Goal: Information Seeking & Learning: Learn about a topic

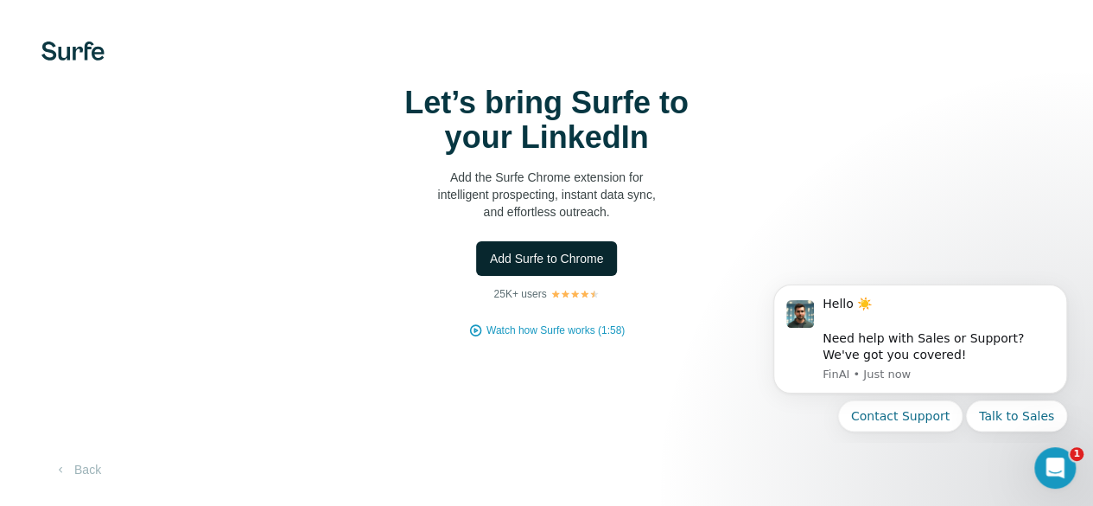
click at [490, 267] on span "Add Surfe to Chrome" at bounding box center [547, 258] width 114 height 17
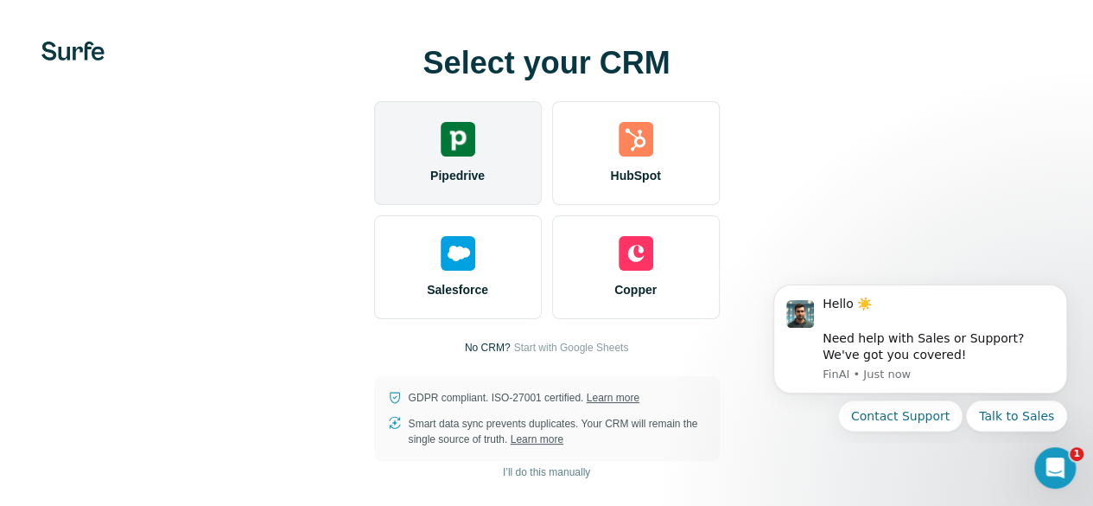
click at [374, 186] on div "Pipedrive" at bounding box center [458, 153] width 168 height 104
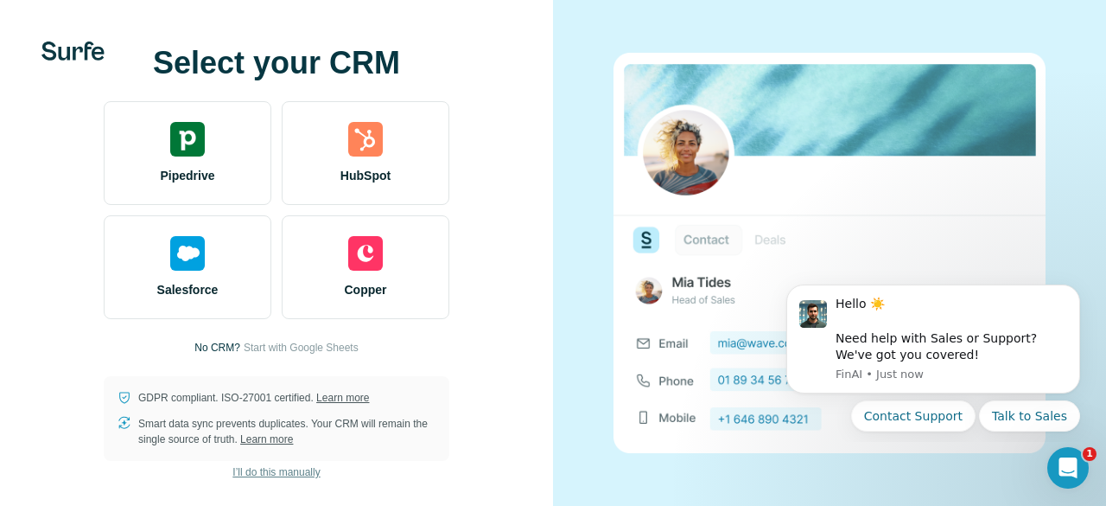
click at [294, 473] on span "I’ll do this manually" at bounding box center [276, 472] width 87 height 16
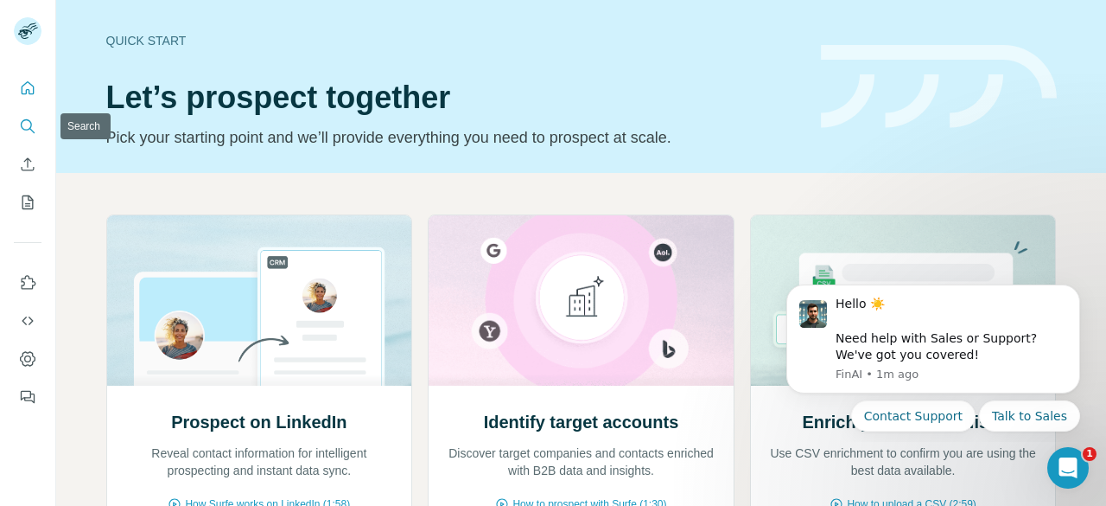
click at [24, 132] on icon "Search" at bounding box center [27, 126] width 17 height 17
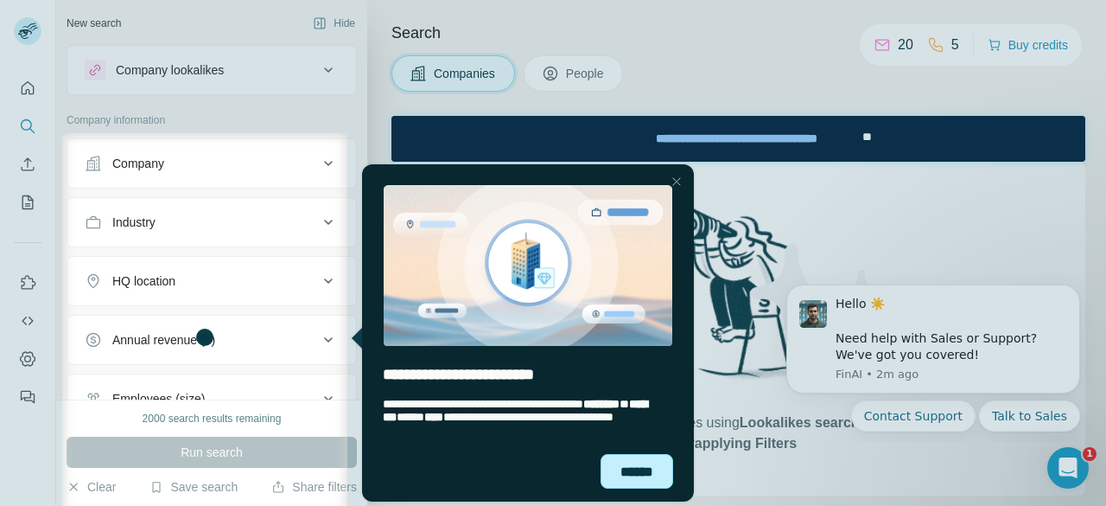
click at [628, 473] on div "******" at bounding box center [637, 471] width 73 height 35
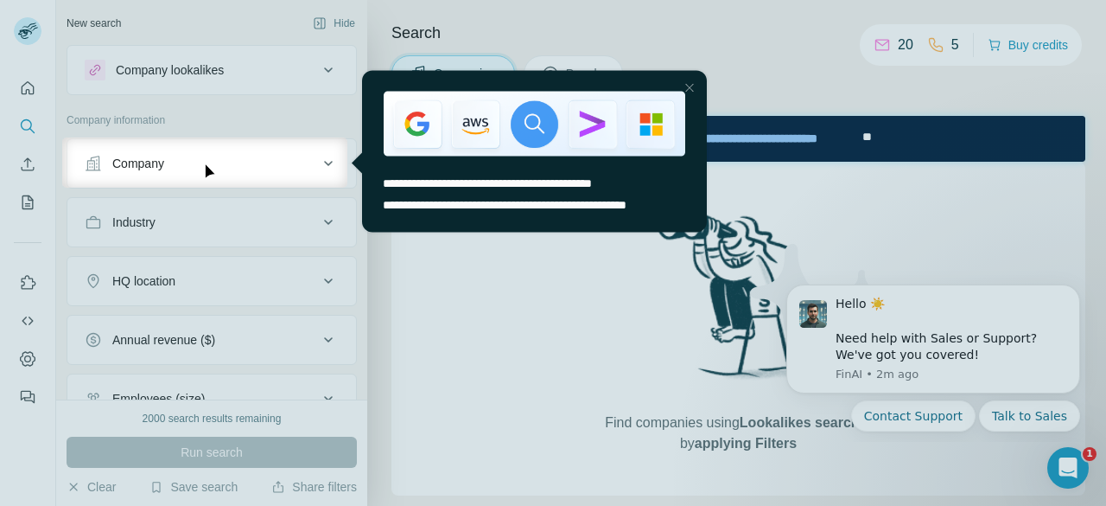
click at [688, 86] on div at bounding box center [689, 87] width 21 height 21
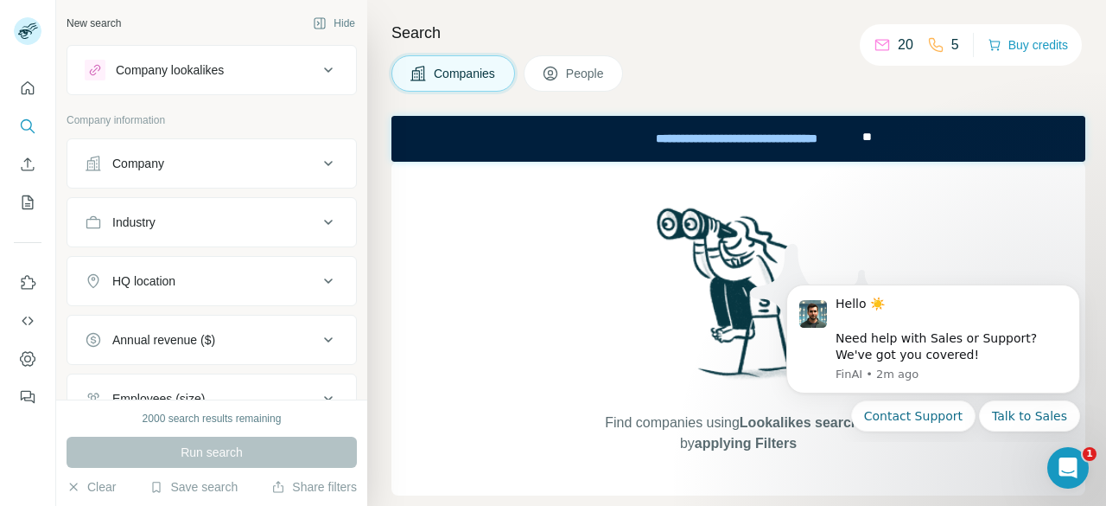
click at [213, 214] on div "Industry" at bounding box center [201, 222] width 233 height 17
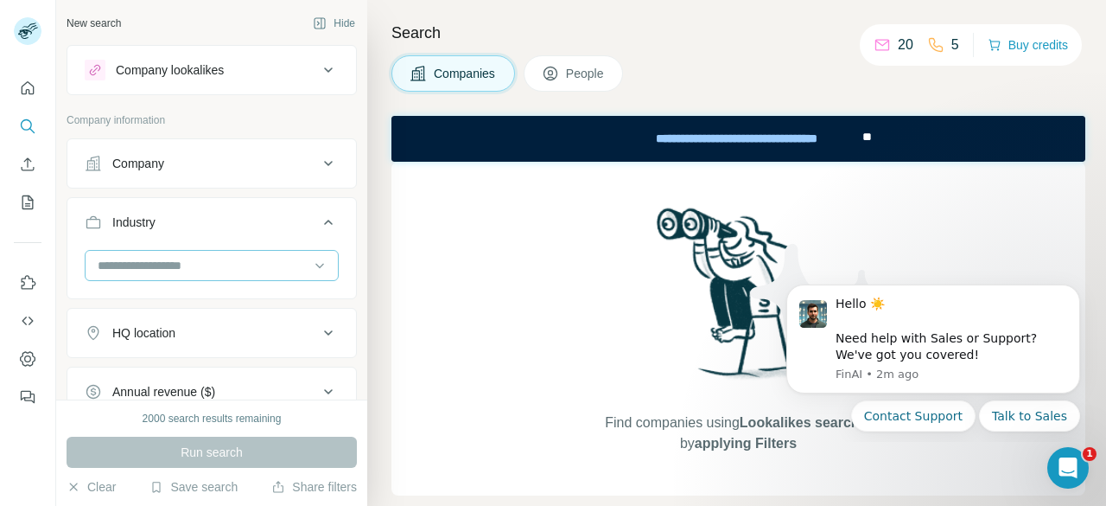
click at [203, 261] on input at bounding box center [203, 265] width 214 height 19
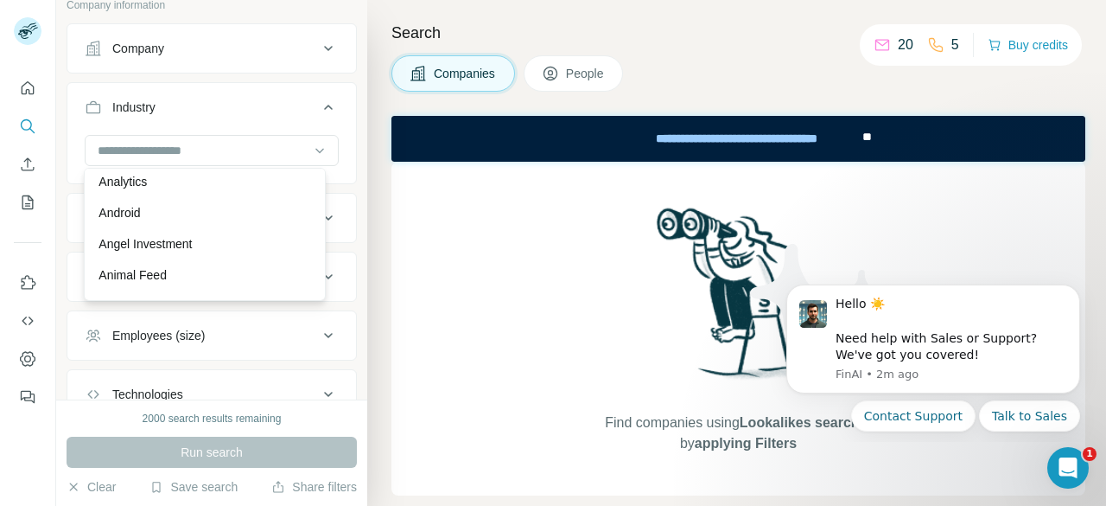
scroll to position [576, 0]
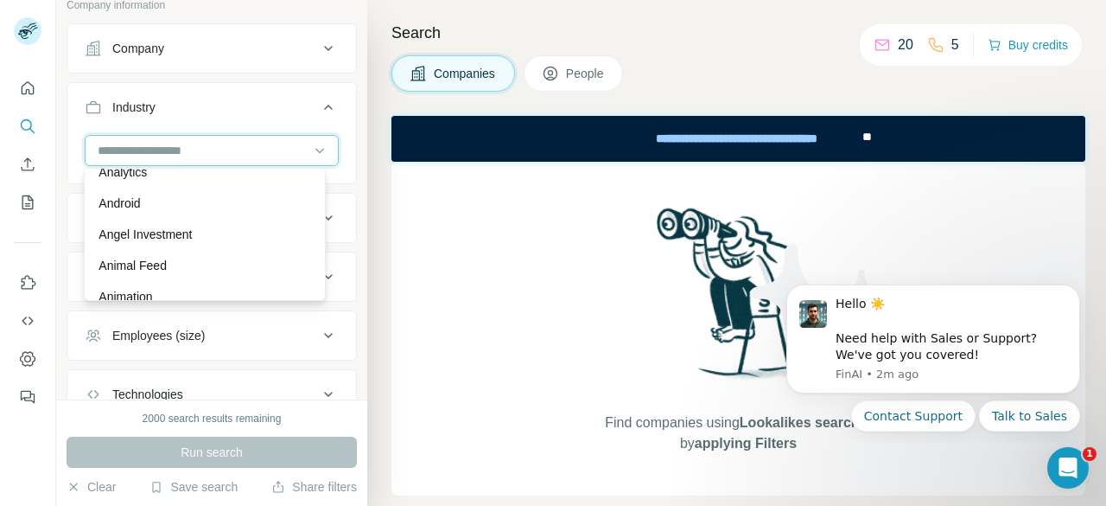
click at [207, 153] on input at bounding box center [203, 150] width 214 height 19
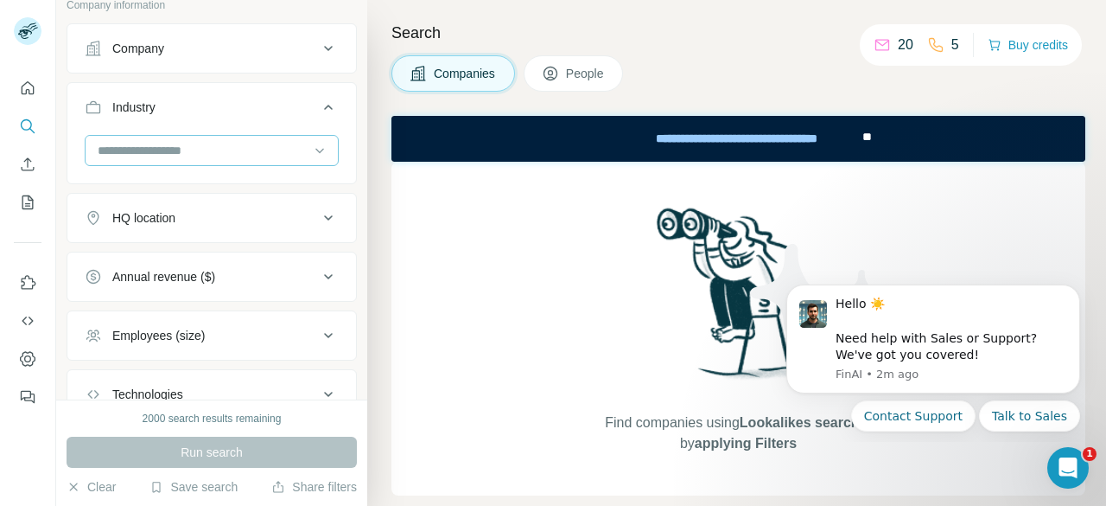
click at [207, 153] on input at bounding box center [203, 150] width 214 height 19
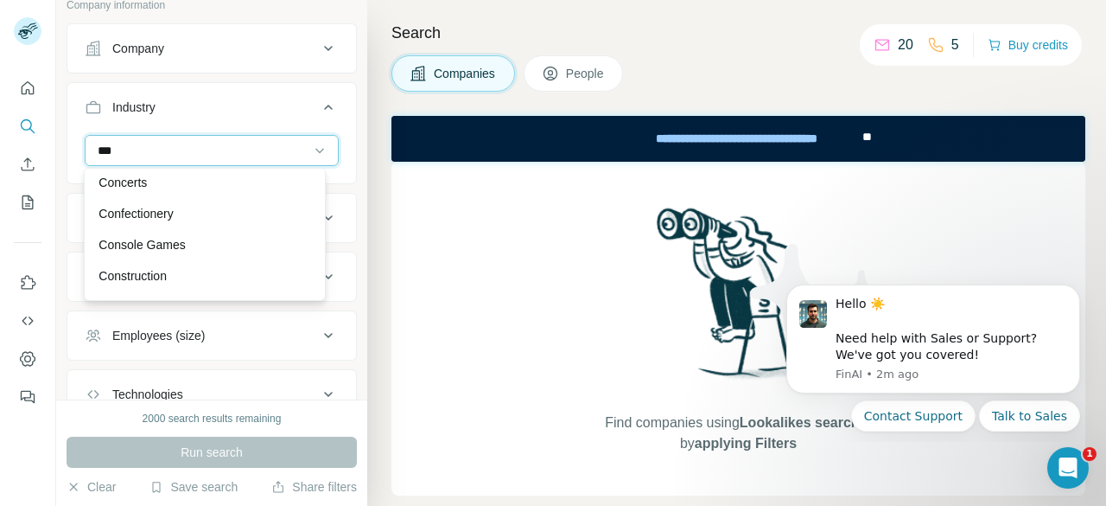
scroll to position [0, 0]
type input "***"
click at [142, 144] on input "***" at bounding box center [203, 150] width 214 height 19
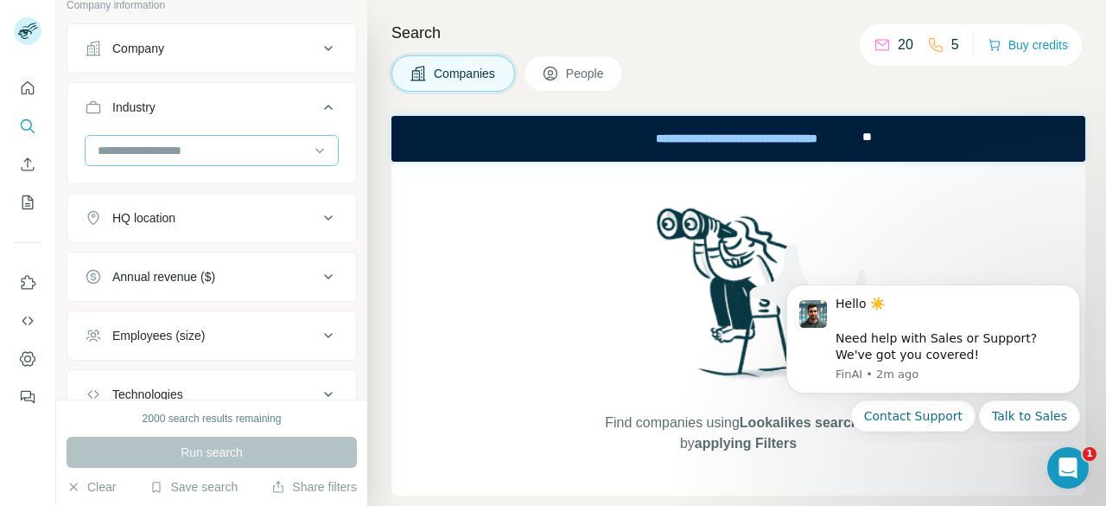
click at [142, 144] on input at bounding box center [203, 150] width 214 height 19
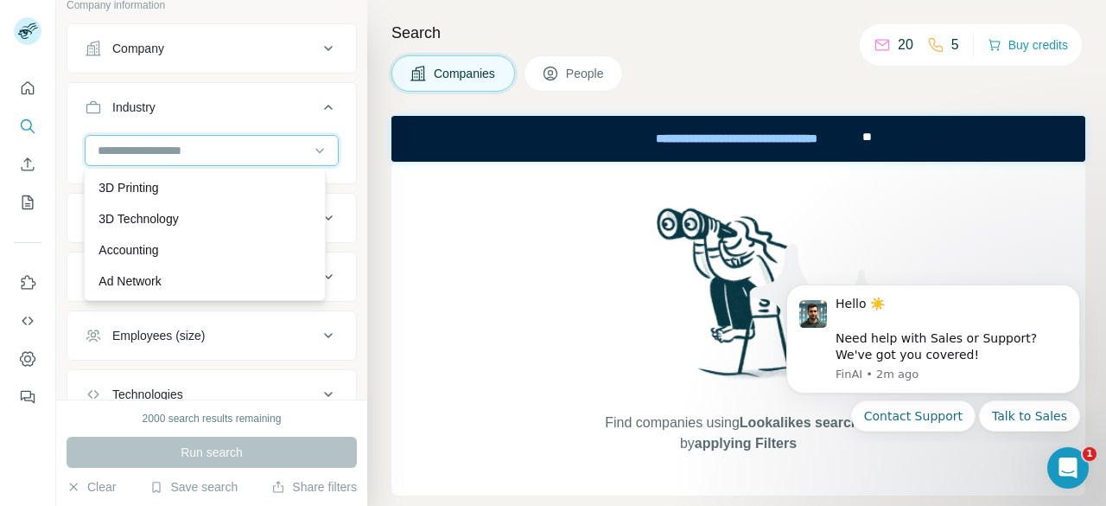
paste input "********"
type input "********"
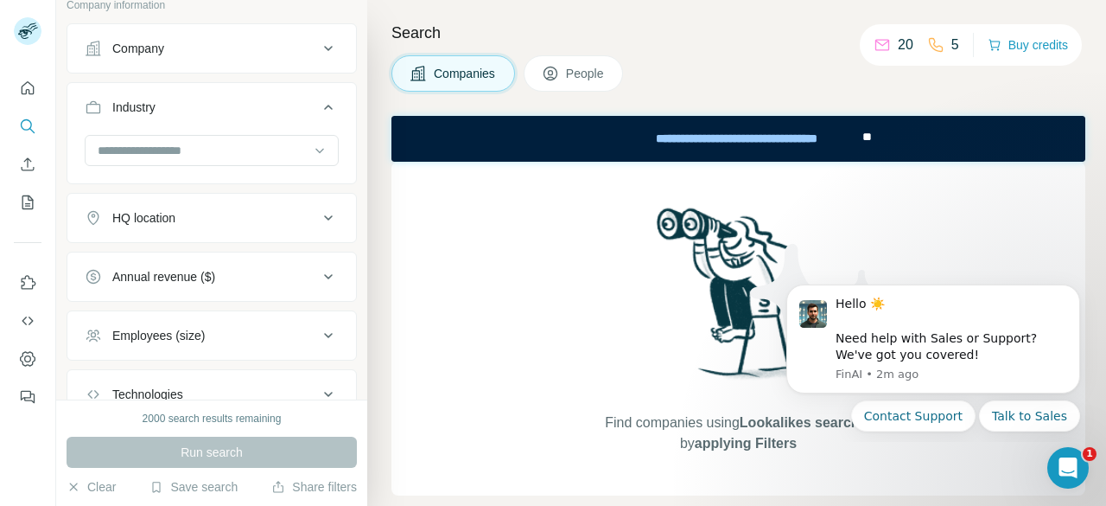
click at [62, 204] on div "New search Hide Company lookalikes Company information Company Industry HQ loca…" at bounding box center [211, 199] width 311 height 399
click at [194, 144] on input at bounding box center [203, 150] width 214 height 19
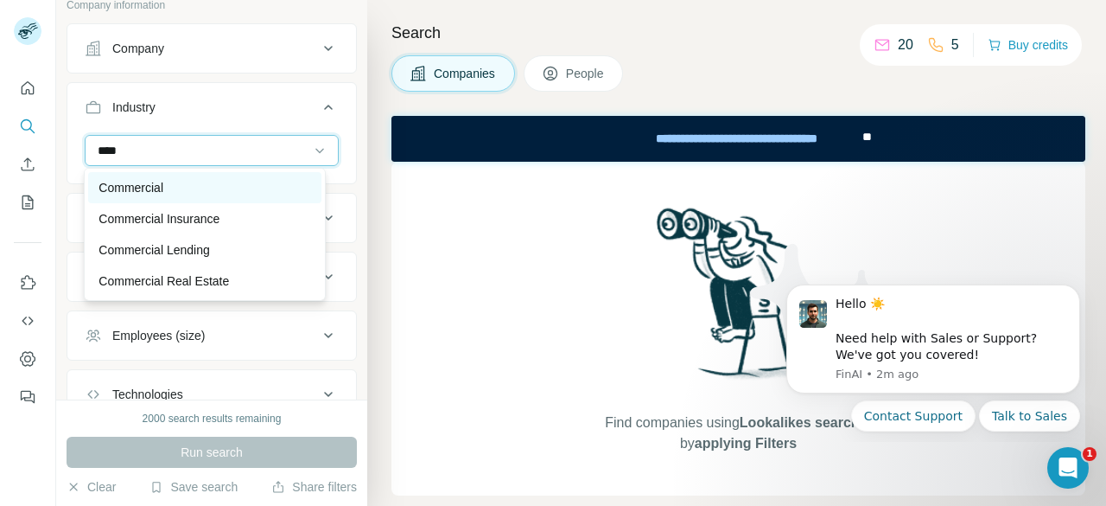
type input "****"
click at [202, 190] on div "Commercial" at bounding box center [205, 187] width 212 height 17
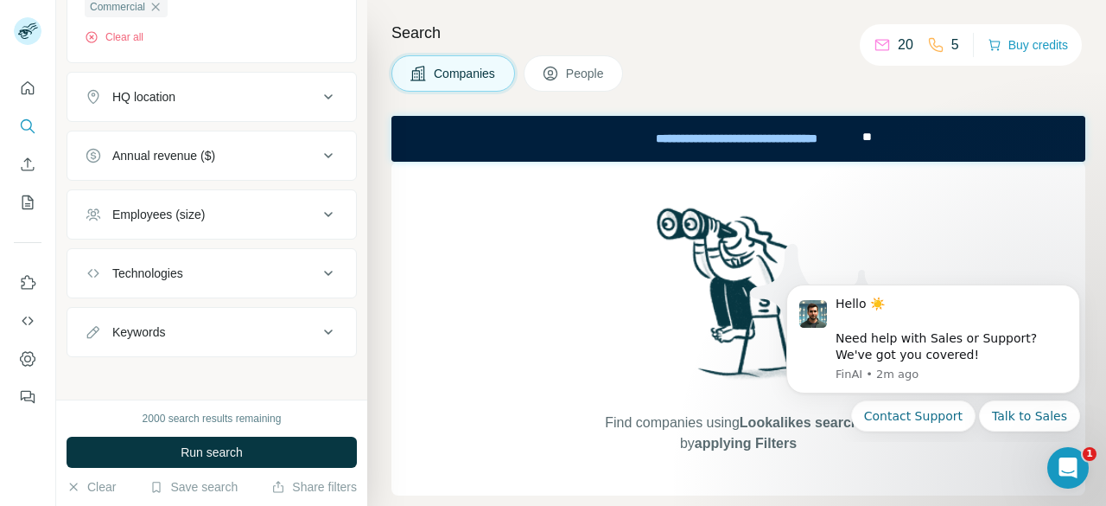
scroll to position [298, 0]
click at [277, 322] on div "Keywords" at bounding box center [201, 330] width 233 height 17
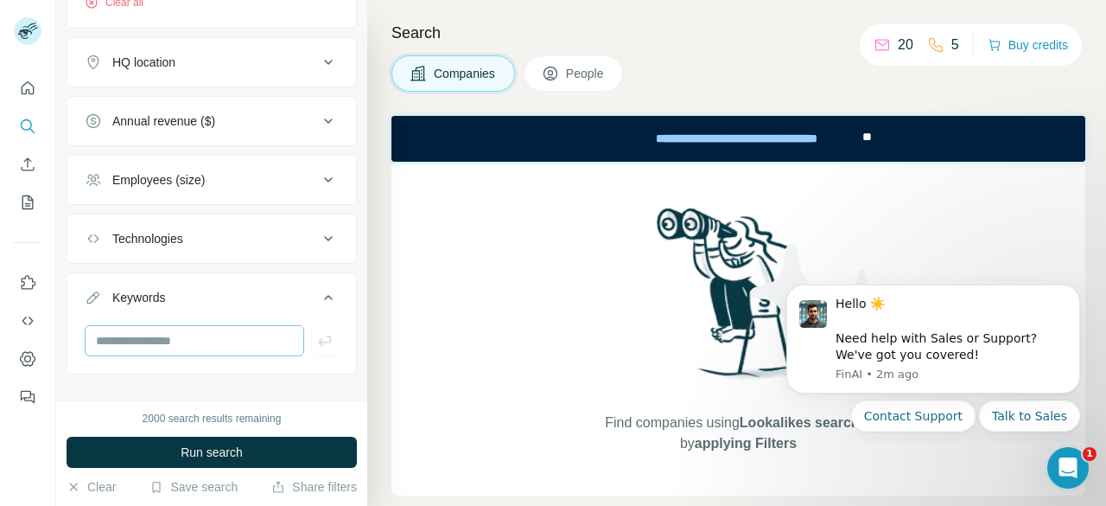
scroll to position [350, 0]
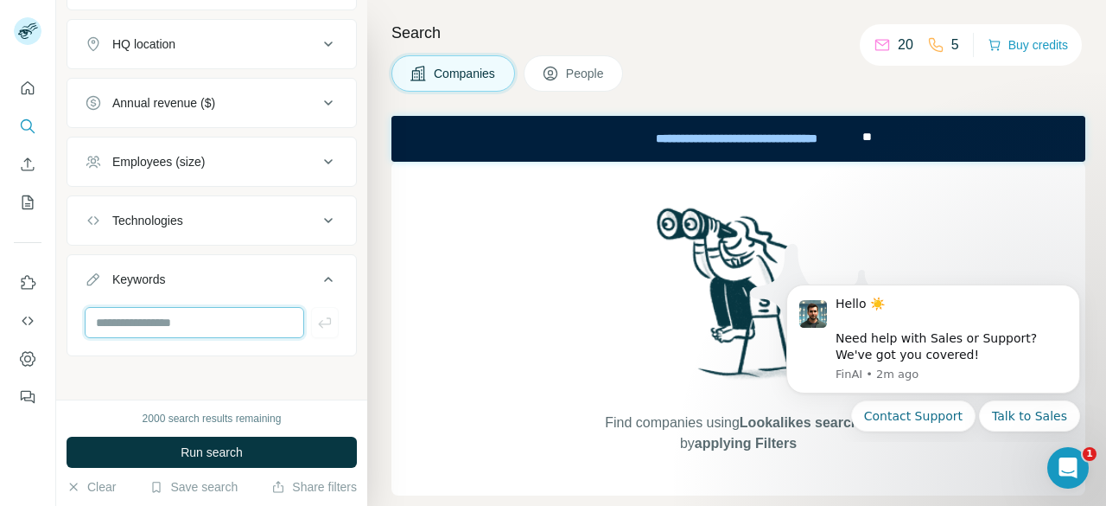
click at [213, 320] on input "text" at bounding box center [195, 322] width 220 height 31
paste input "********"
type input "********"
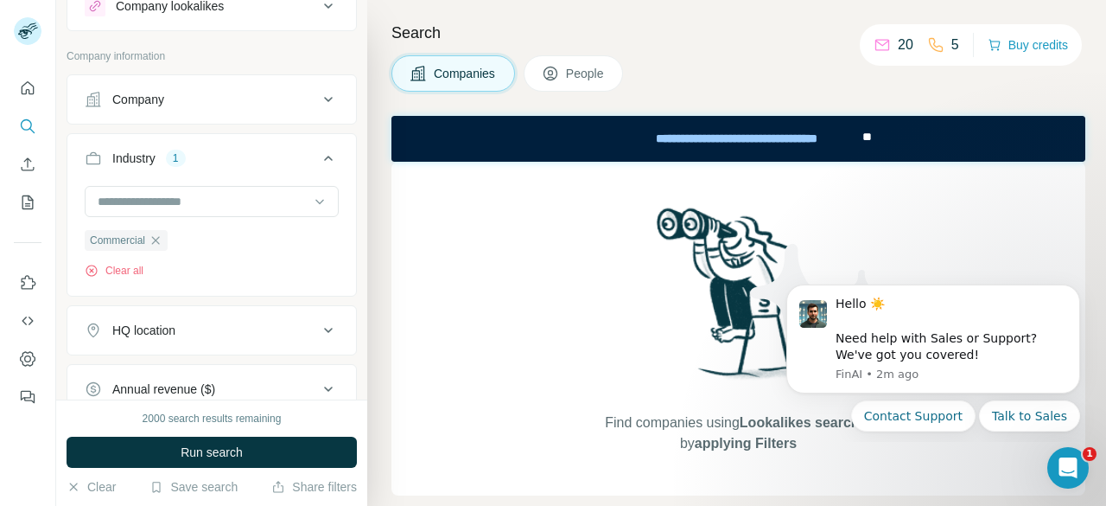
scroll to position [62, 0]
click at [254, 323] on div "HQ location" at bounding box center [201, 331] width 233 height 17
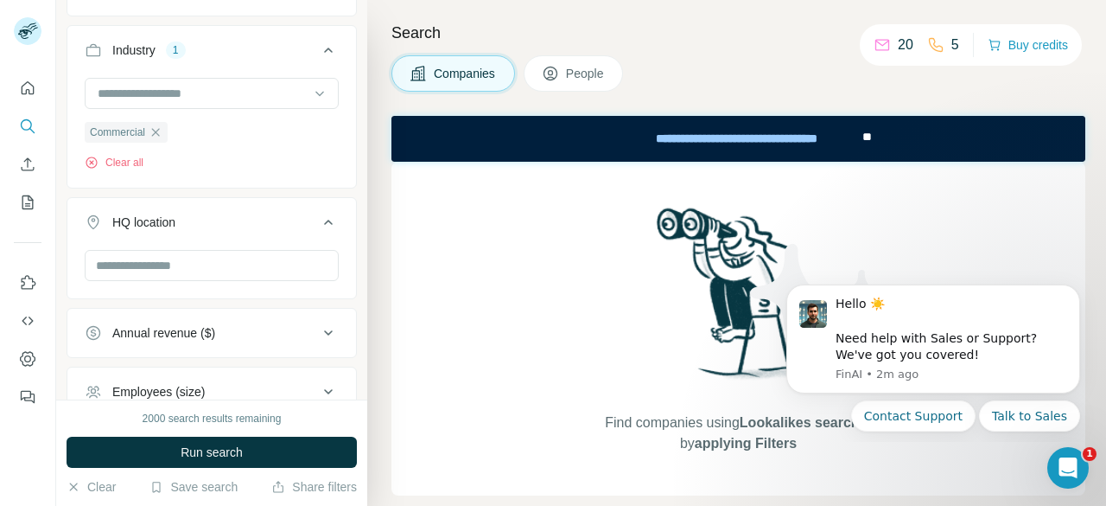
scroll to position [177, 0]
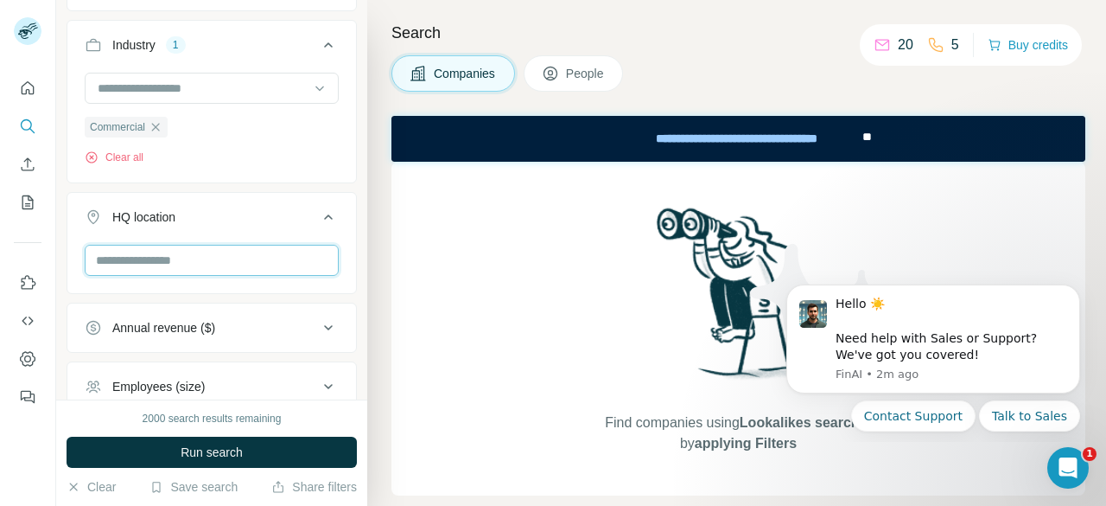
click at [208, 258] on input "text" at bounding box center [212, 260] width 254 height 31
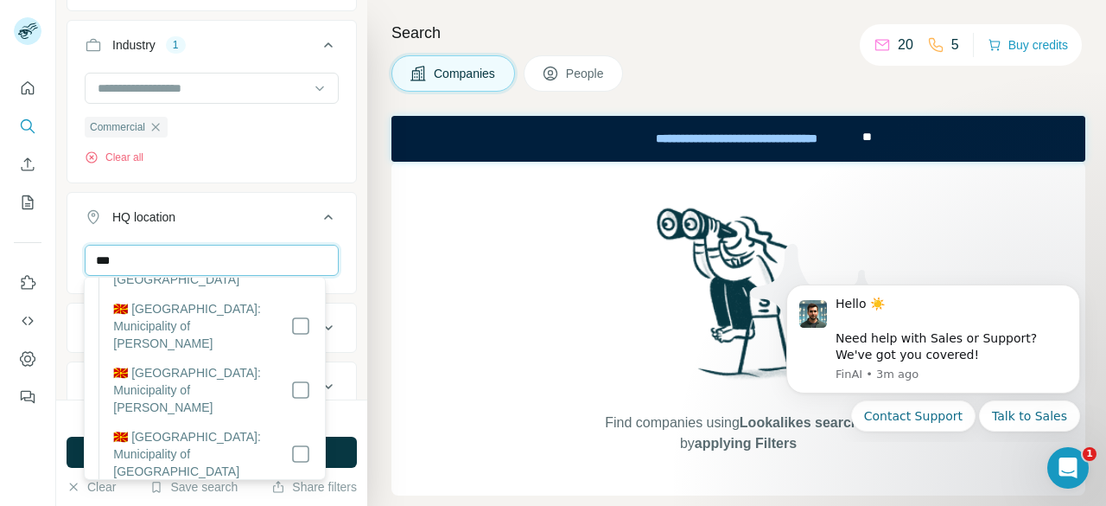
scroll to position [16945, 0]
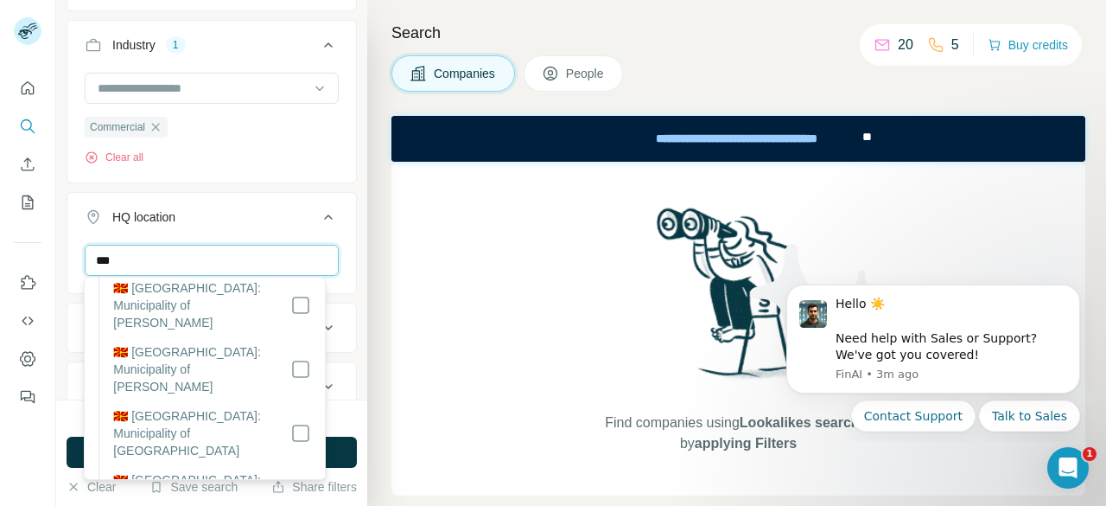
type input "***"
click at [57, 368] on div "New search Hide Company lookalikes Company information Company Industry 1 Comme…" at bounding box center [211, 199] width 311 height 399
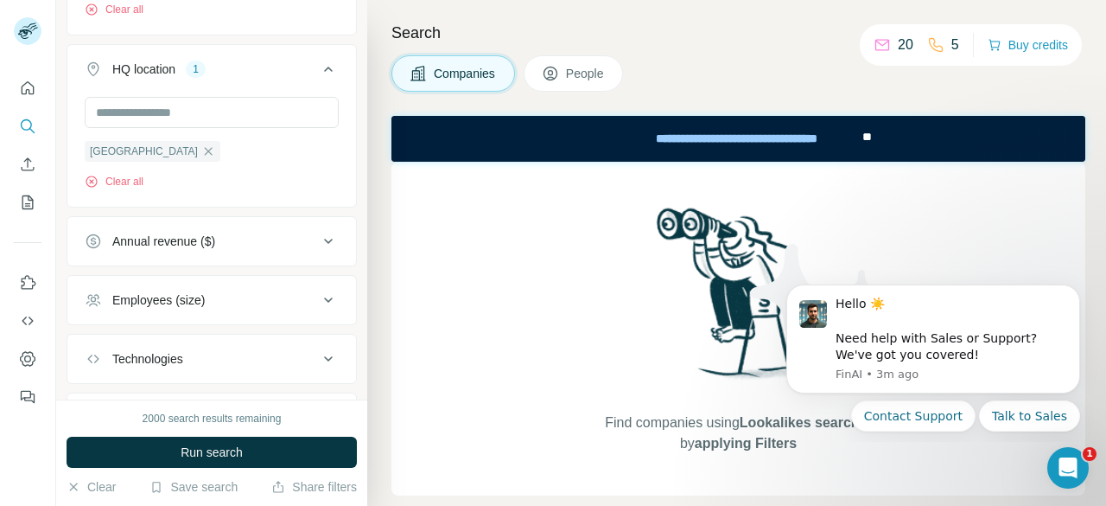
scroll to position [346, 0]
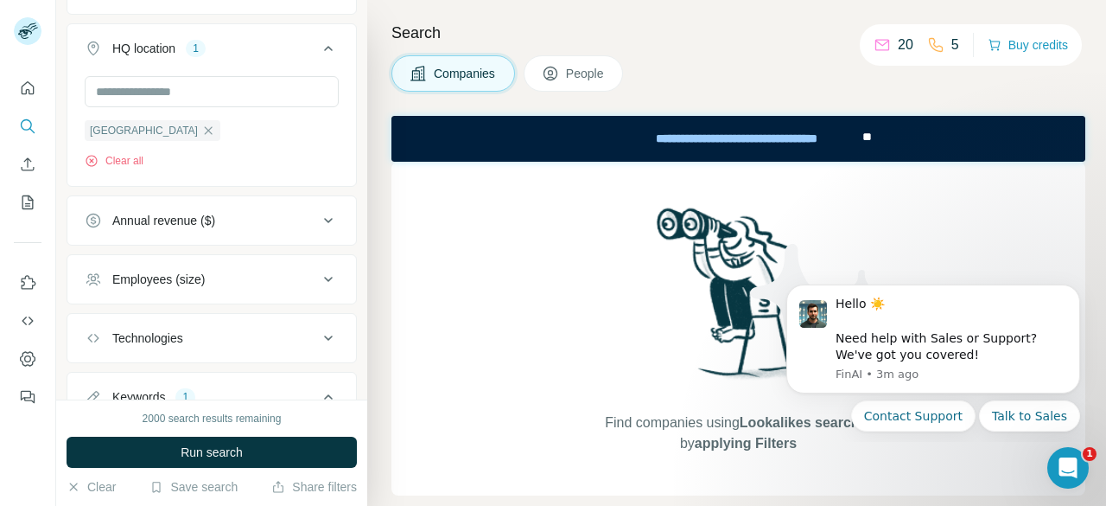
click at [278, 271] on div "Employees (size)" at bounding box center [201, 279] width 233 height 17
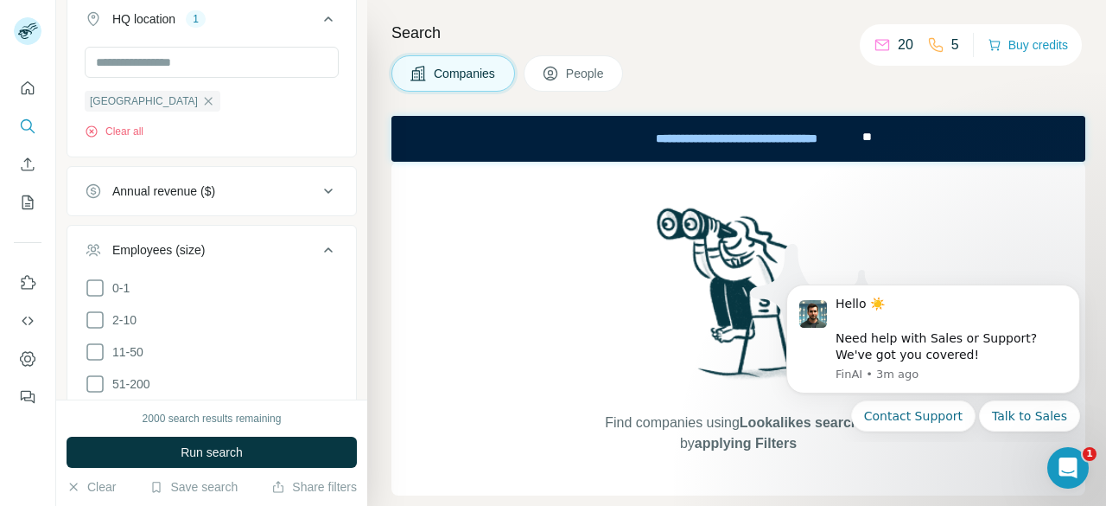
scroll to position [461, 0]
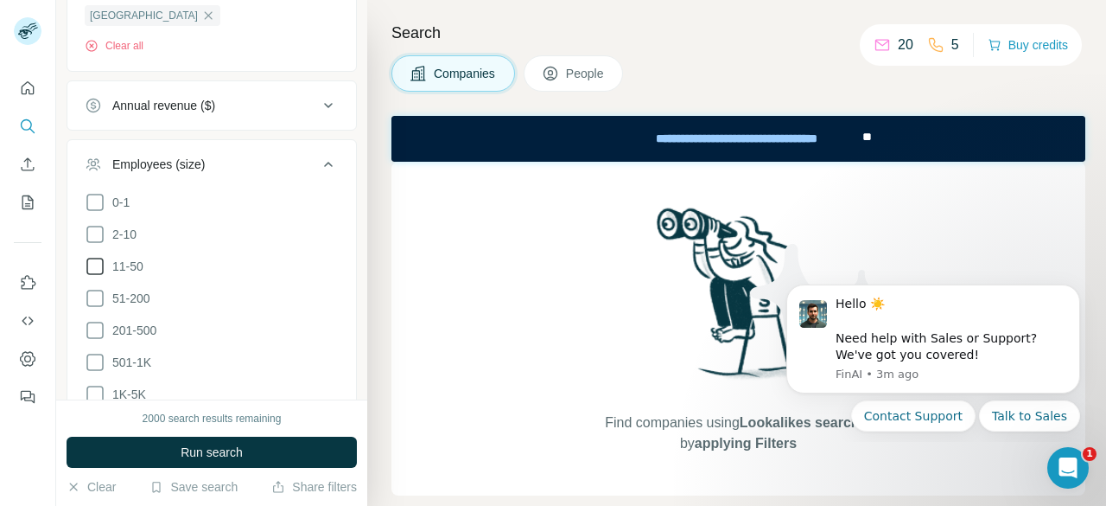
click at [91, 258] on icon at bounding box center [95, 266] width 21 height 21
click at [90, 293] on icon at bounding box center [95, 298] width 21 height 21
click at [88, 320] on icon at bounding box center [95, 330] width 21 height 21
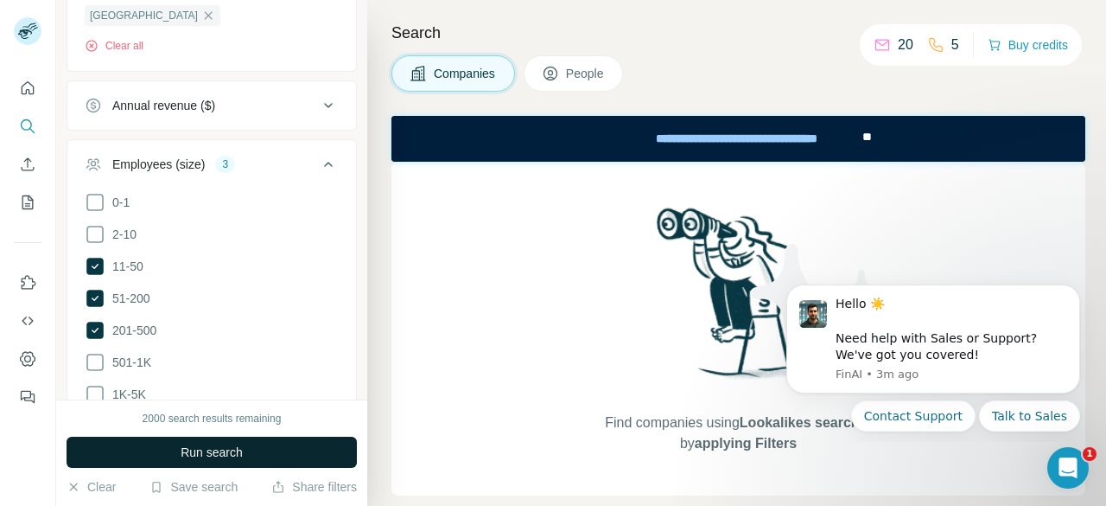
click at [243, 454] on span "Run search" at bounding box center [212, 451] width 62 height 17
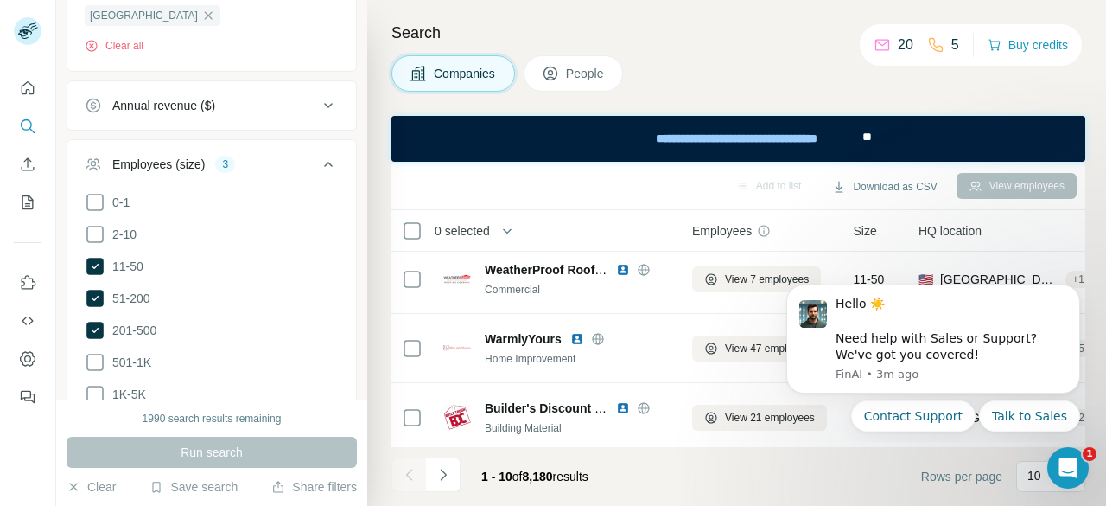
scroll to position [288, 0]
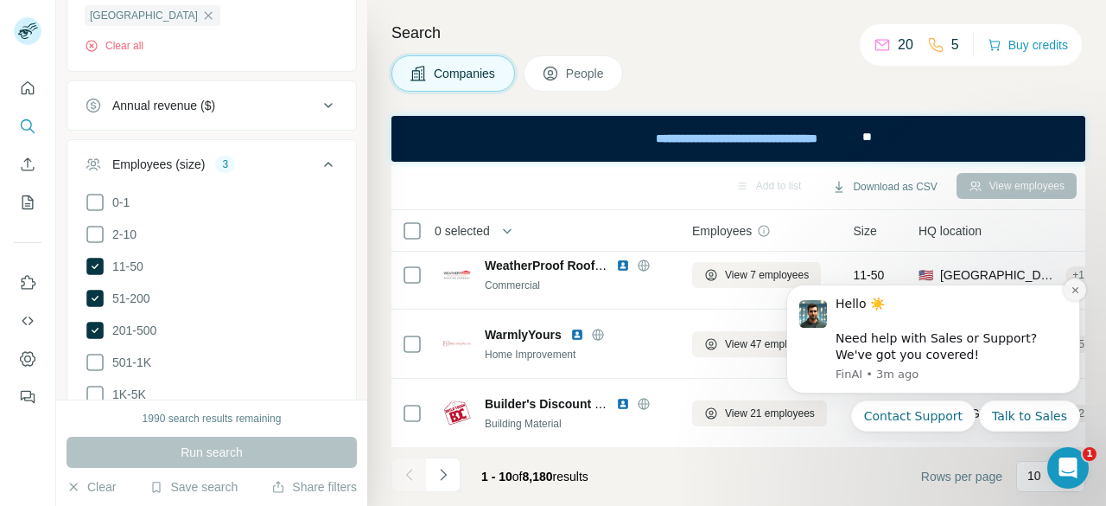
click at [1075, 290] on icon "Dismiss notification" at bounding box center [1075, 290] width 6 height 6
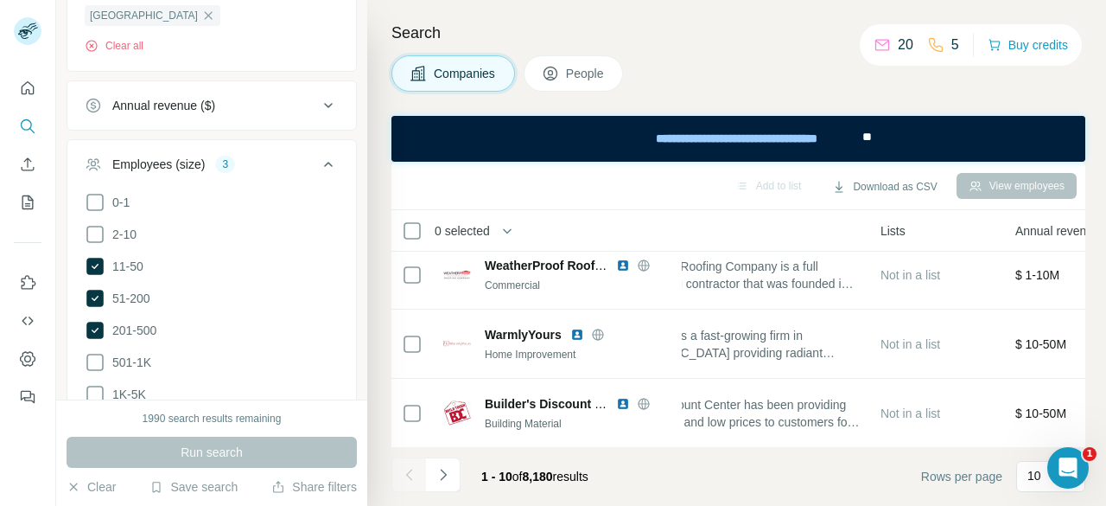
scroll to position [288, 510]
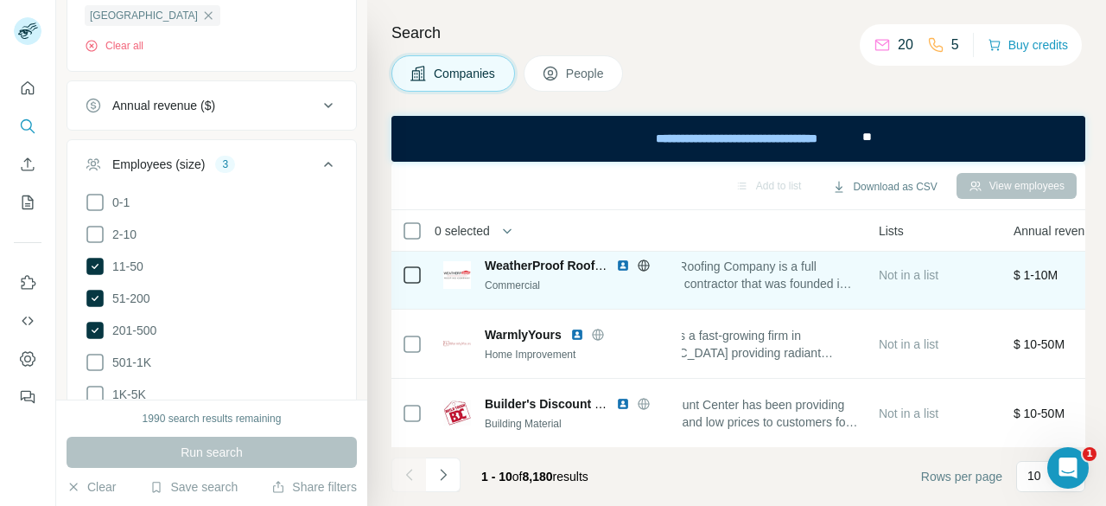
click at [717, 284] on span "Weatherproof Roofing Company is a full service roofing contractor that was foun…" at bounding box center [730, 275] width 256 height 35
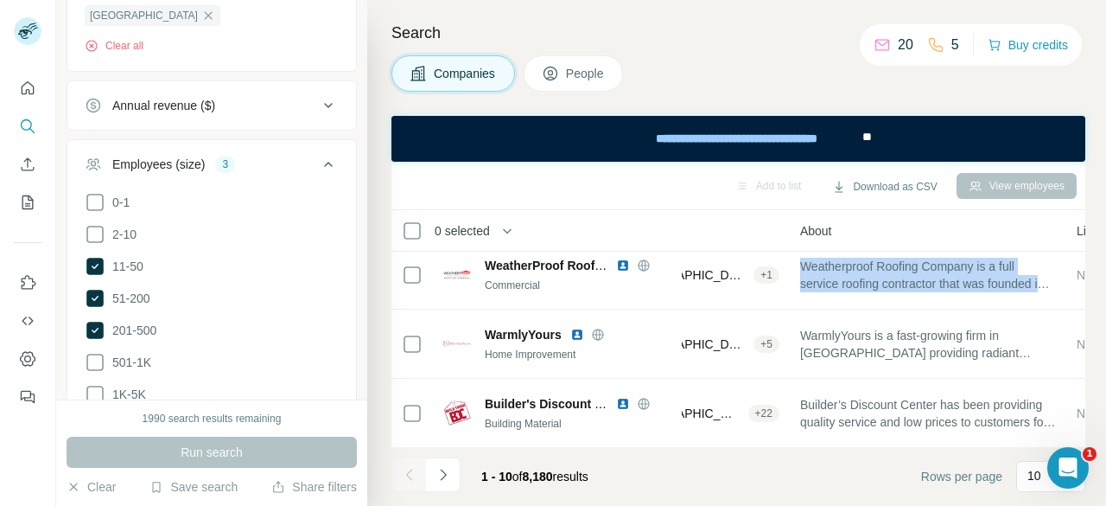
scroll to position [288, 373]
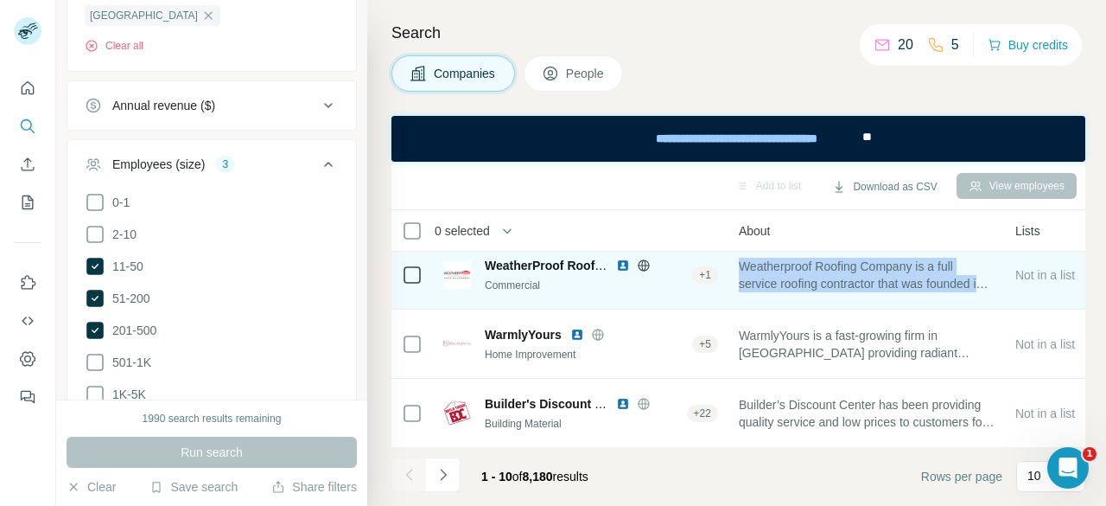
click at [804, 275] on span "Weatherproof Roofing Company is a full service roofing contractor that was foun…" at bounding box center [867, 275] width 256 height 35
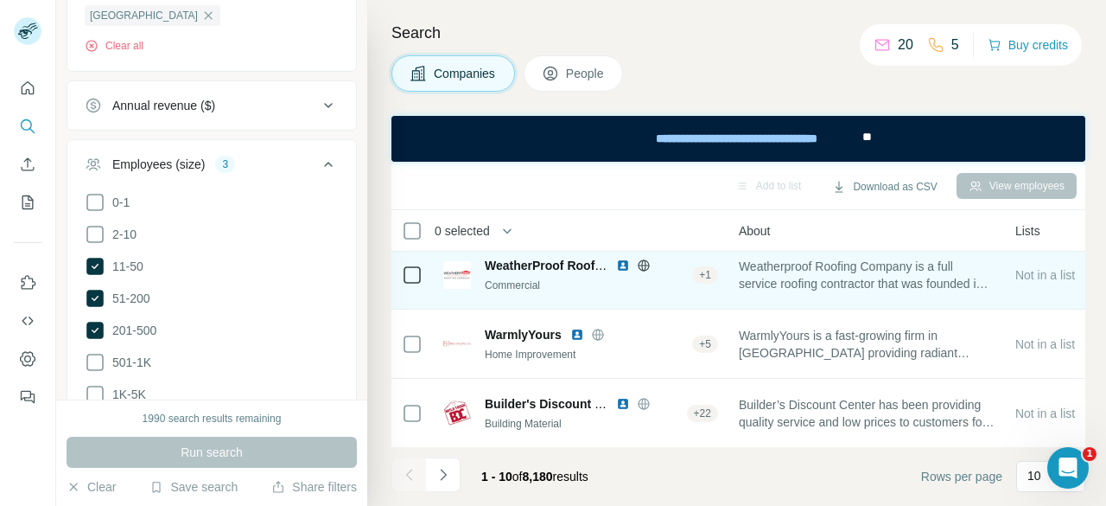
click at [459, 272] on img at bounding box center [457, 275] width 28 height 28
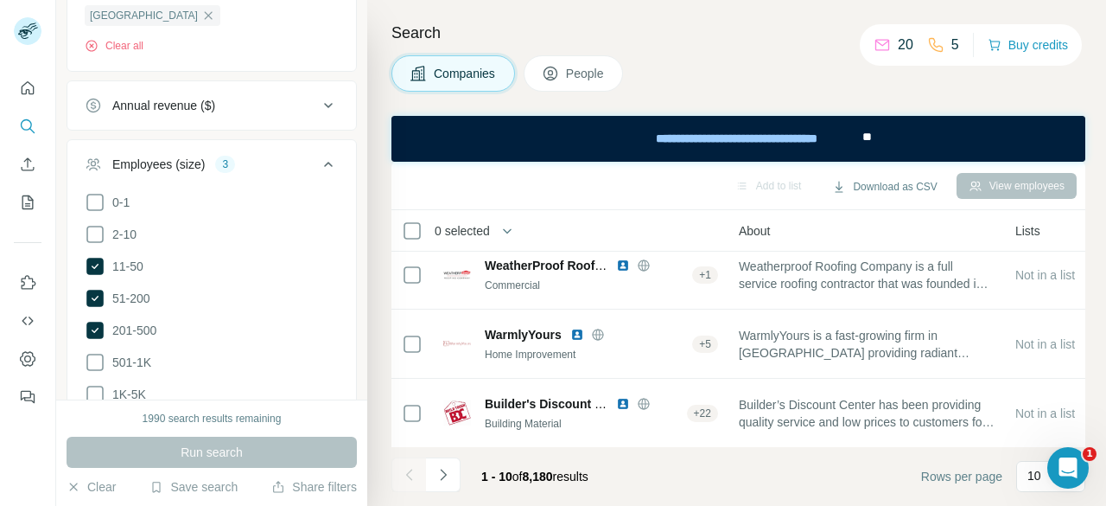
scroll to position [288, 0]
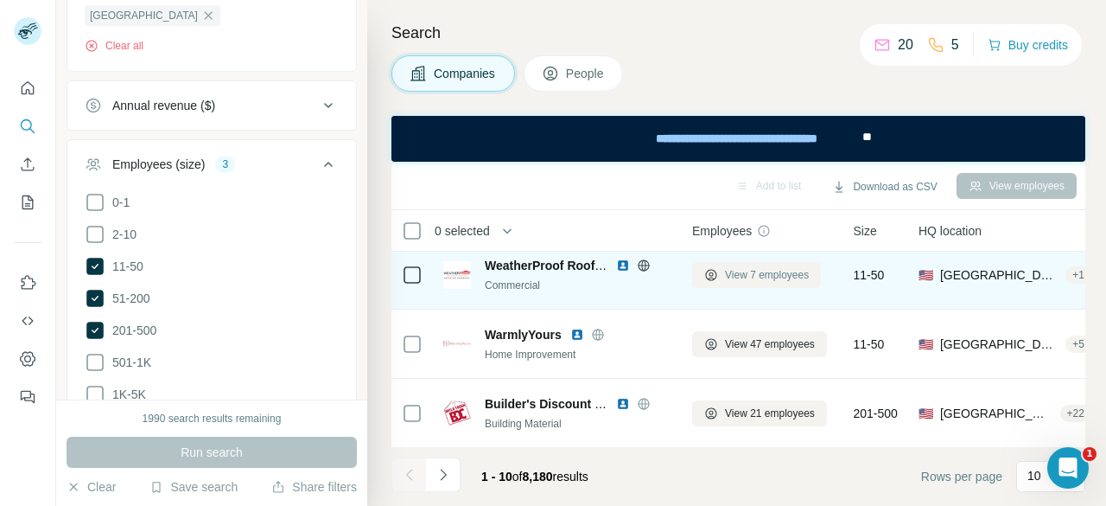
click at [721, 278] on button "View 7 employees" at bounding box center [756, 275] width 129 height 26
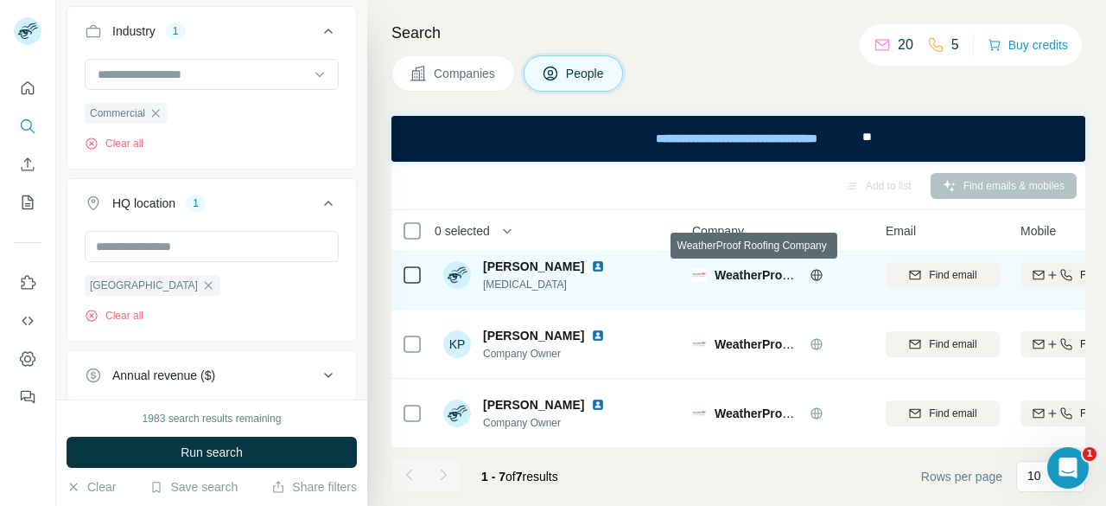
click at [728, 277] on span "WeatherProof Roofing Company" at bounding box center [808, 275] width 187 height 14
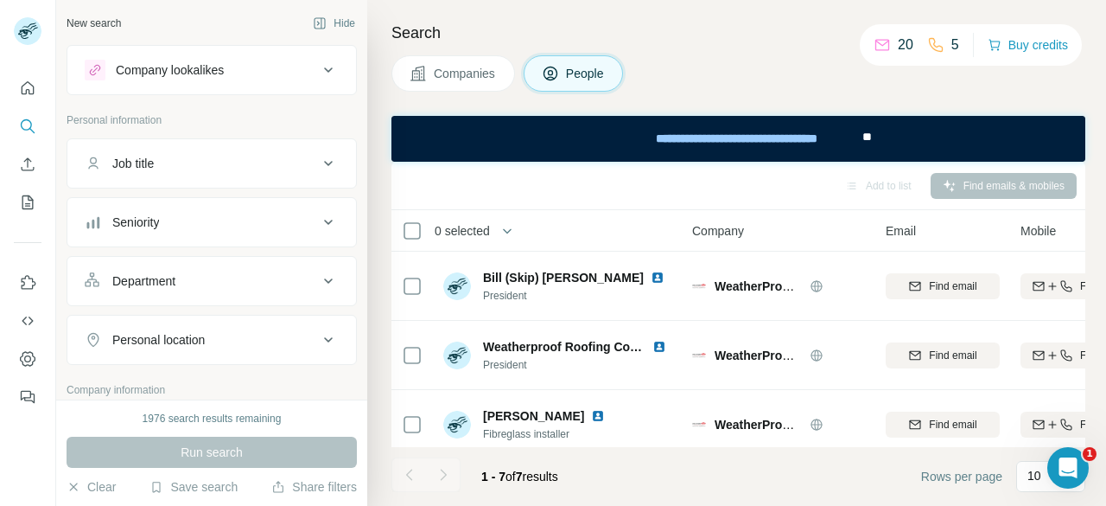
click at [446, 54] on div "Search Companies People Add to list Find emails & mobiles 0 selected People Com…" at bounding box center [736, 253] width 739 height 506
click at [442, 70] on span "Companies" at bounding box center [465, 73] width 63 height 17
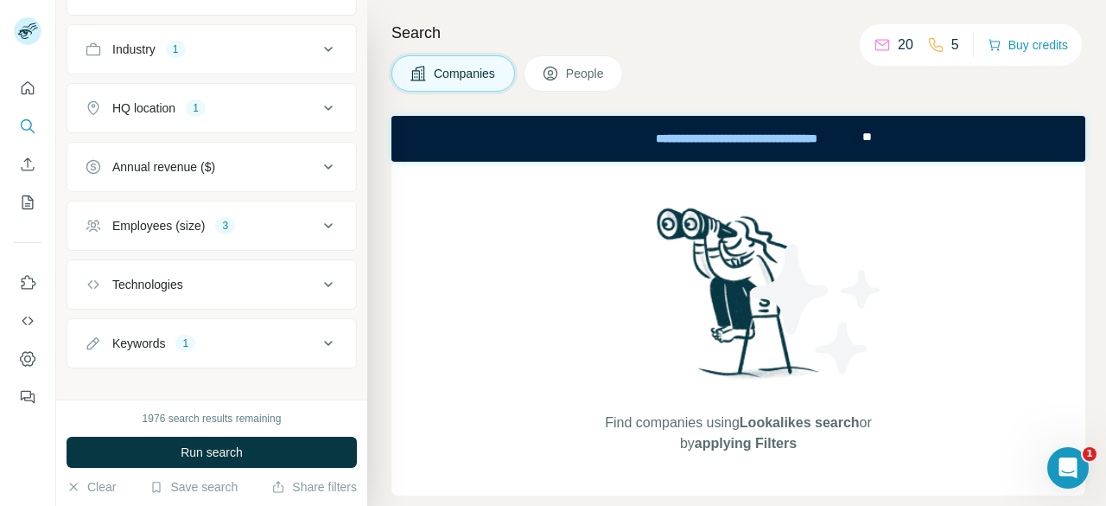
scroll to position [185, 0]
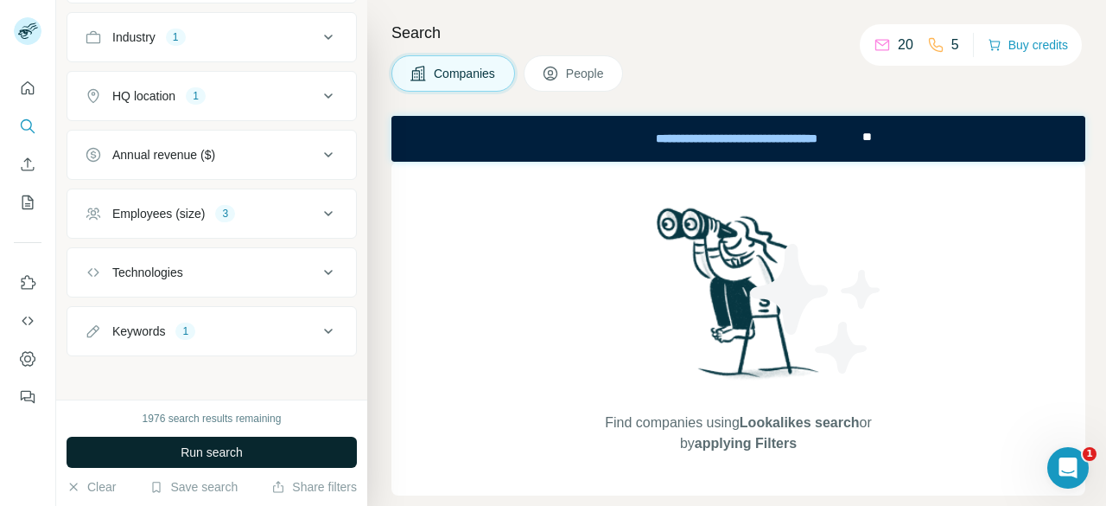
click at [262, 454] on button "Run search" at bounding box center [212, 452] width 290 height 31
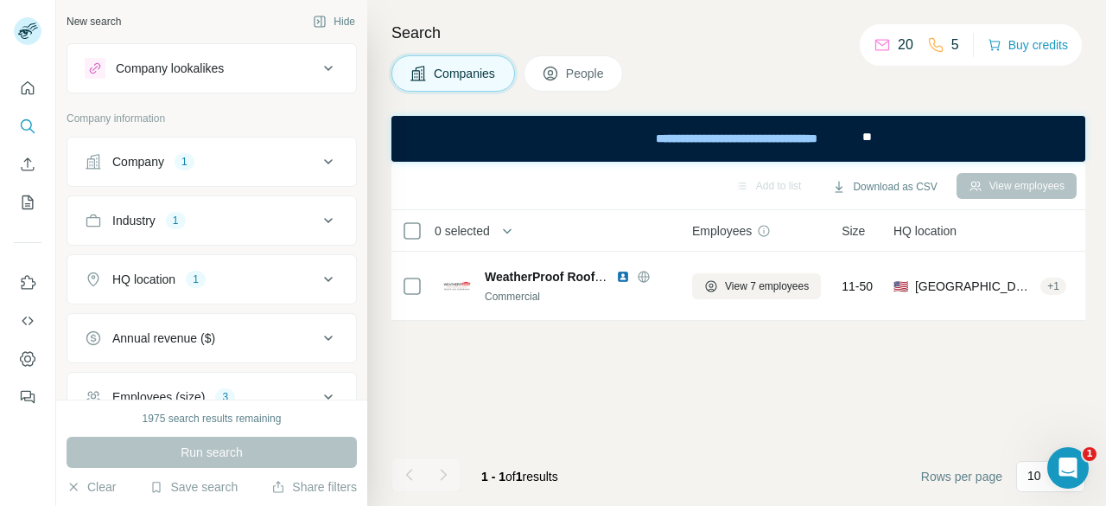
scroll to position [0, 0]
click at [324, 161] on icon at bounding box center [328, 163] width 9 height 5
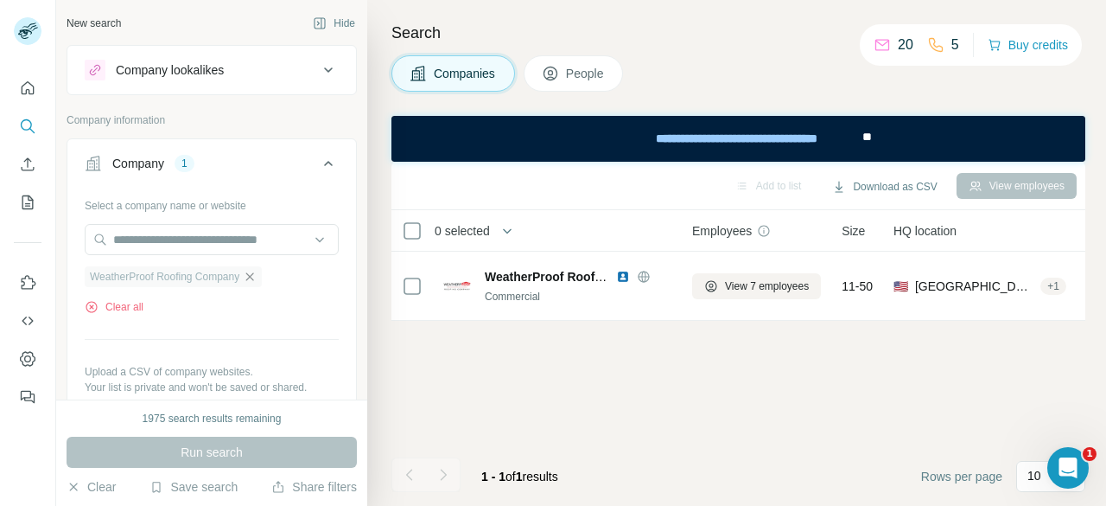
click at [257, 276] on icon "button" at bounding box center [250, 277] width 14 height 14
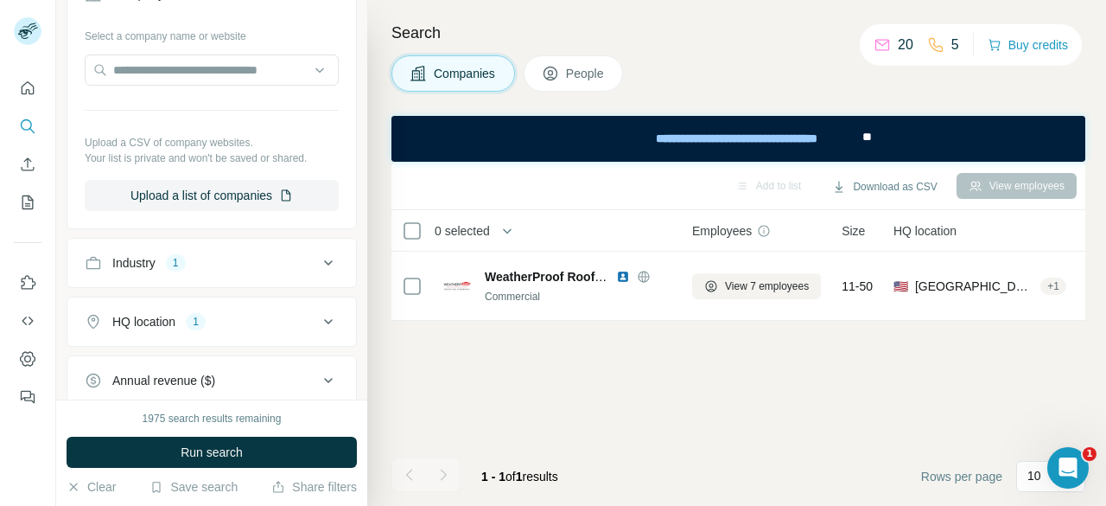
scroll to position [230, 0]
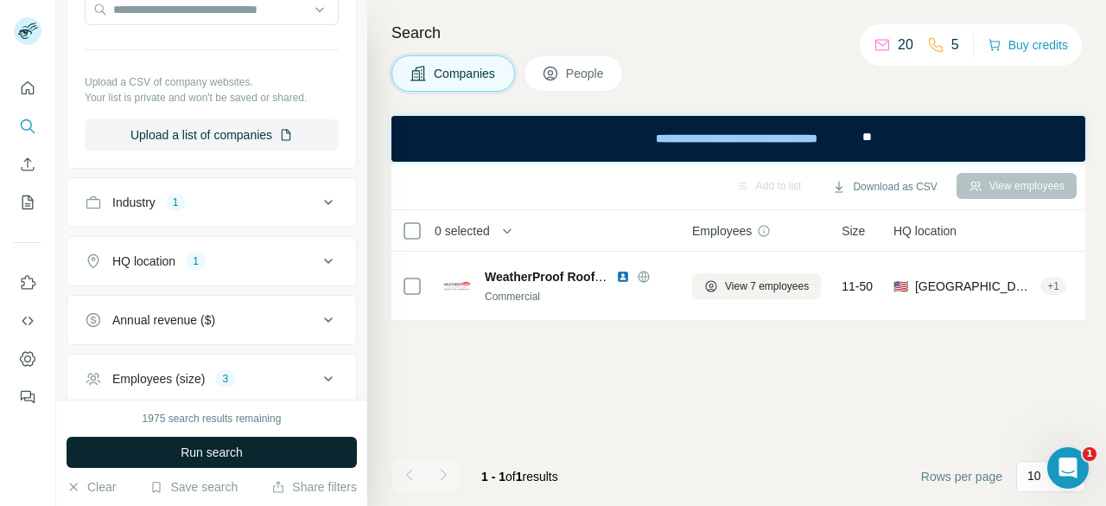
click at [277, 440] on button "Run search" at bounding box center [212, 452] width 290 height 31
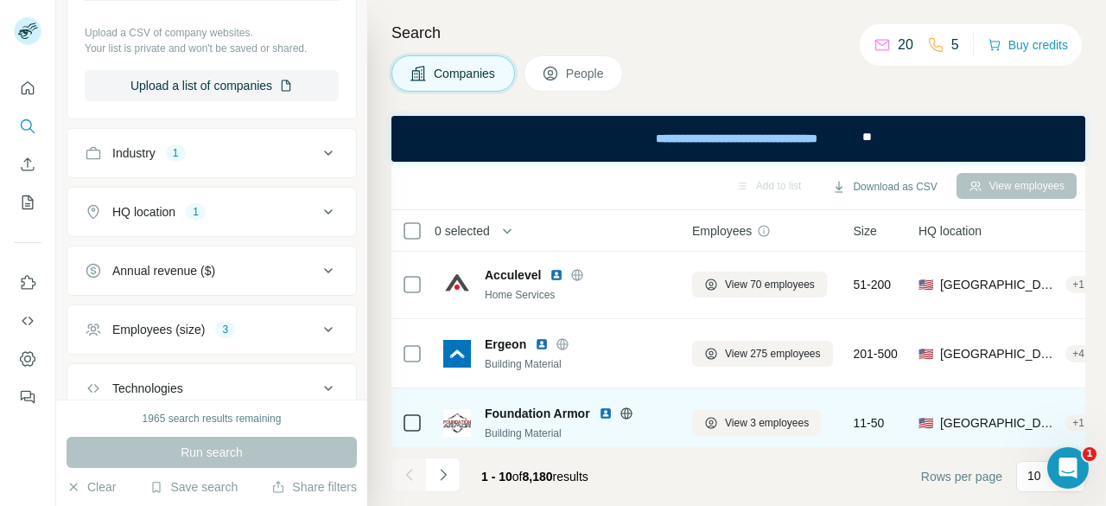
scroll to position [503, 0]
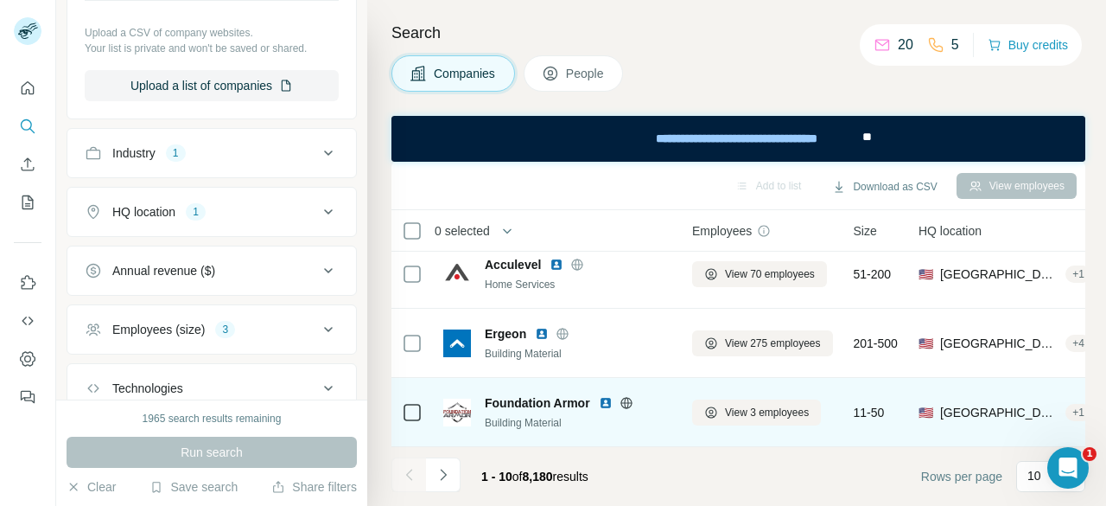
click at [629, 396] on icon at bounding box center [627, 403] width 14 height 14
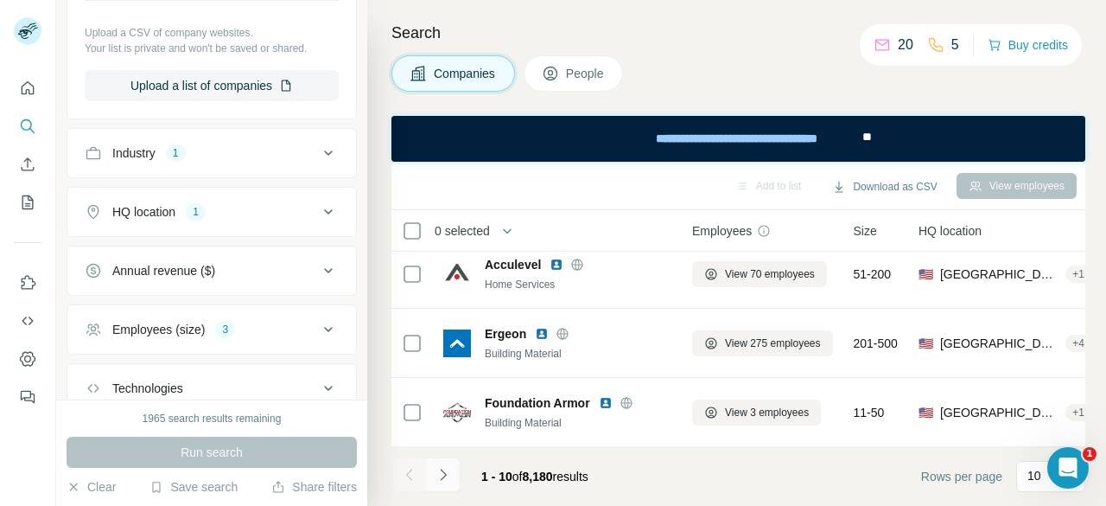
click at [448, 468] on icon "Navigate to next page" at bounding box center [443, 474] width 17 height 17
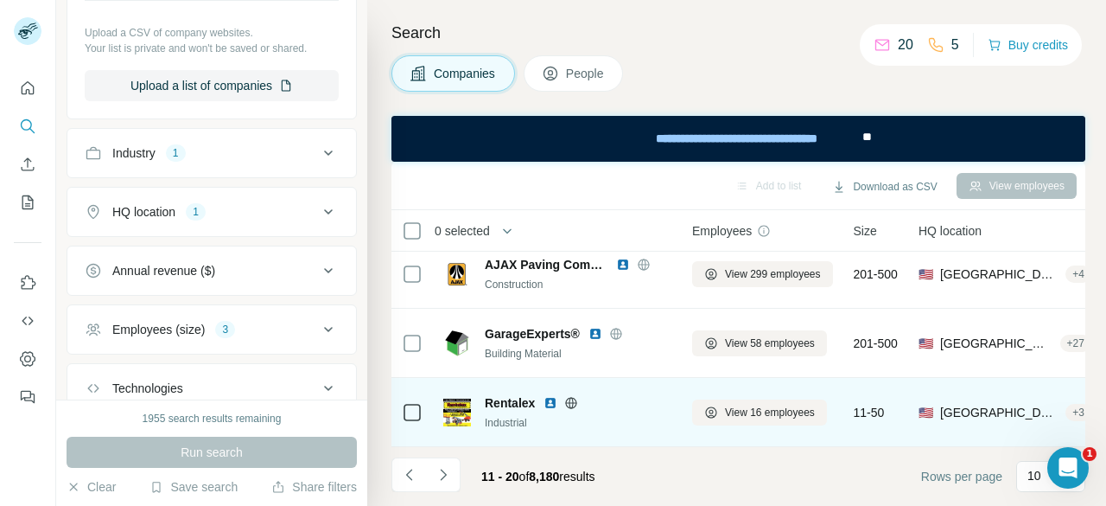
click at [571, 396] on icon at bounding box center [571, 403] width 14 height 14
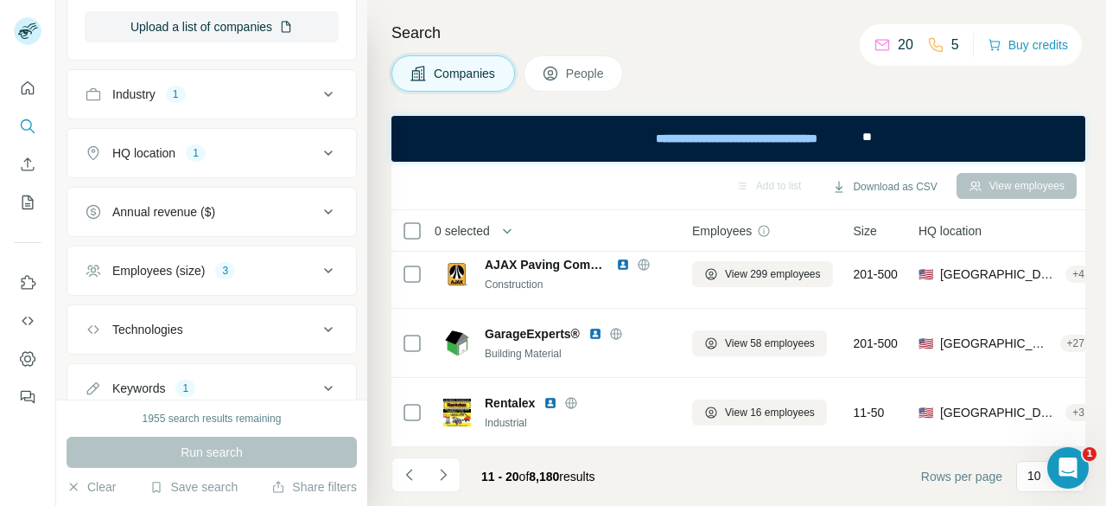
scroll to position [394, 0]
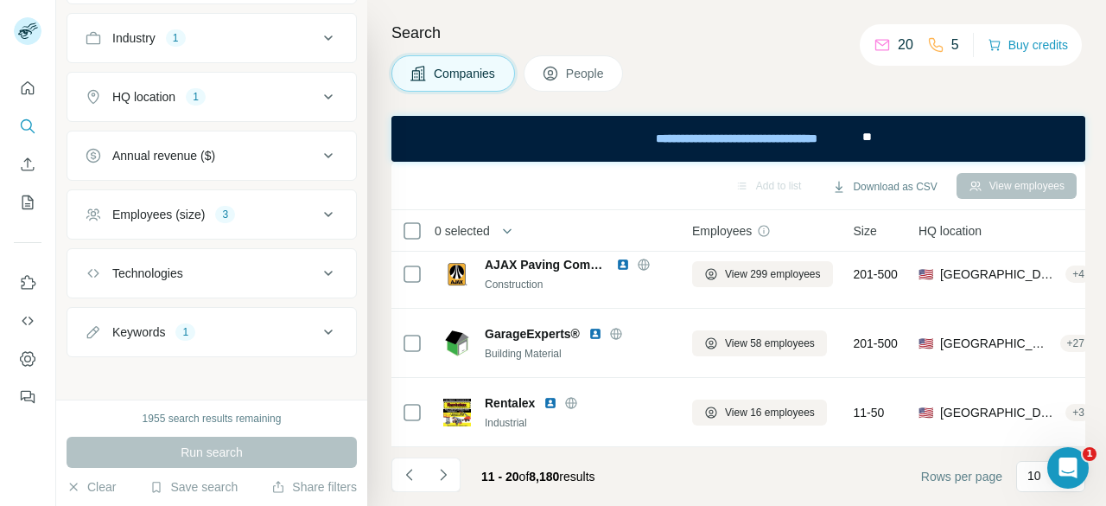
click at [318, 316] on button "Keywords 1" at bounding box center [211, 331] width 289 height 41
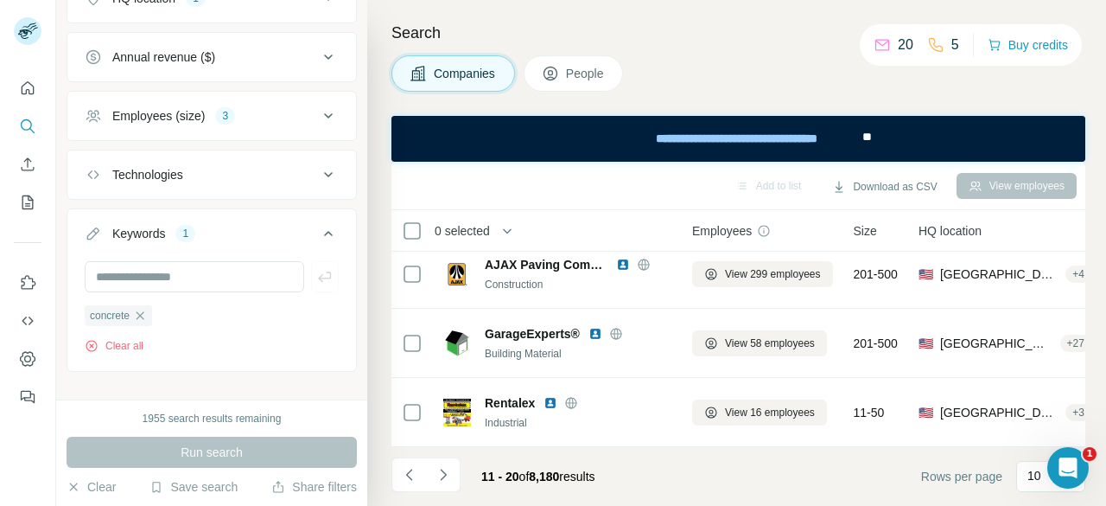
scroll to position [508, 0]
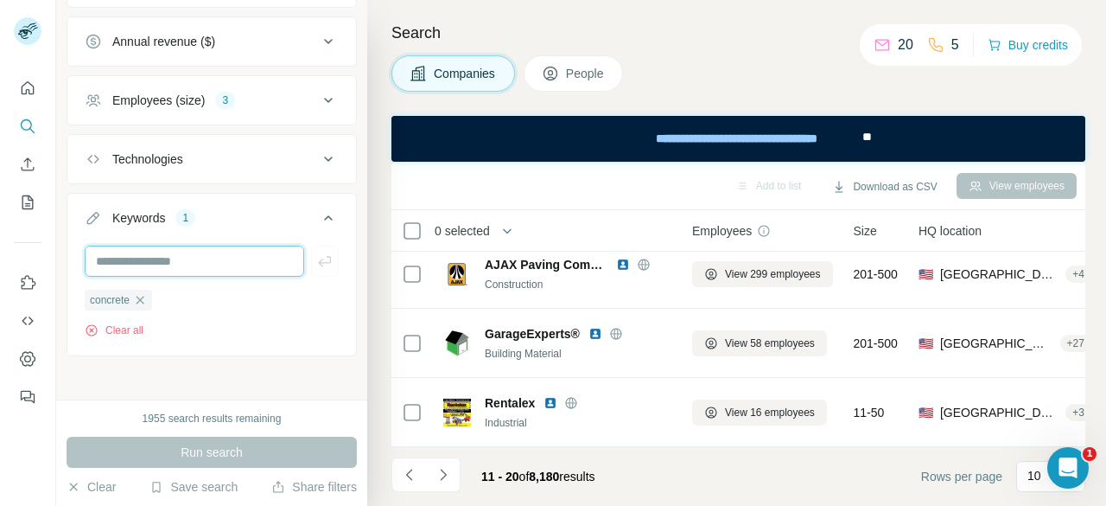
click at [201, 257] on input "text" at bounding box center [195, 260] width 220 height 31
paste input "**********"
type input "**********"
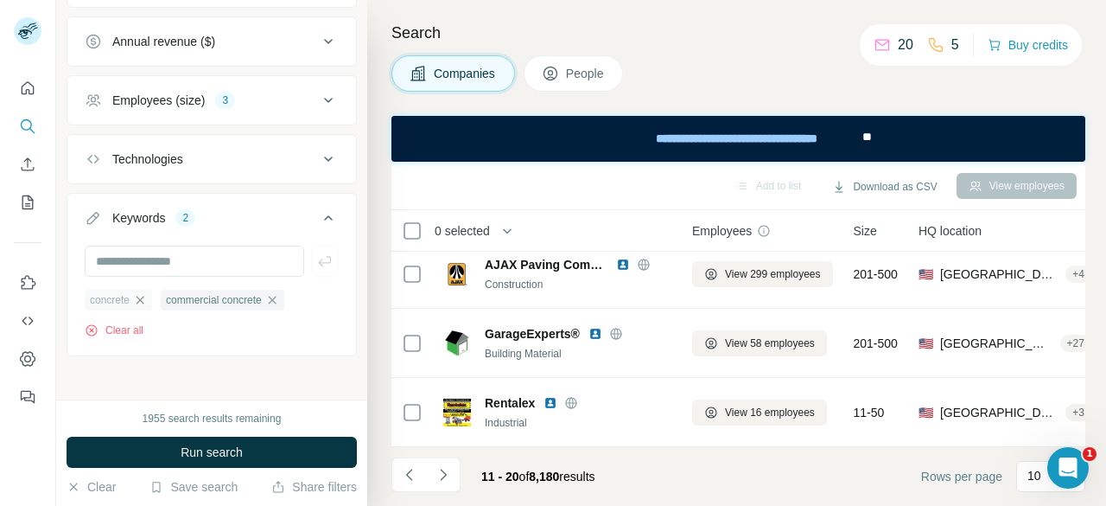
click at [144, 296] on icon "button" at bounding box center [141, 300] width 8 height 8
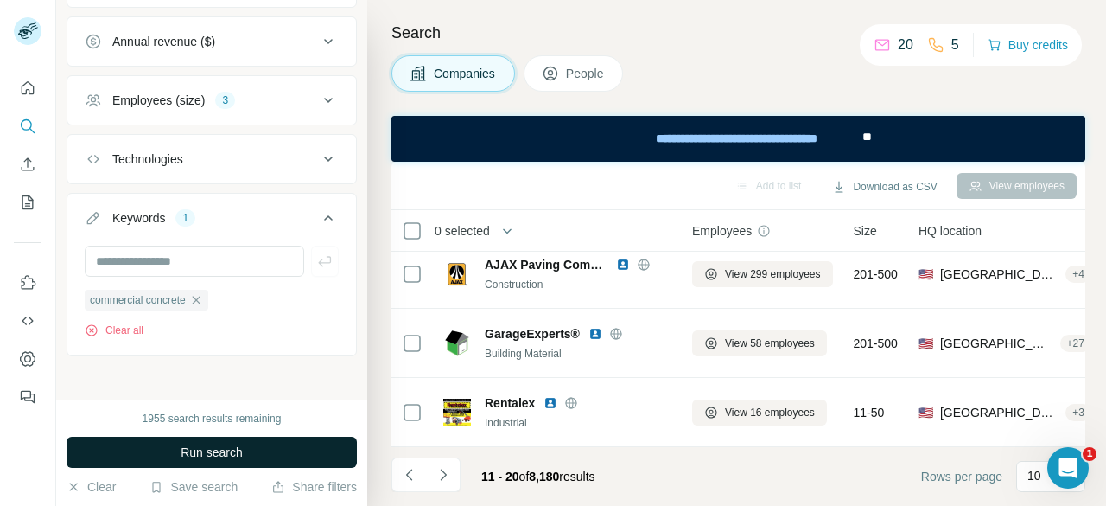
click at [271, 452] on button "Run search" at bounding box center [212, 452] width 290 height 31
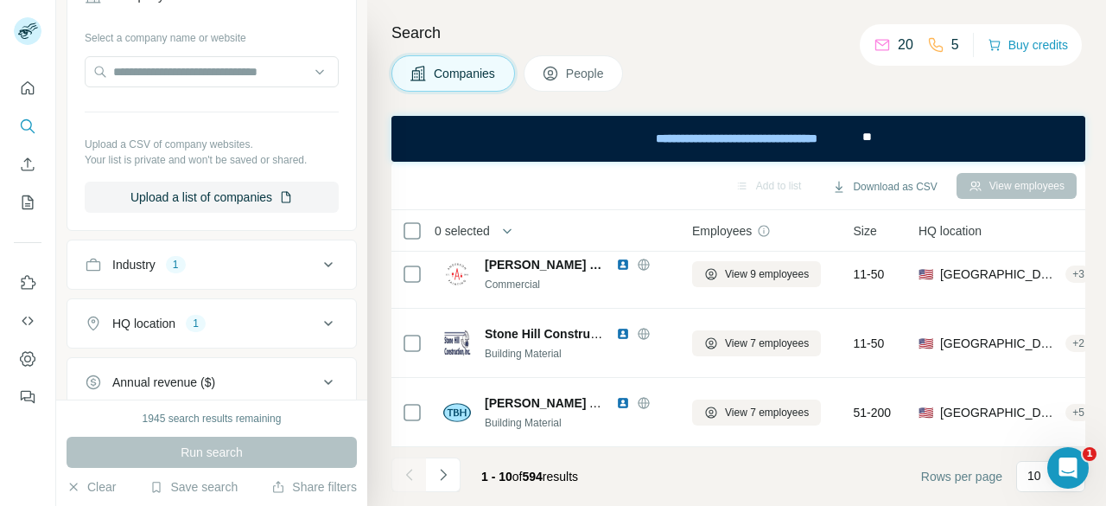
scroll to position [173, 0]
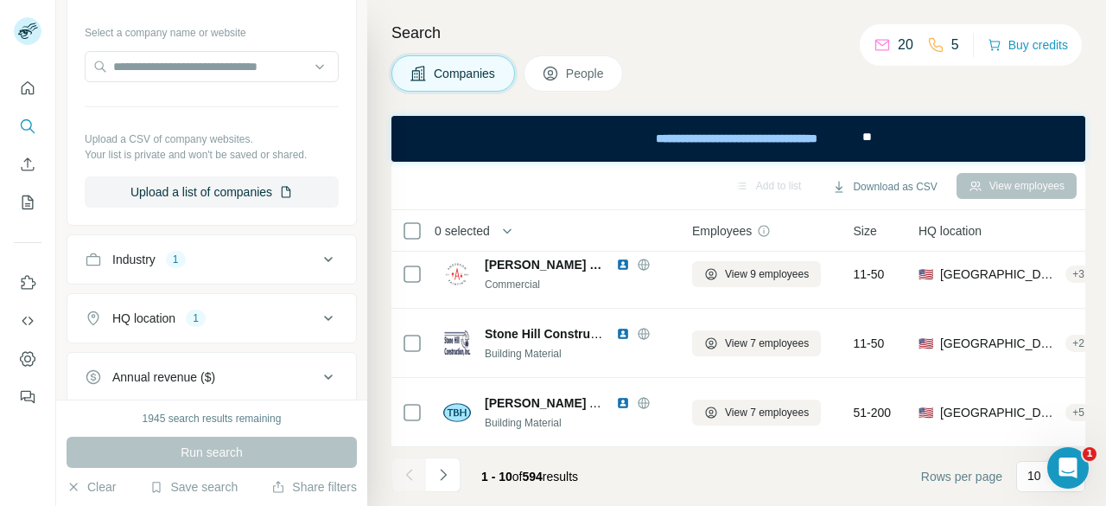
click at [257, 254] on div "Industry 1" at bounding box center [201, 259] width 233 height 17
click at [162, 341] on icon "button" at bounding box center [156, 342] width 14 height 14
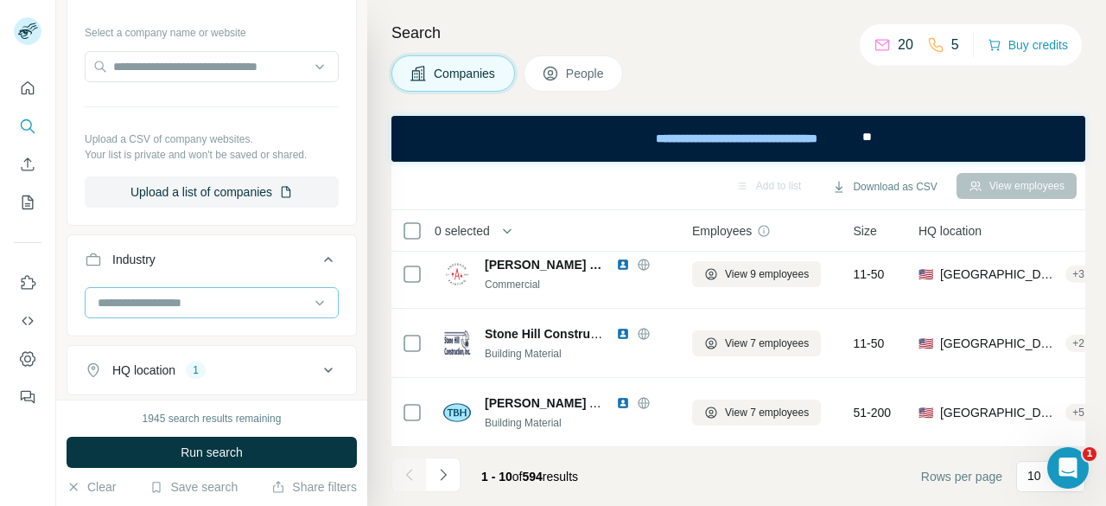
click at [202, 303] on input at bounding box center [203, 302] width 214 height 19
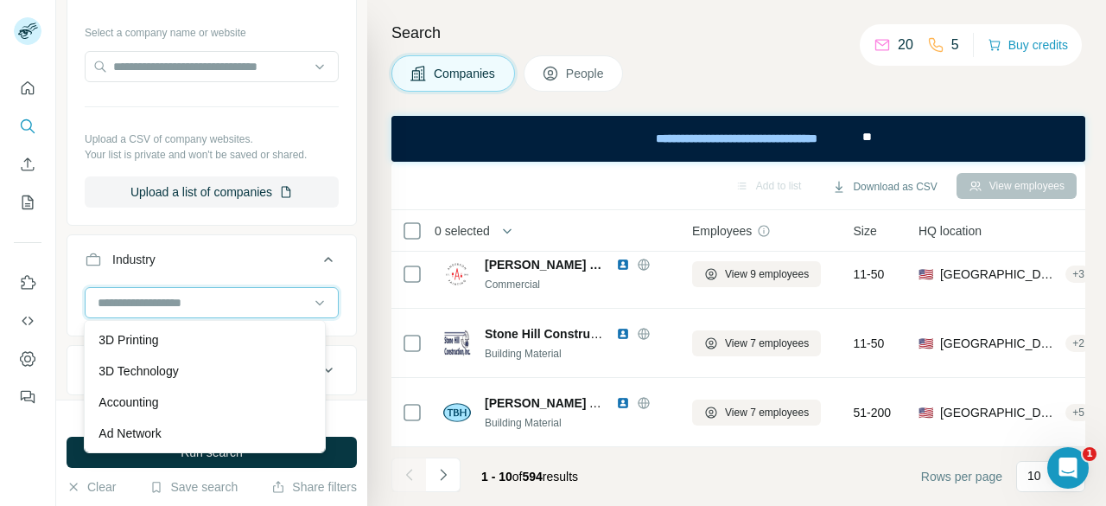
click at [202, 303] on input at bounding box center [203, 302] width 214 height 19
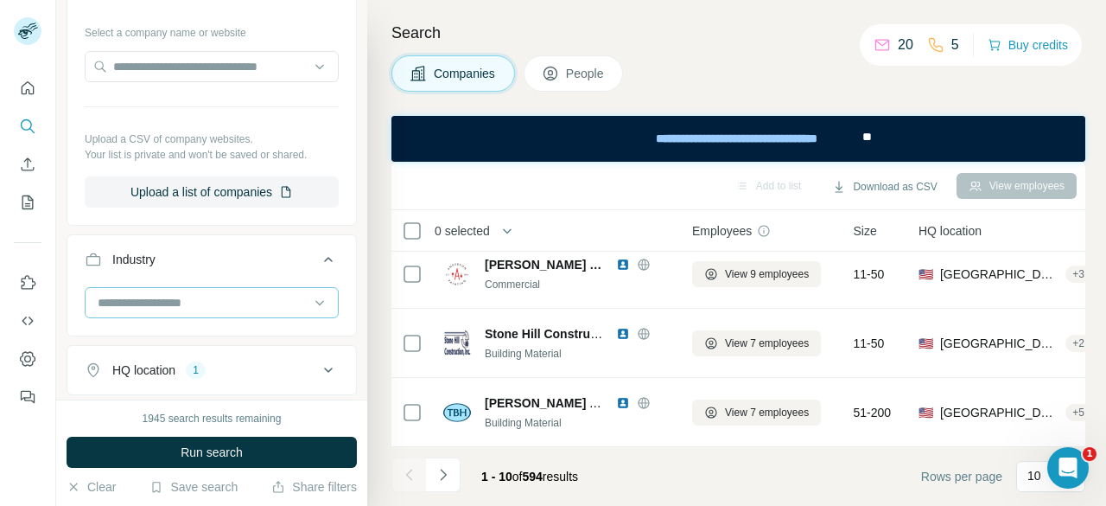
click at [202, 303] on input at bounding box center [203, 302] width 214 height 19
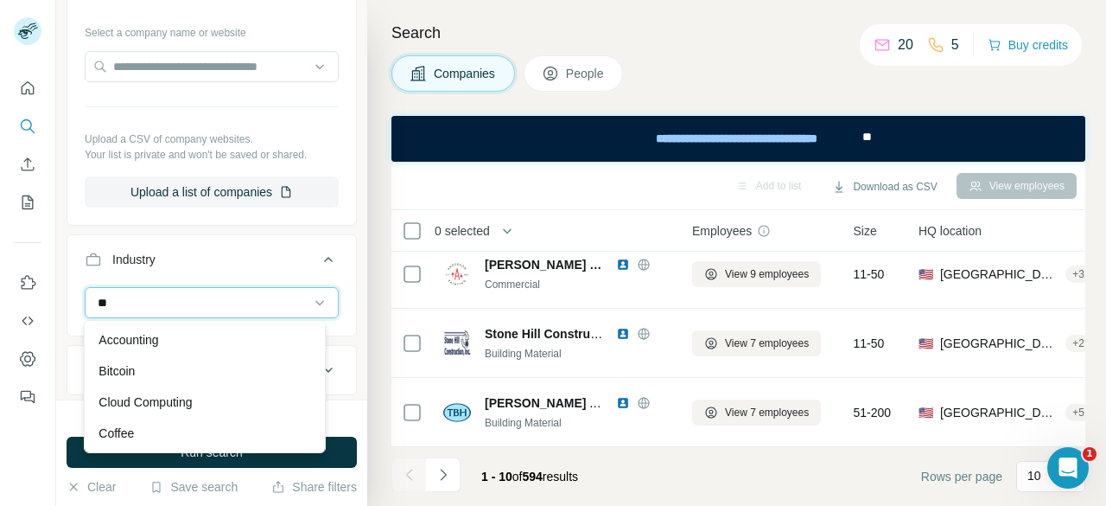
type input "*"
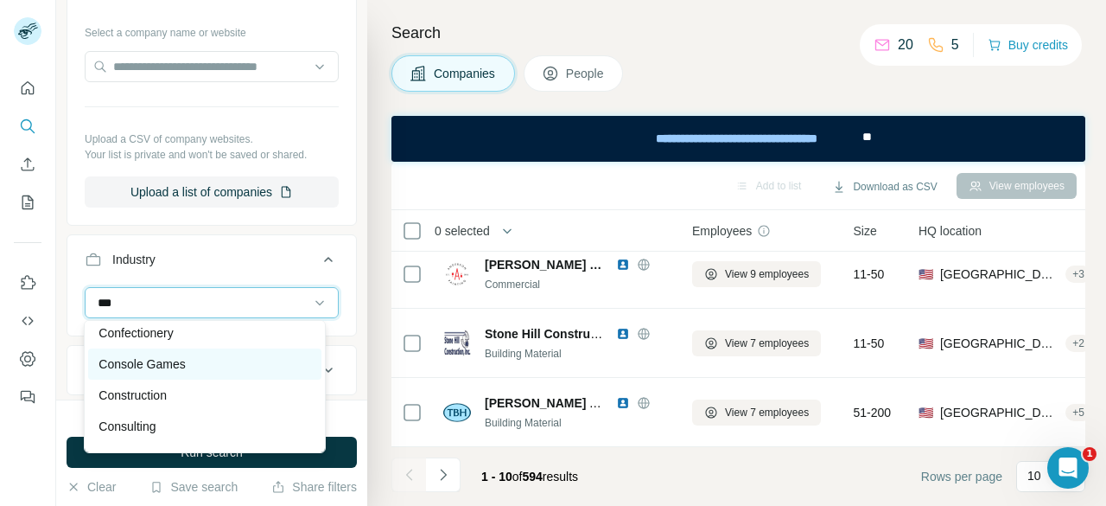
scroll to position [57, 0]
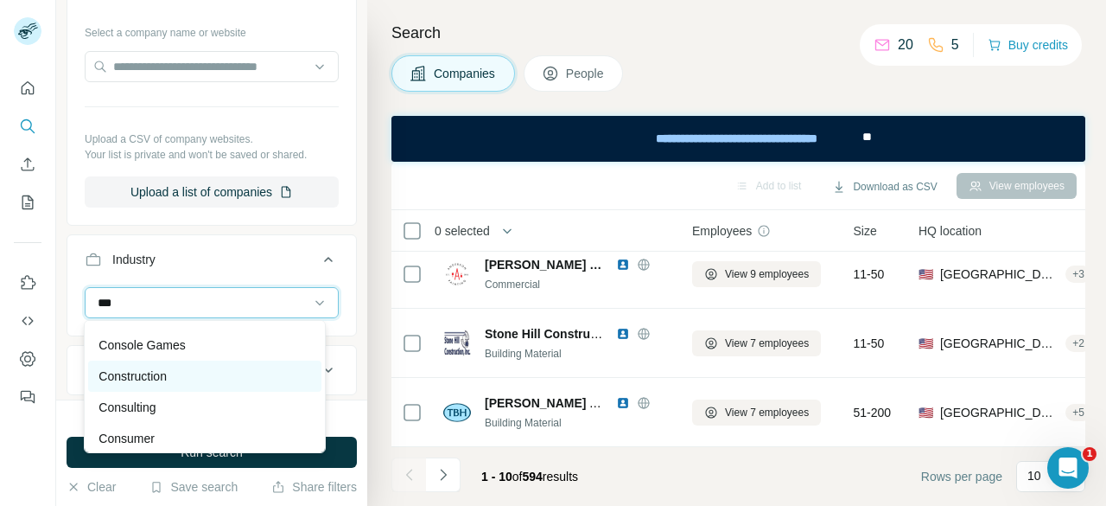
type input "***"
click at [188, 373] on div "Construction" at bounding box center [205, 375] width 212 height 17
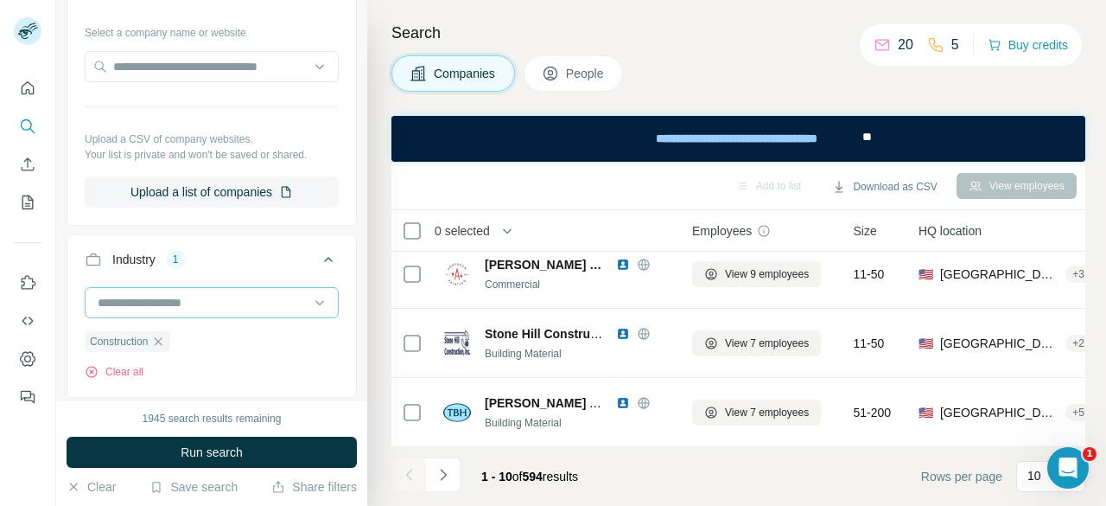
click at [195, 297] on input at bounding box center [203, 302] width 214 height 19
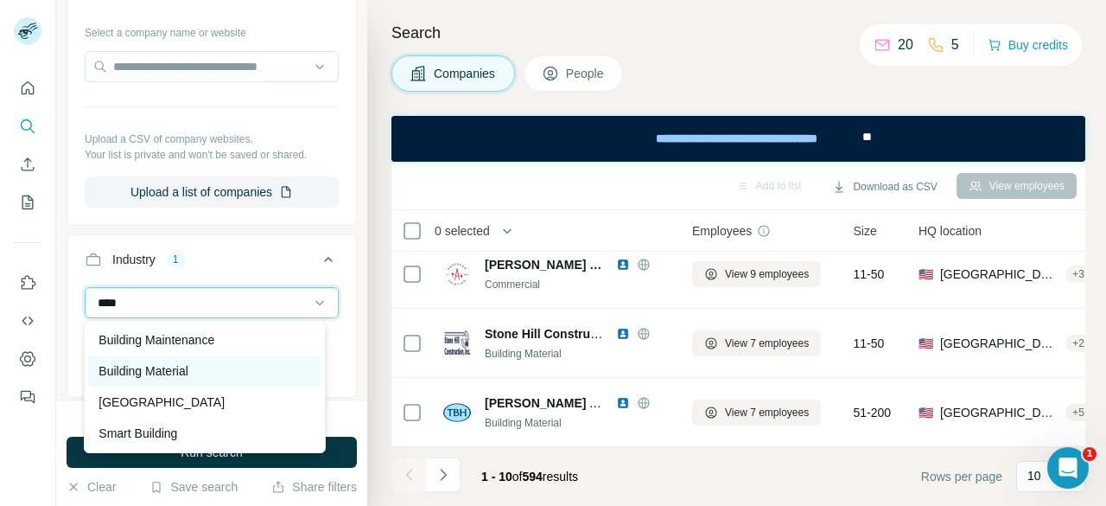
type input "****"
click at [179, 378] on p "Building Material" at bounding box center [144, 370] width 90 height 17
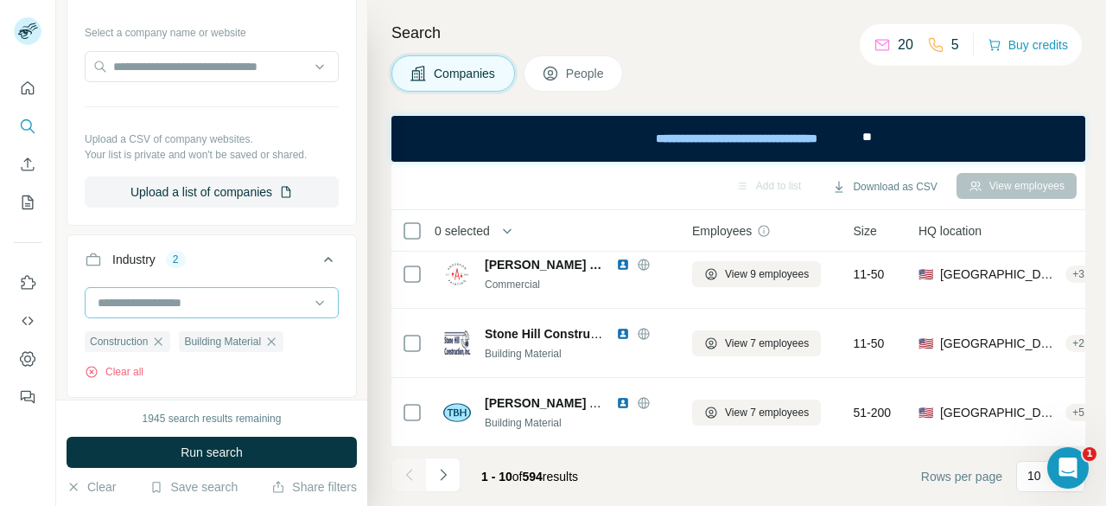
click at [214, 295] on input at bounding box center [203, 302] width 214 height 19
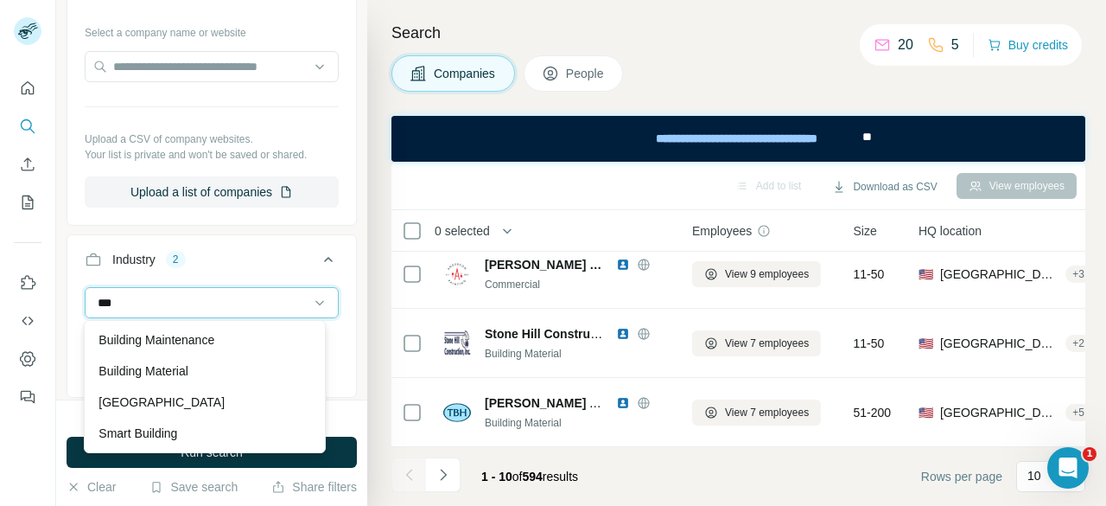
type input "****"
click at [54, 394] on div at bounding box center [27, 237] width 55 height 350
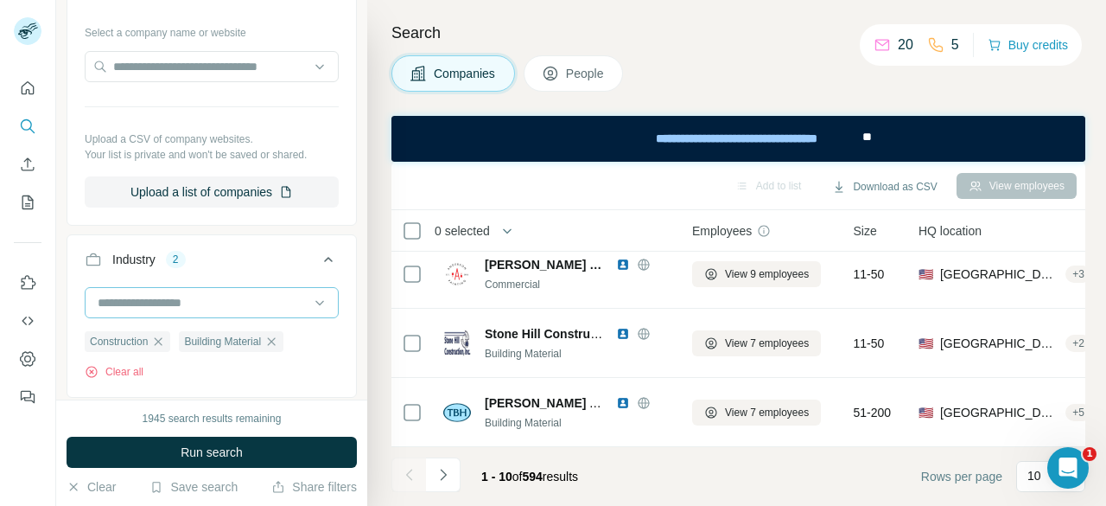
click at [203, 310] on div at bounding box center [203, 302] width 214 height 29
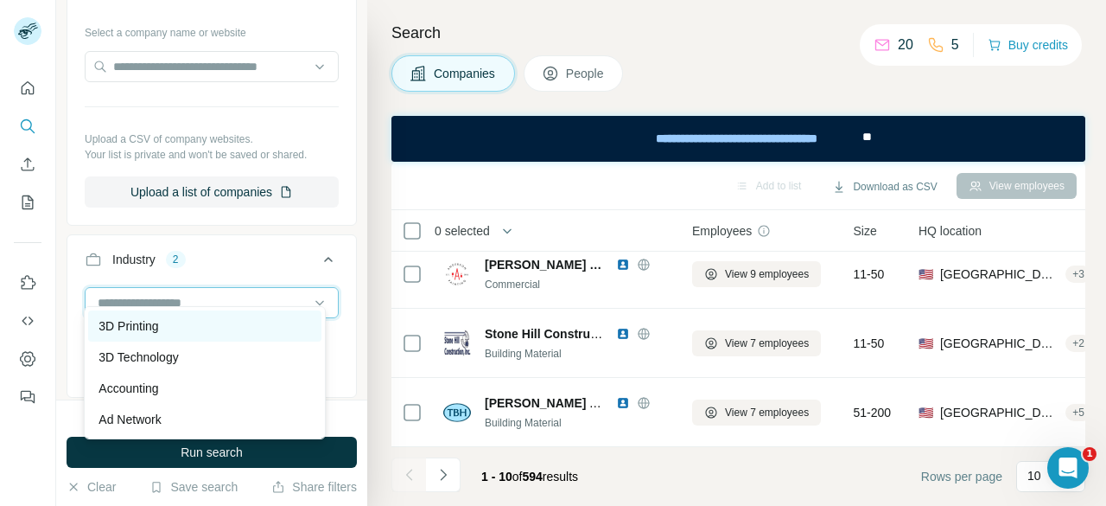
scroll to position [288, 0]
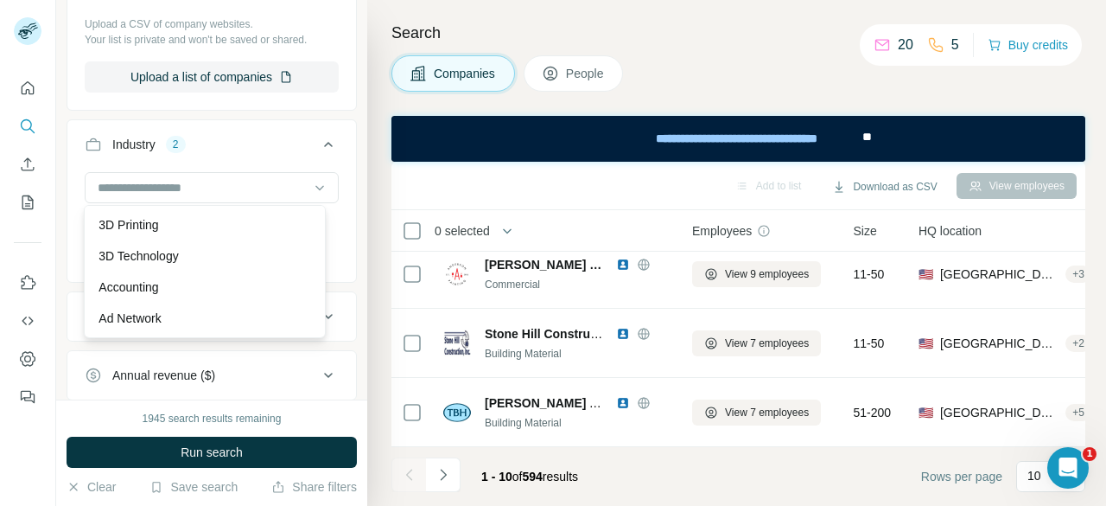
click at [64, 233] on div "New search Hide Company lookalikes Company information Company Select a company…" at bounding box center [211, 199] width 311 height 399
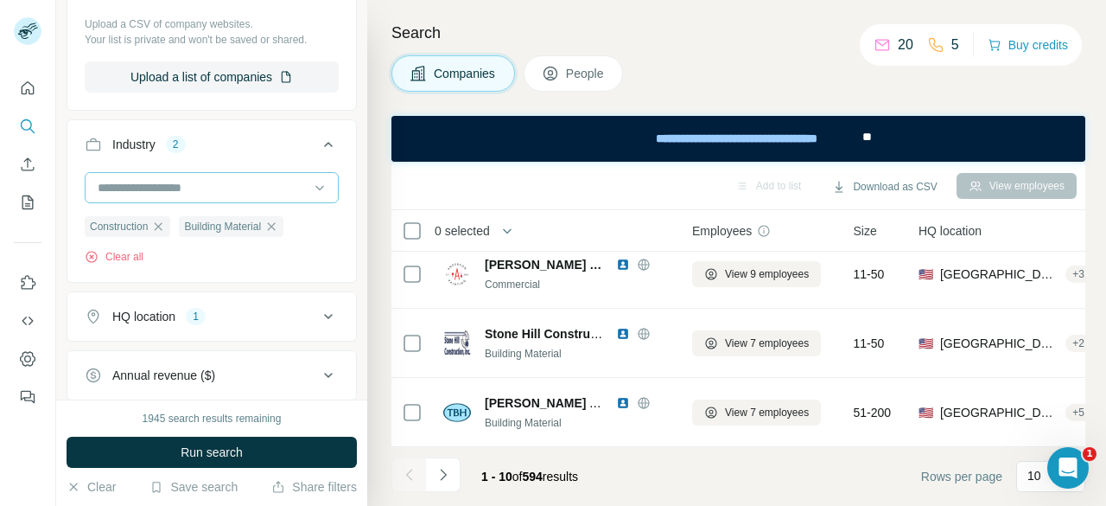
click at [152, 194] on div at bounding box center [203, 187] width 214 height 29
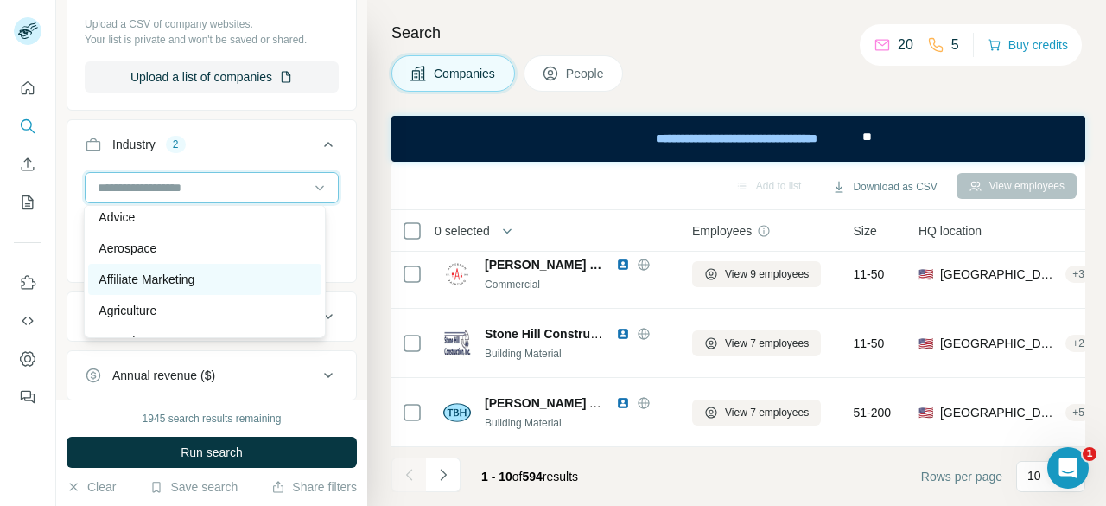
scroll to position [346, 0]
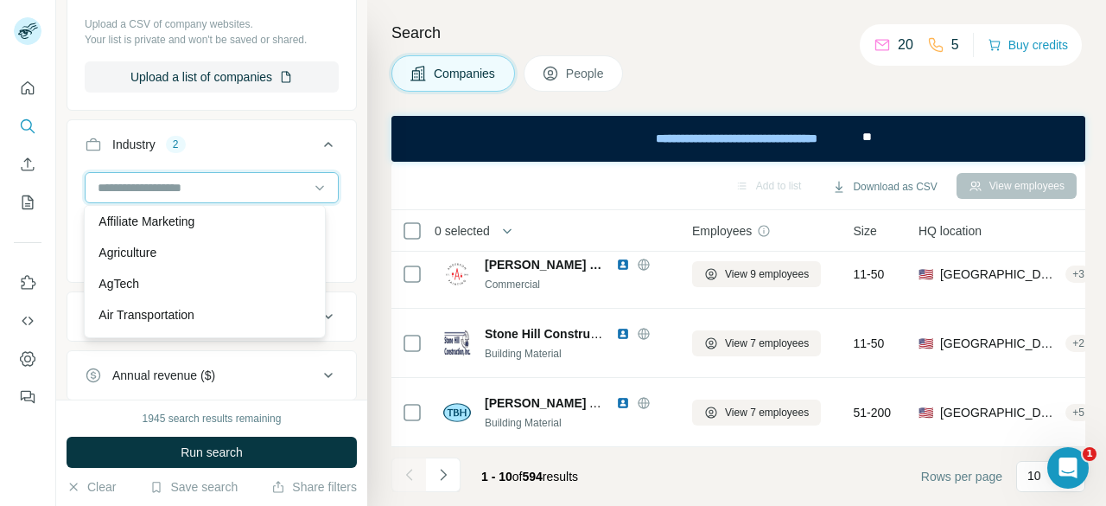
click at [162, 189] on input at bounding box center [203, 187] width 214 height 19
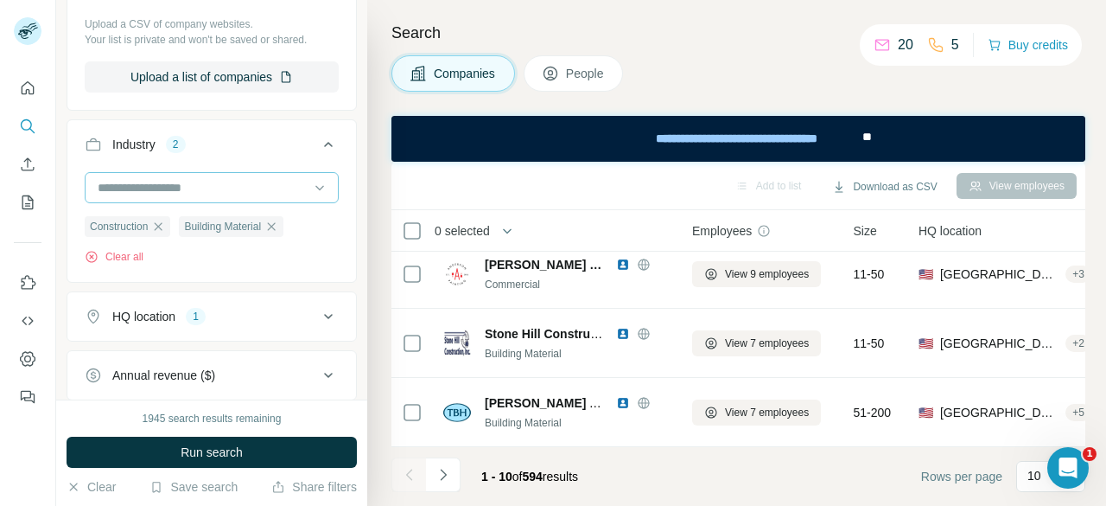
click at [162, 189] on input at bounding box center [203, 187] width 214 height 19
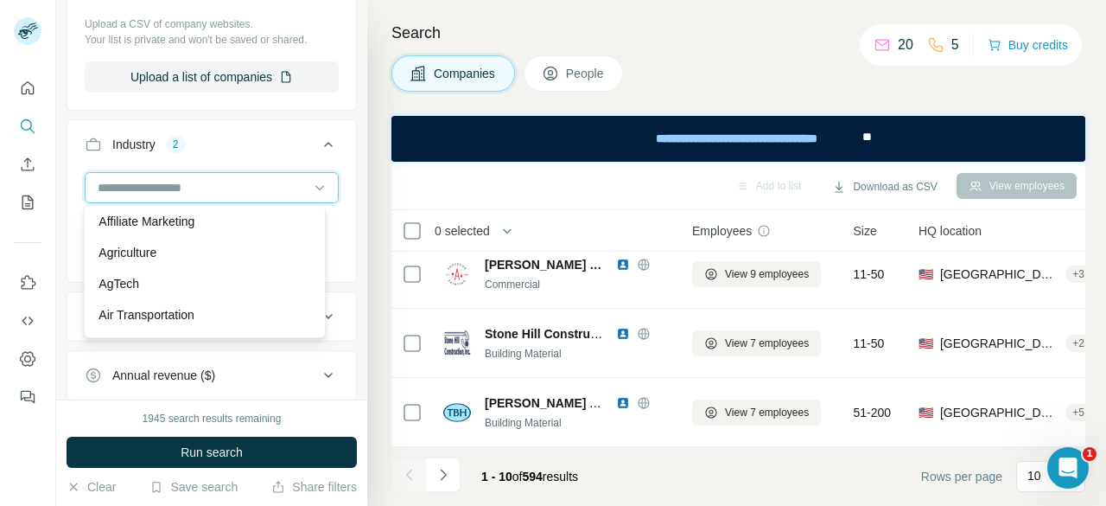
click at [202, 187] on input at bounding box center [203, 187] width 214 height 19
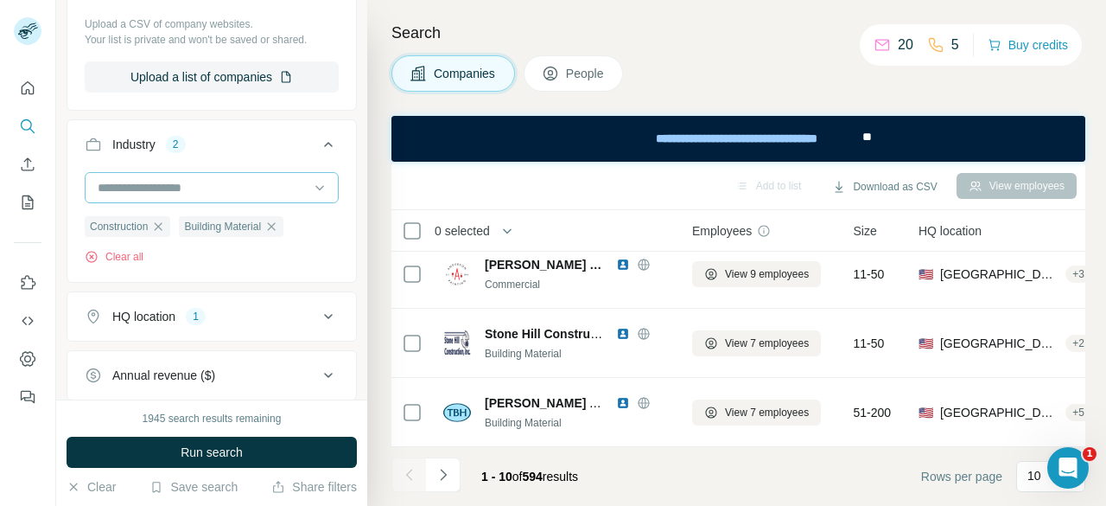
click at [202, 187] on input at bounding box center [203, 187] width 214 height 19
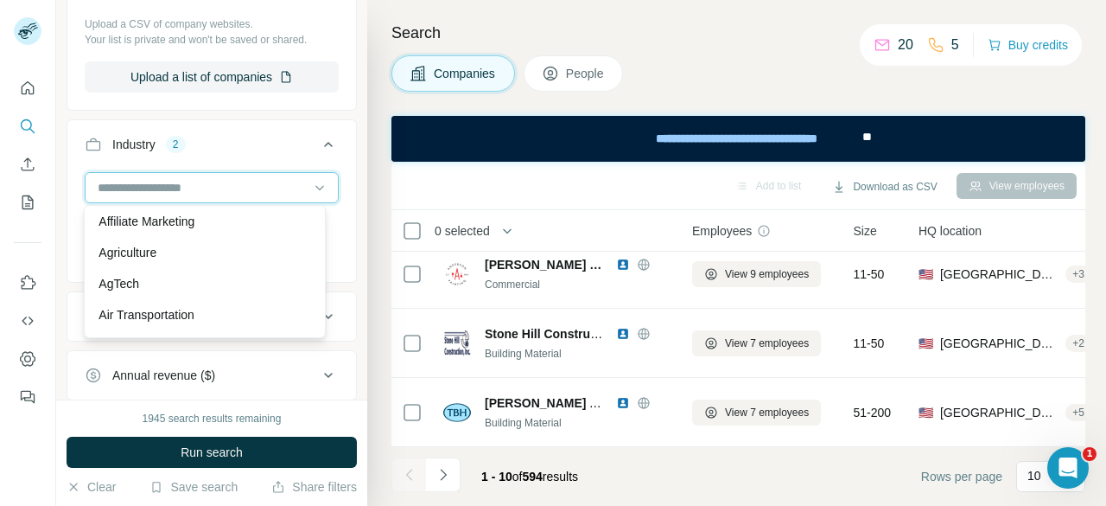
click at [164, 179] on input at bounding box center [203, 187] width 214 height 19
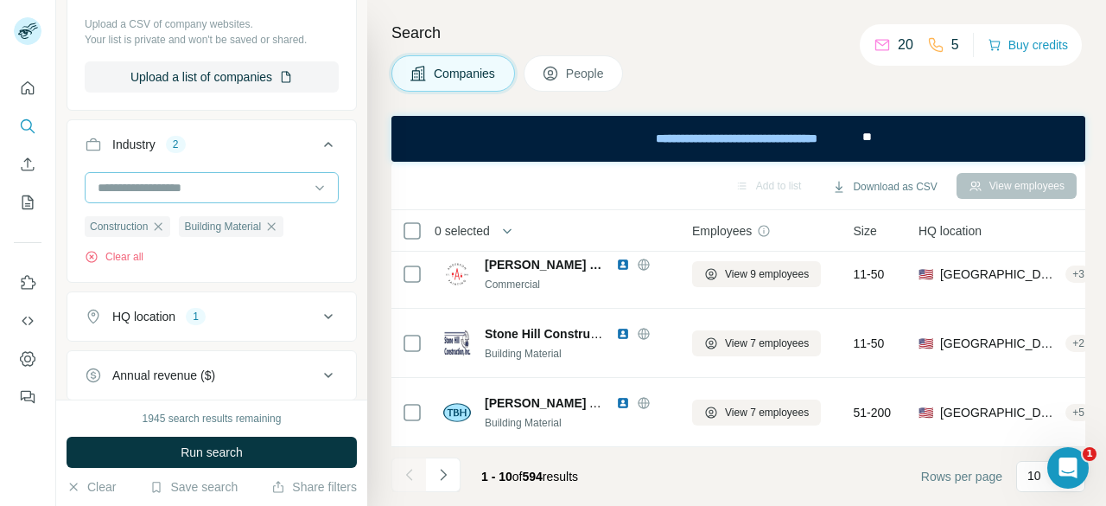
click at [164, 179] on input at bounding box center [203, 187] width 214 height 19
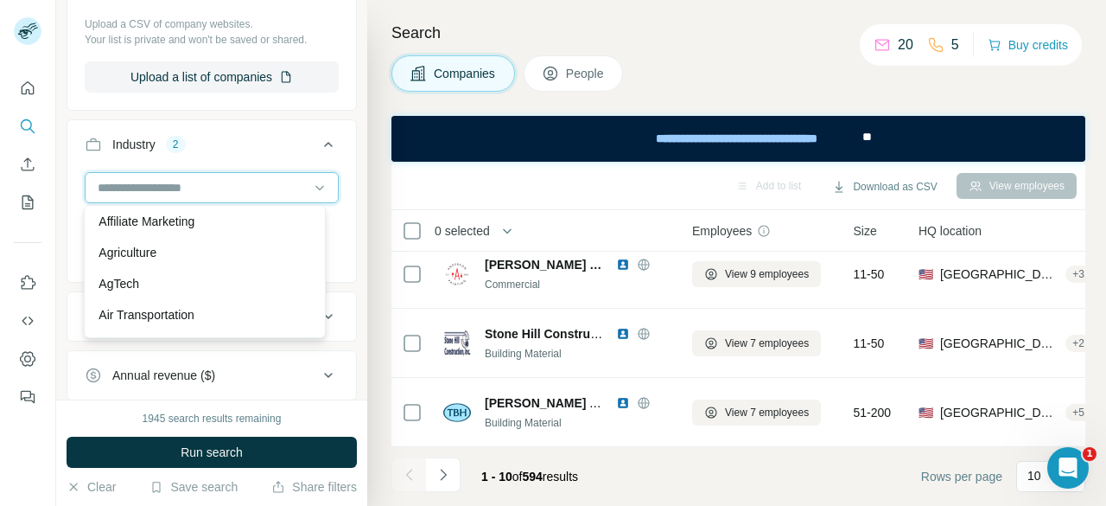
click at [221, 181] on input at bounding box center [203, 187] width 214 height 19
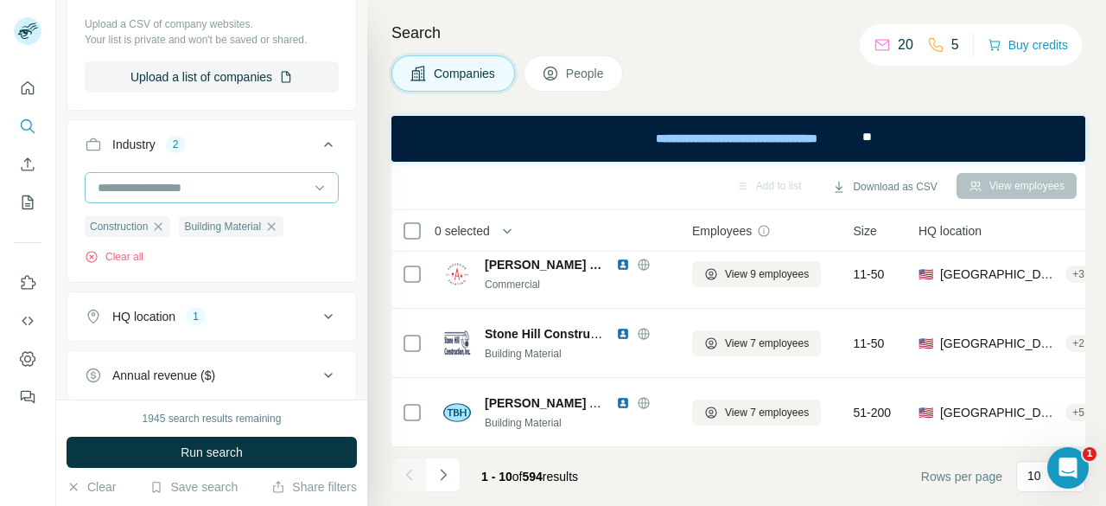
click at [221, 181] on input at bounding box center [203, 187] width 214 height 19
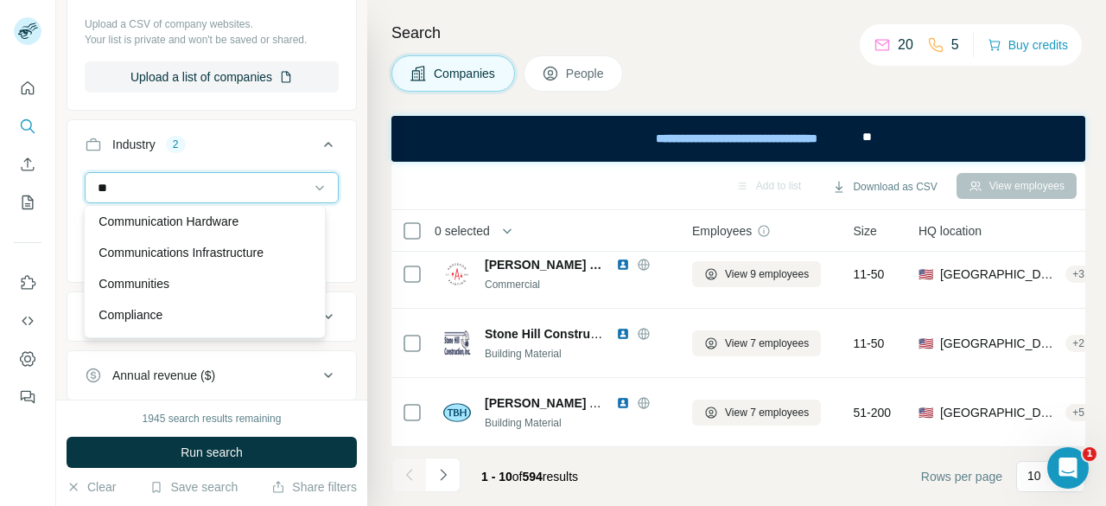
type input "***"
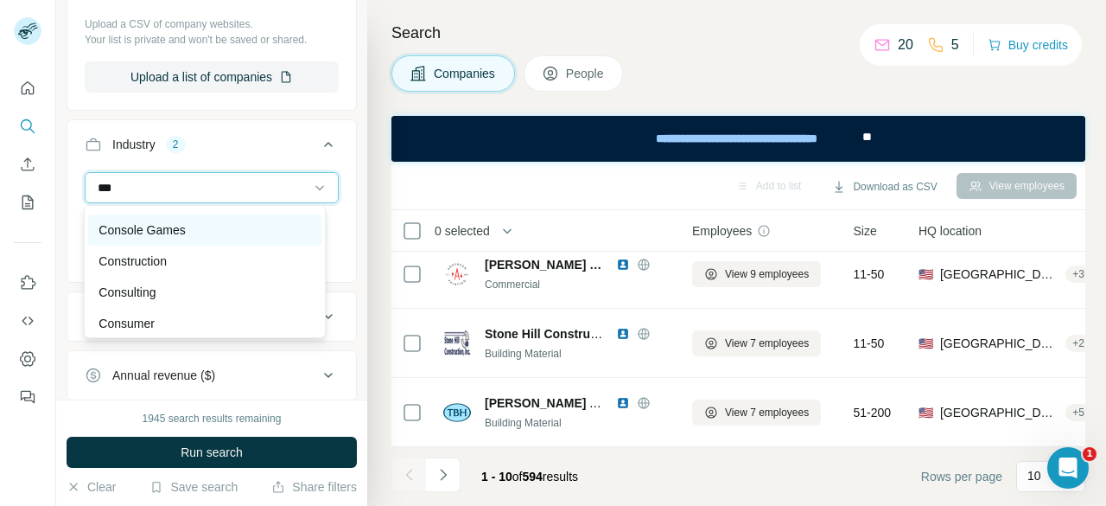
scroll to position [115, 0]
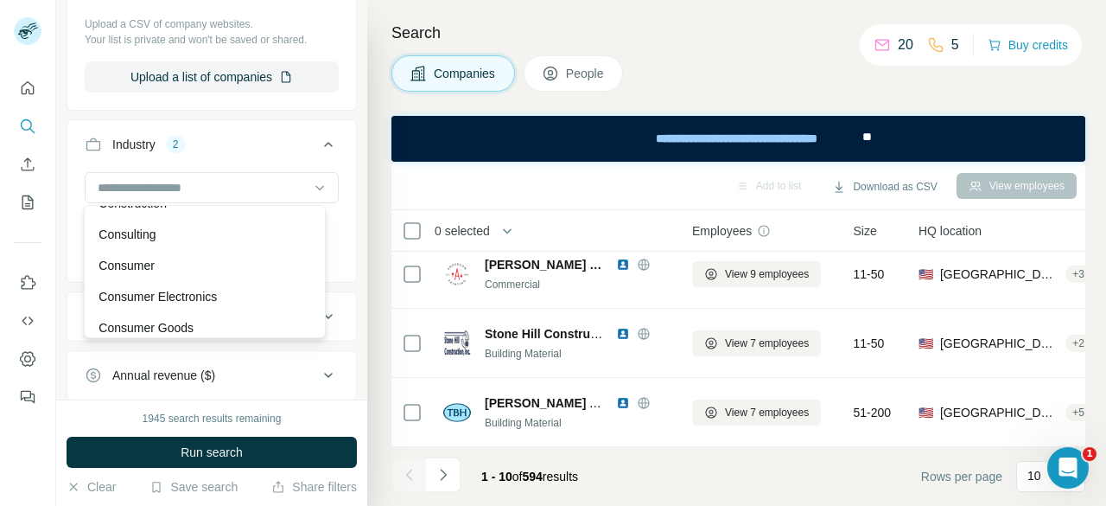
click at [61, 271] on div "New search Hide Company lookalikes Company information Company Select a company…" at bounding box center [211, 199] width 311 height 399
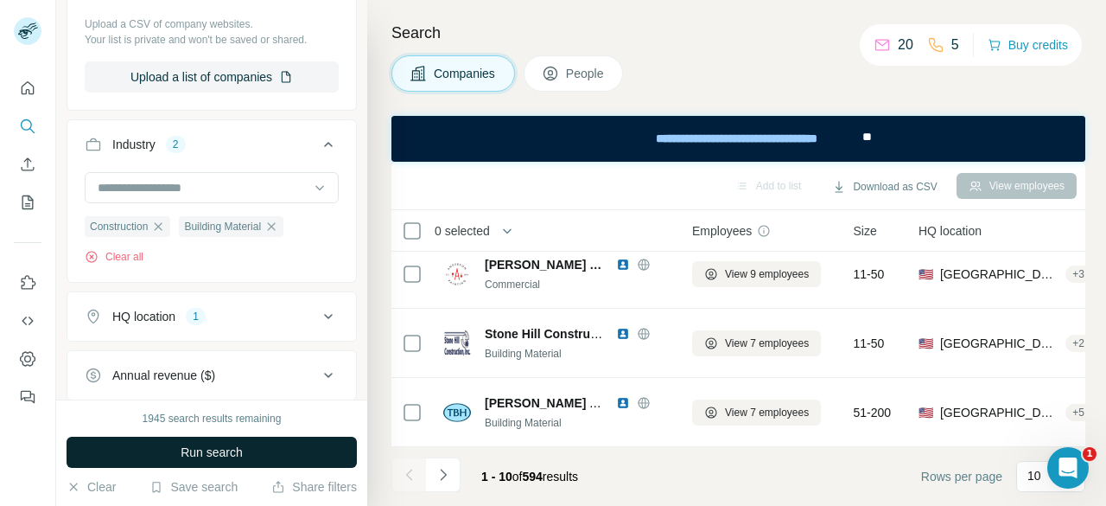
click at [221, 459] on span "Run search" at bounding box center [212, 451] width 62 height 17
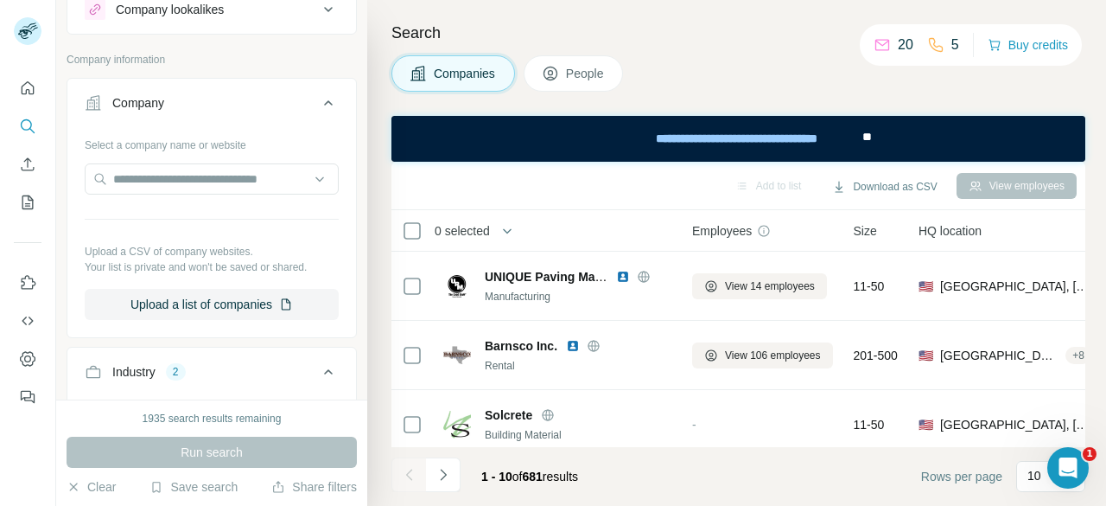
scroll to position [0, 0]
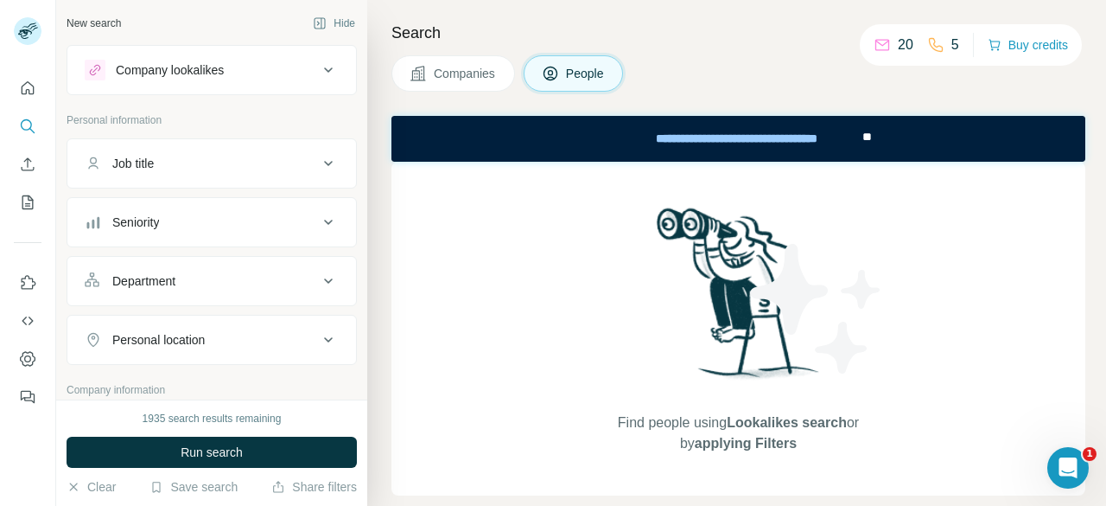
click at [578, 76] on span "People" at bounding box center [586, 73] width 40 height 17
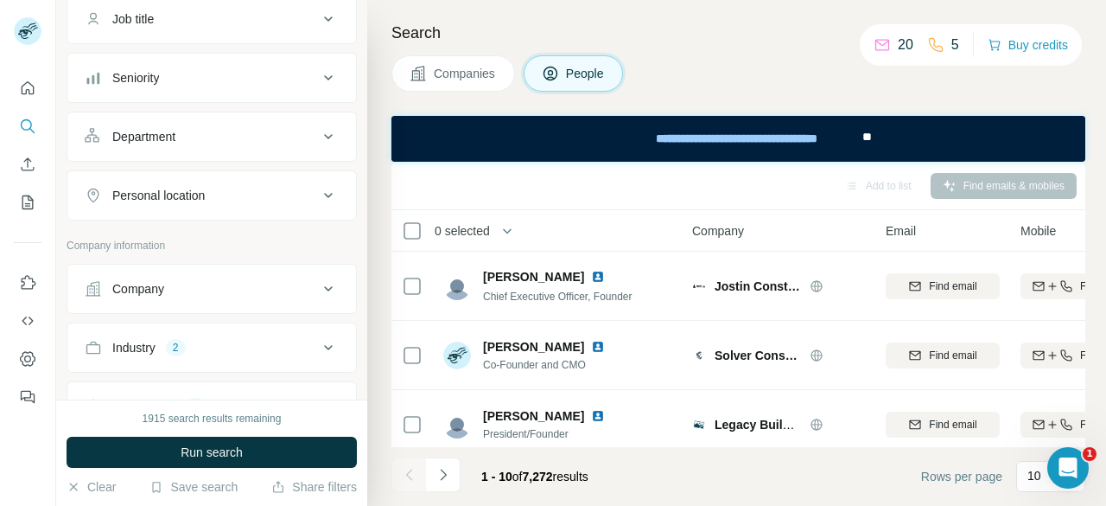
scroll to position [173, 0]
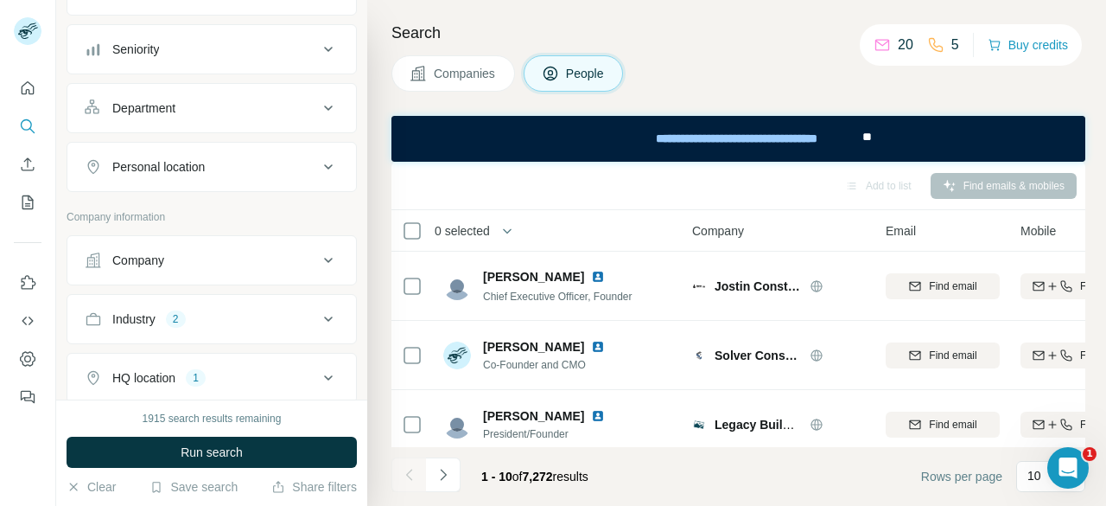
click at [318, 309] on icon at bounding box center [328, 319] width 21 height 21
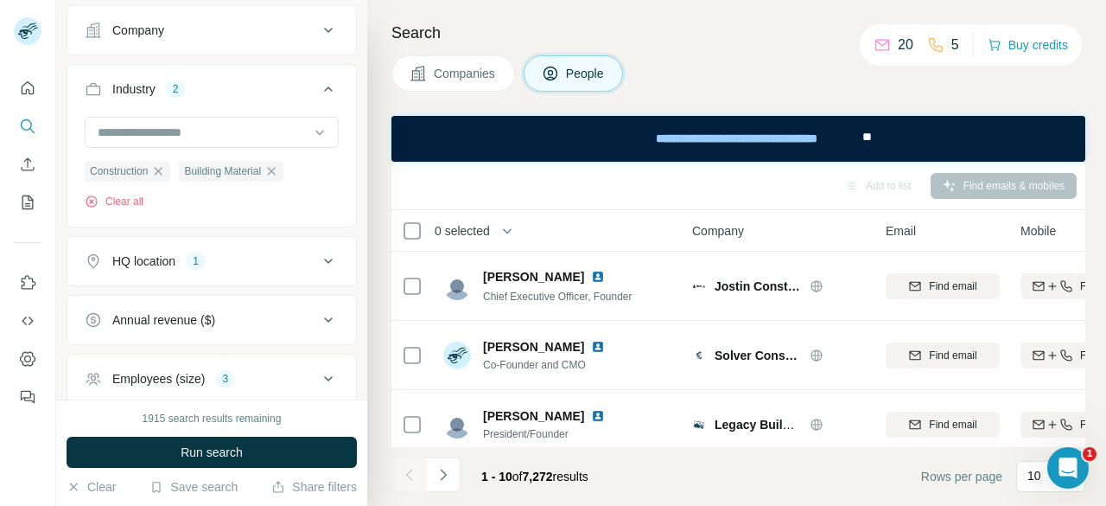
scroll to position [519, 0]
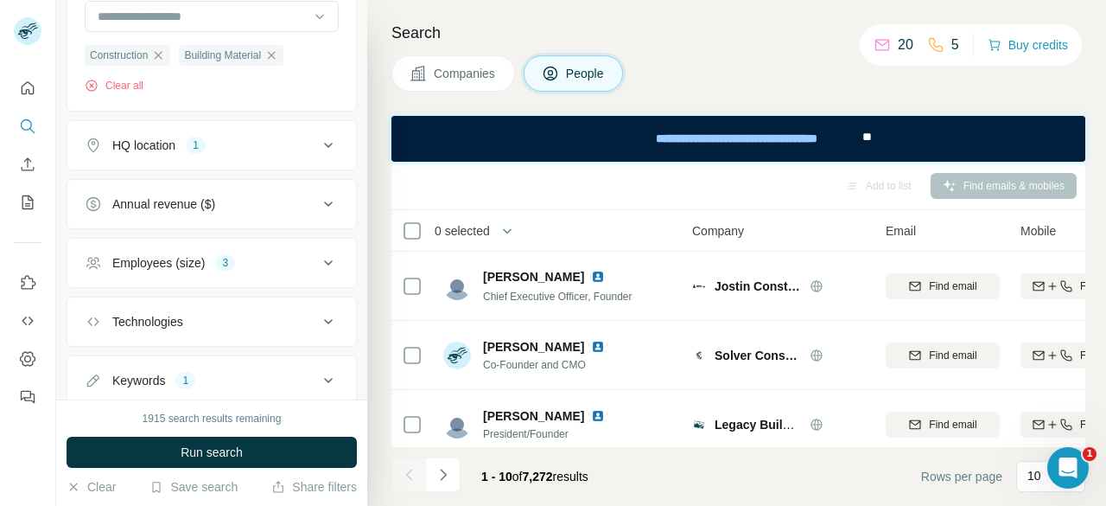
click at [323, 257] on icon at bounding box center [328, 262] width 21 height 21
click at [323, 258] on icon at bounding box center [328, 262] width 21 height 21
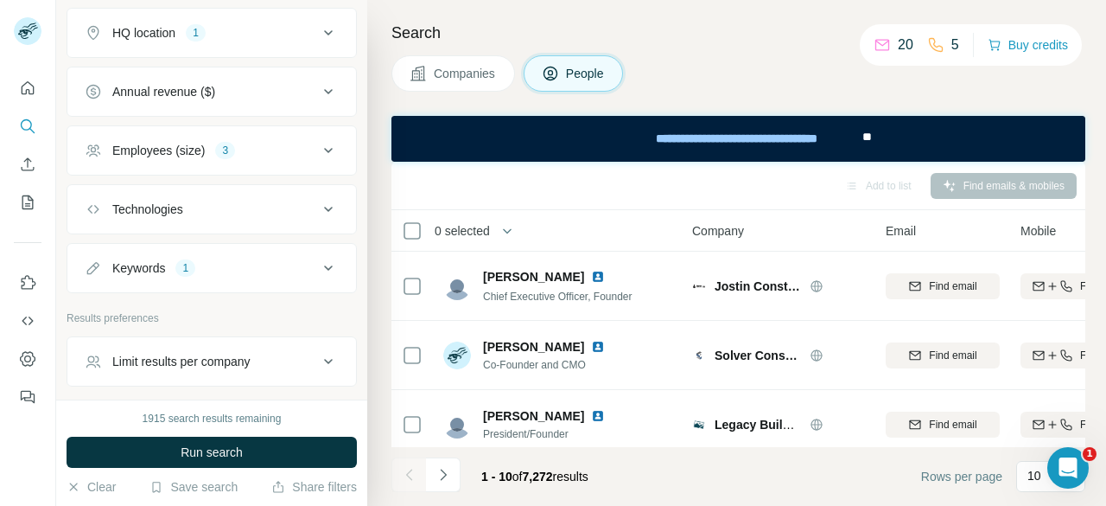
scroll to position [634, 0]
click at [321, 260] on icon at bounding box center [328, 265] width 21 height 21
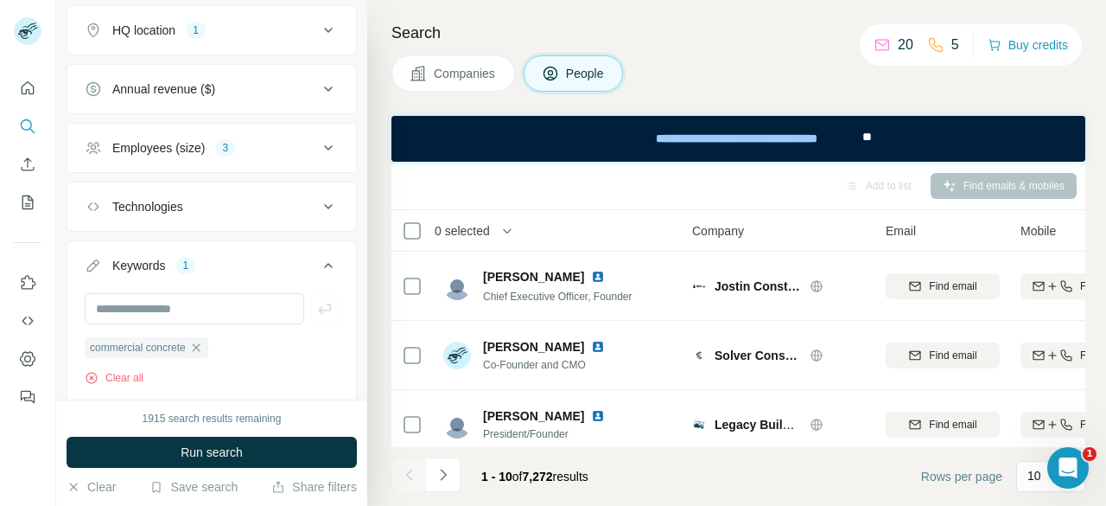
click at [321, 260] on icon at bounding box center [328, 265] width 21 height 21
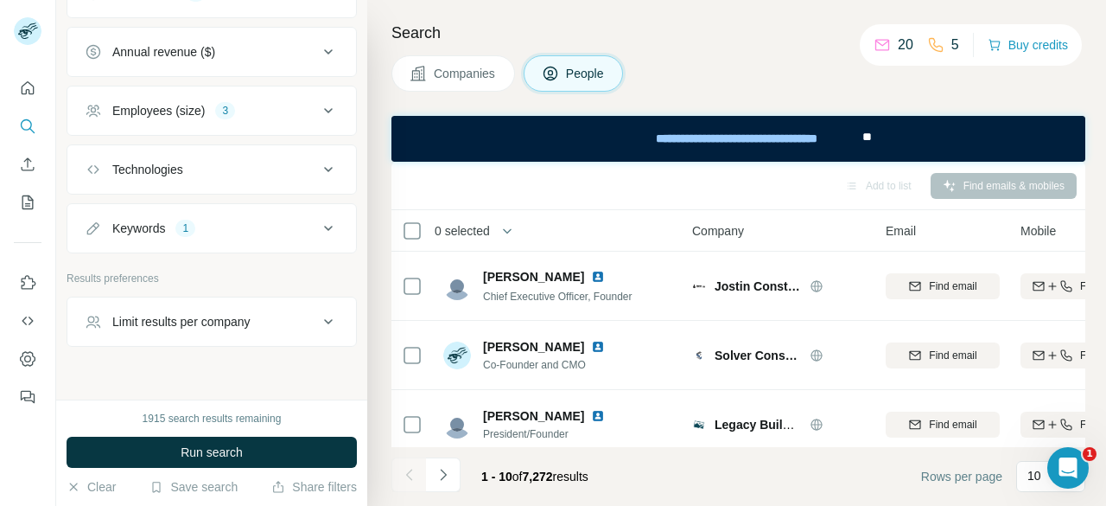
scroll to position [690, 0]
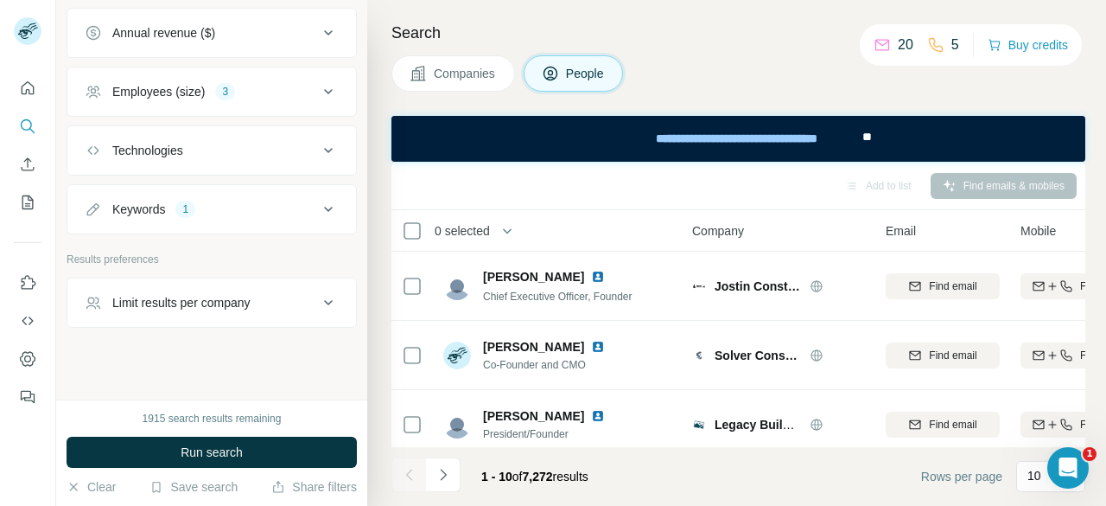
click at [318, 292] on icon at bounding box center [328, 302] width 21 height 21
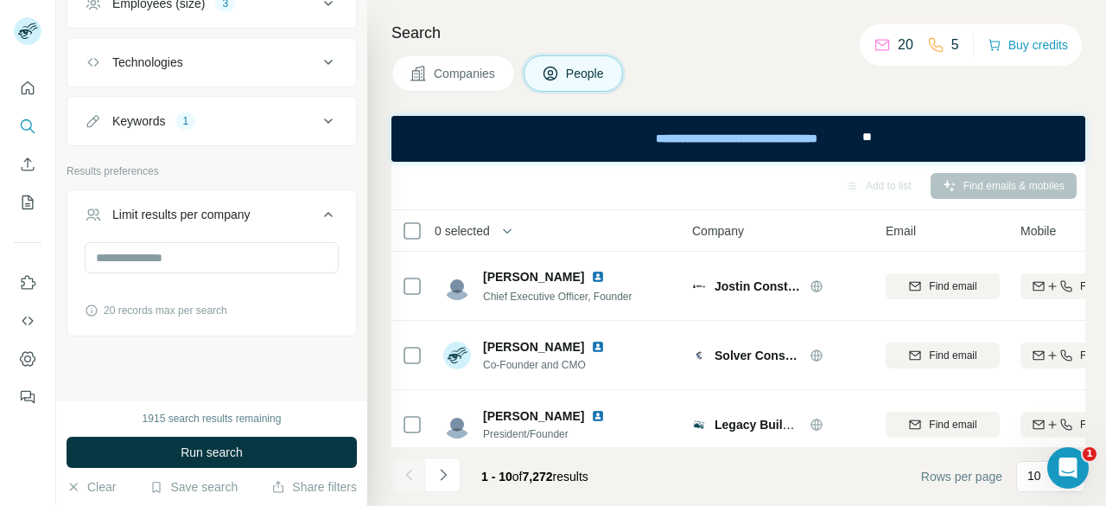
scroll to position [787, 0]
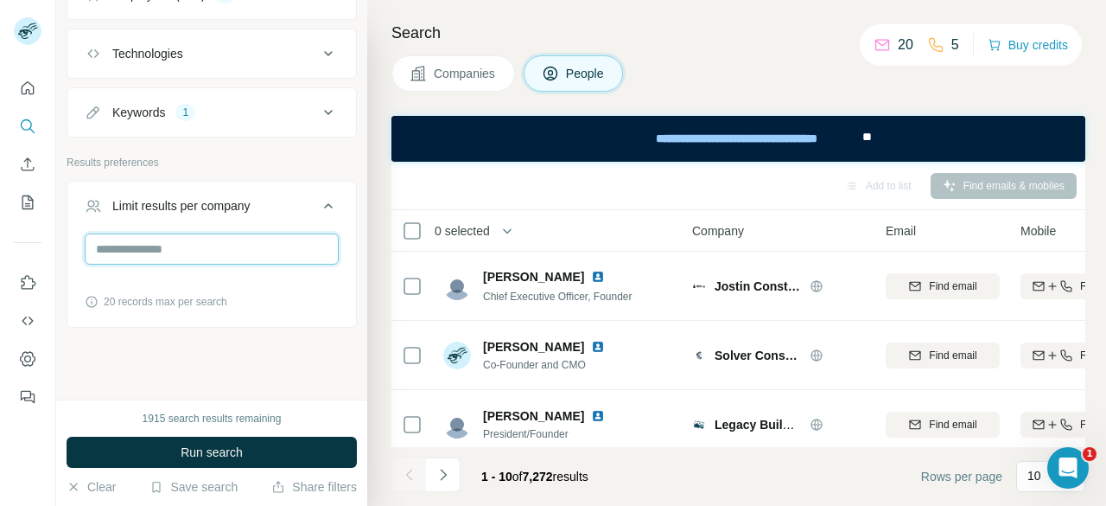
click at [184, 243] on input "number" at bounding box center [212, 248] width 254 height 31
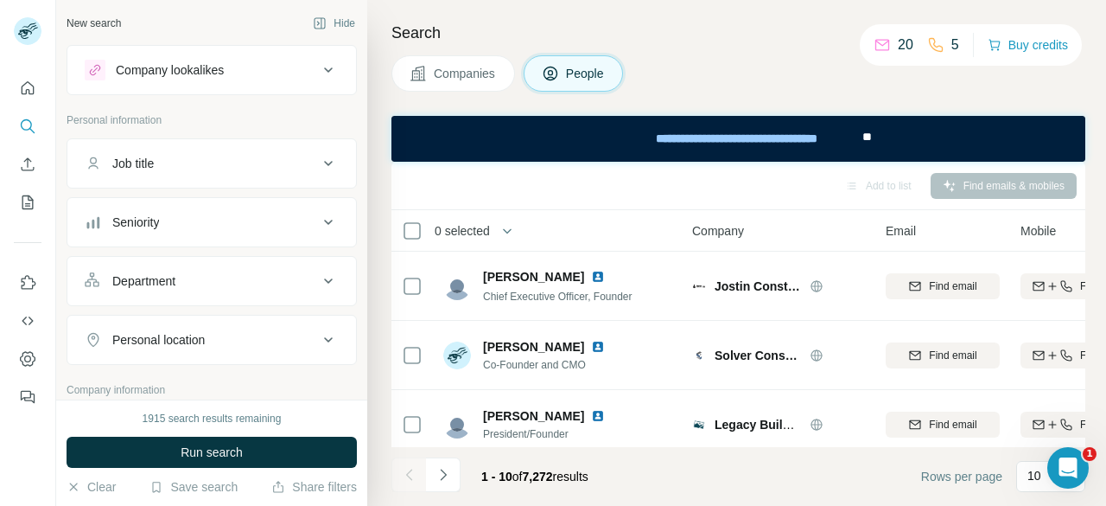
type input "*"
click at [318, 156] on icon at bounding box center [328, 163] width 21 height 21
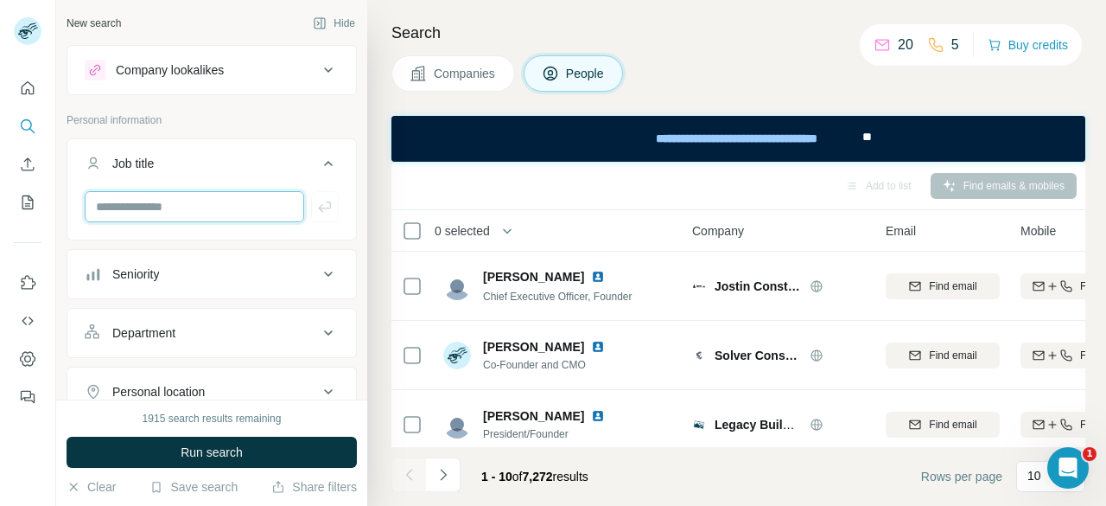
click at [201, 208] on input "text" at bounding box center [195, 206] width 220 height 31
click at [200, 208] on input "***" at bounding box center [195, 206] width 220 height 31
type input "***"
click at [200, 208] on input "text" at bounding box center [195, 206] width 220 height 31
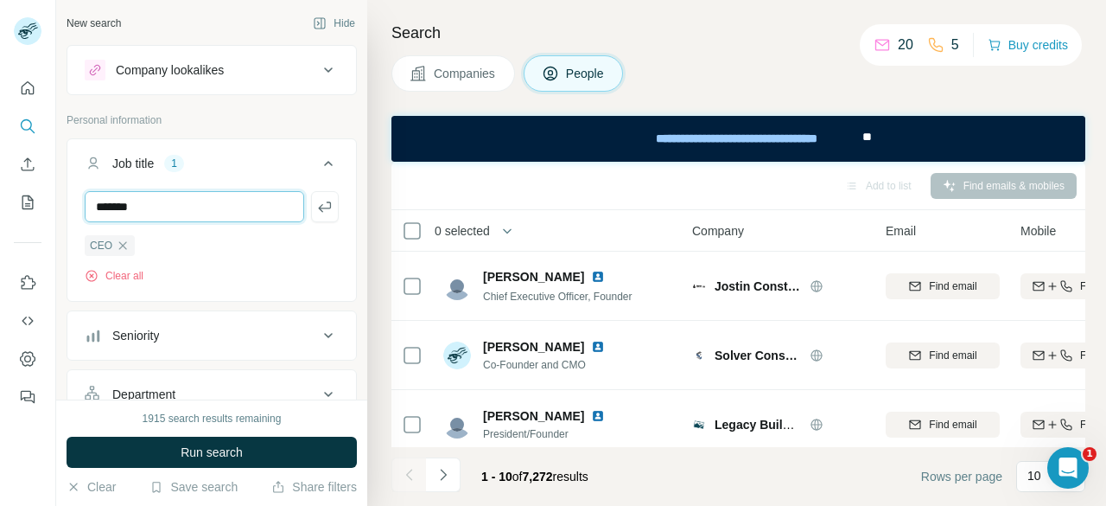
type input "*******"
type input "*****"
click at [164, 205] on input "text" at bounding box center [195, 206] width 220 height 31
paste input "*********"
drag, startPoint x: 104, startPoint y: 202, endPoint x: 74, endPoint y: 207, distance: 29.7
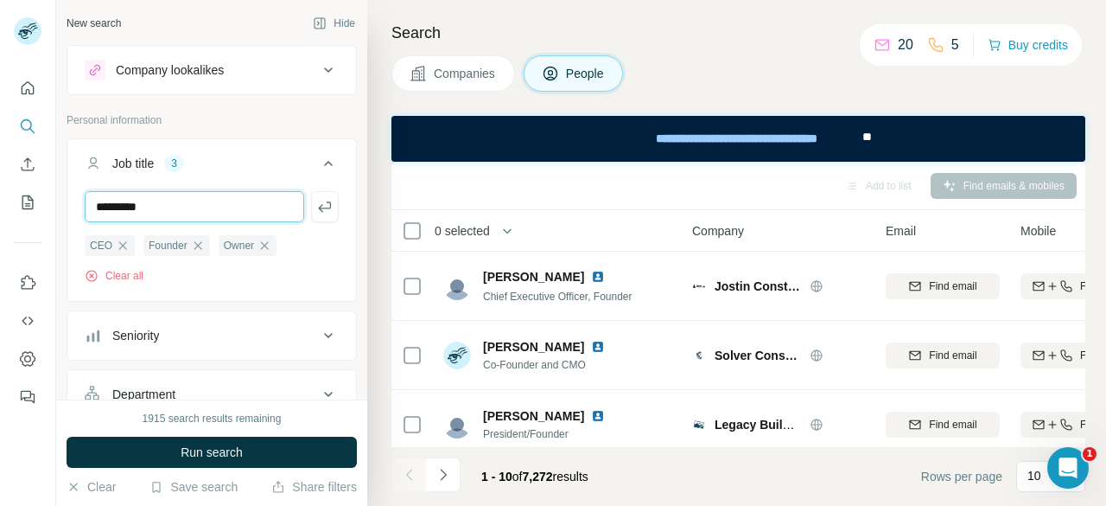
click at [74, 207] on div "********* CEO Founder Owner Clear all" at bounding box center [211, 244] width 289 height 106
click at [159, 206] on input "*********" at bounding box center [195, 206] width 220 height 31
type input "*********"
type input "***"
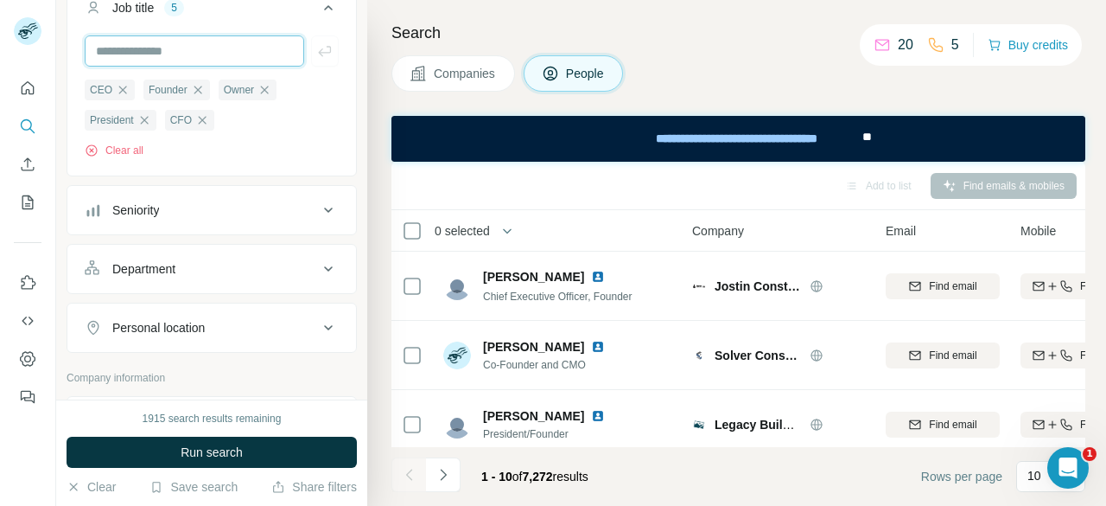
scroll to position [173, 0]
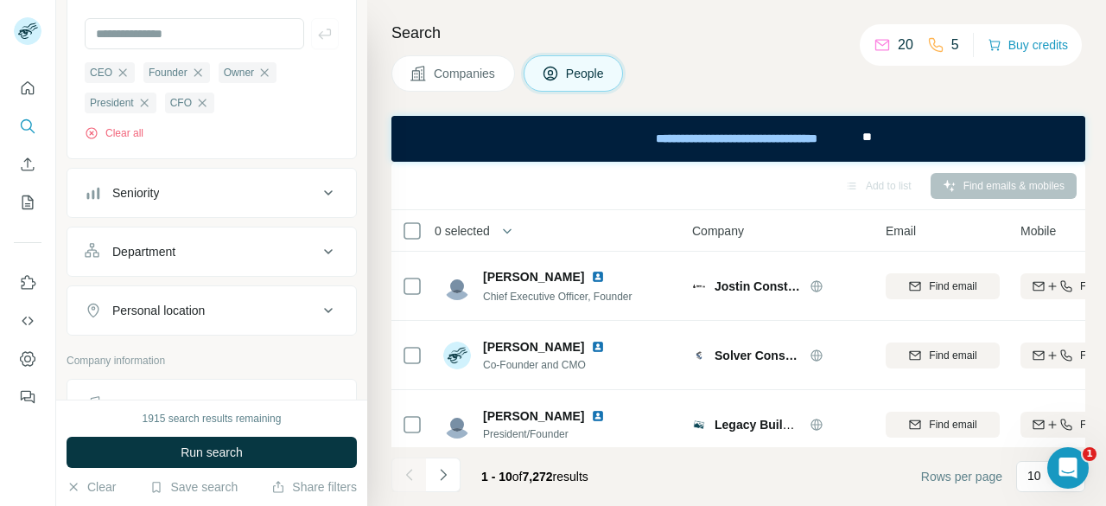
click at [298, 303] on div "Personal location" at bounding box center [201, 310] width 233 height 17
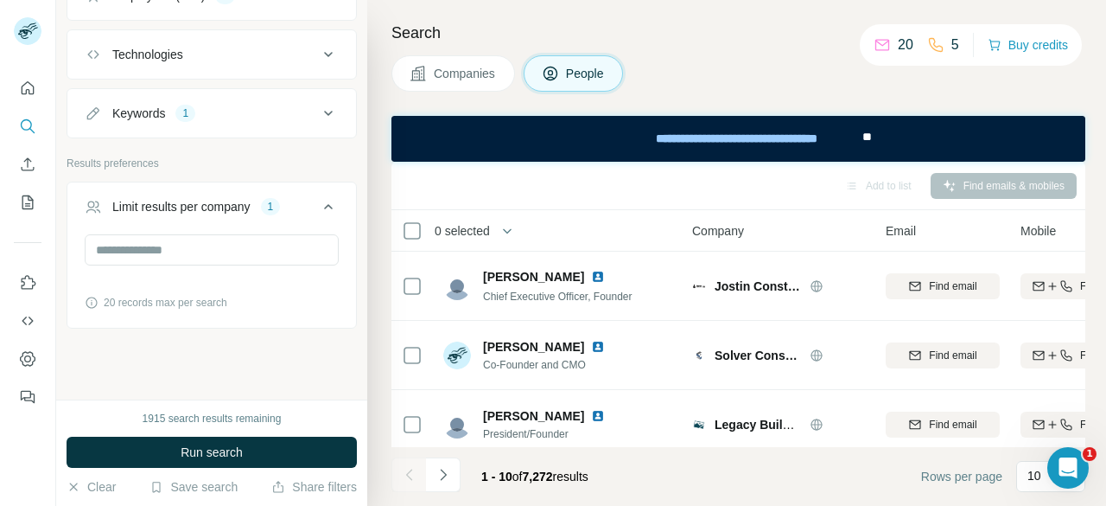
scroll to position [930, 0]
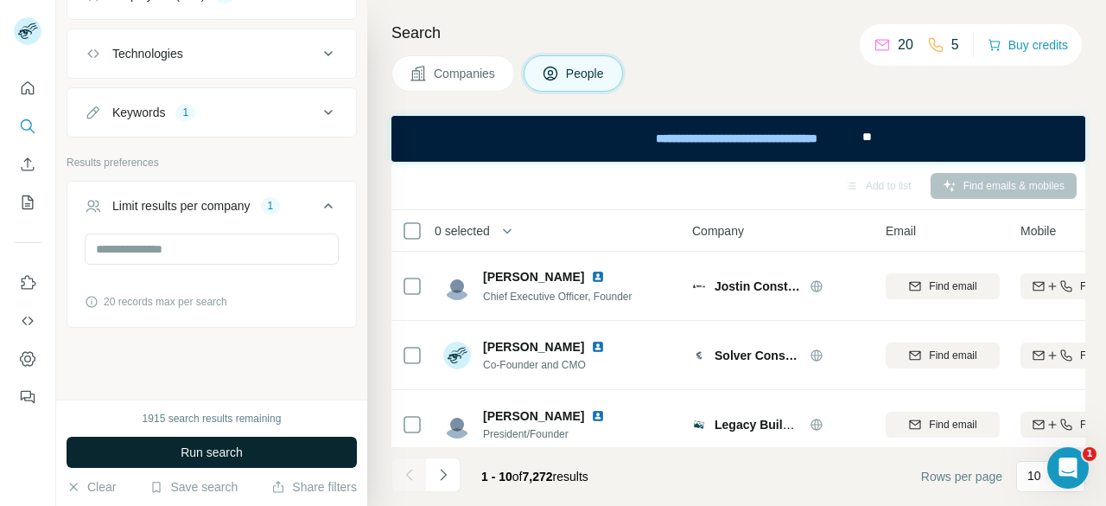
click at [284, 442] on button "Run search" at bounding box center [212, 452] width 290 height 31
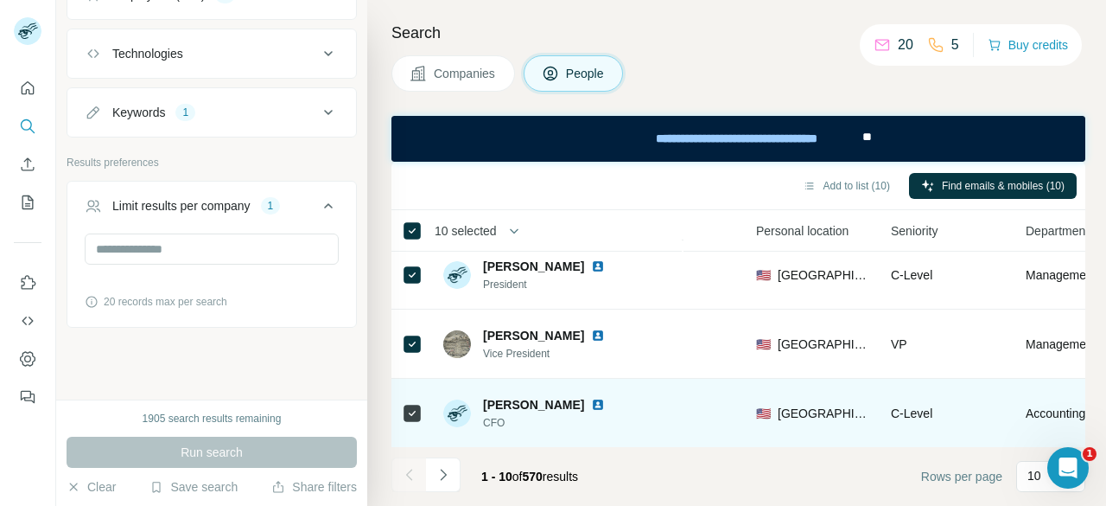
scroll to position [0, 534]
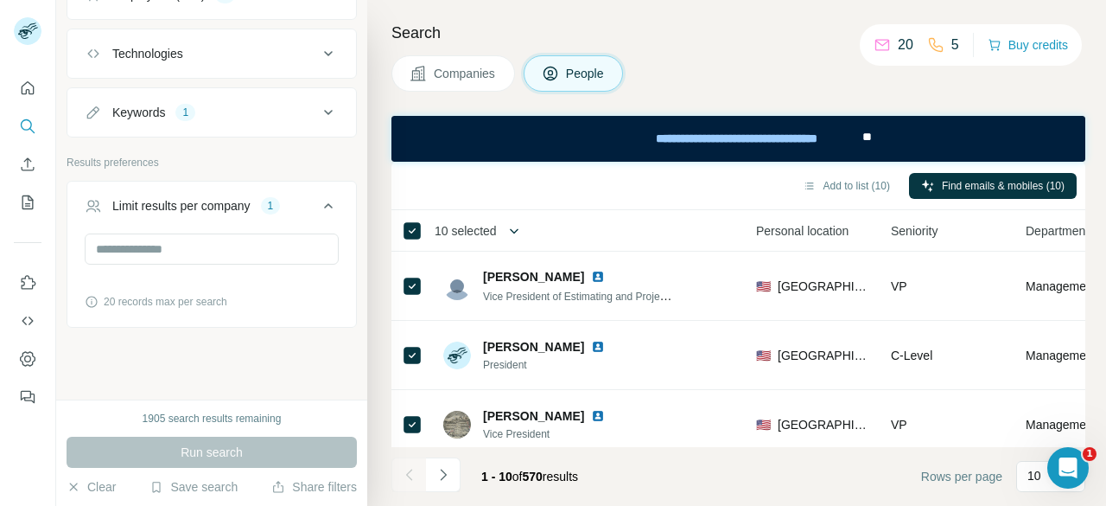
click at [523, 236] on icon "button" at bounding box center [514, 230] width 17 height 17
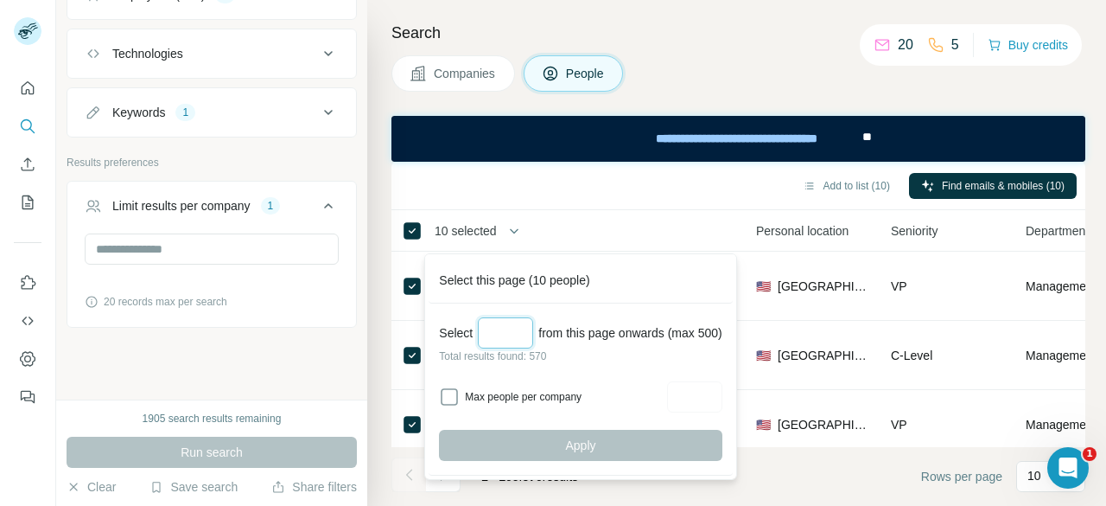
click at [507, 326] on input "Select a number (up to 500)" at bounding box center [505, 332] width 55 height 31
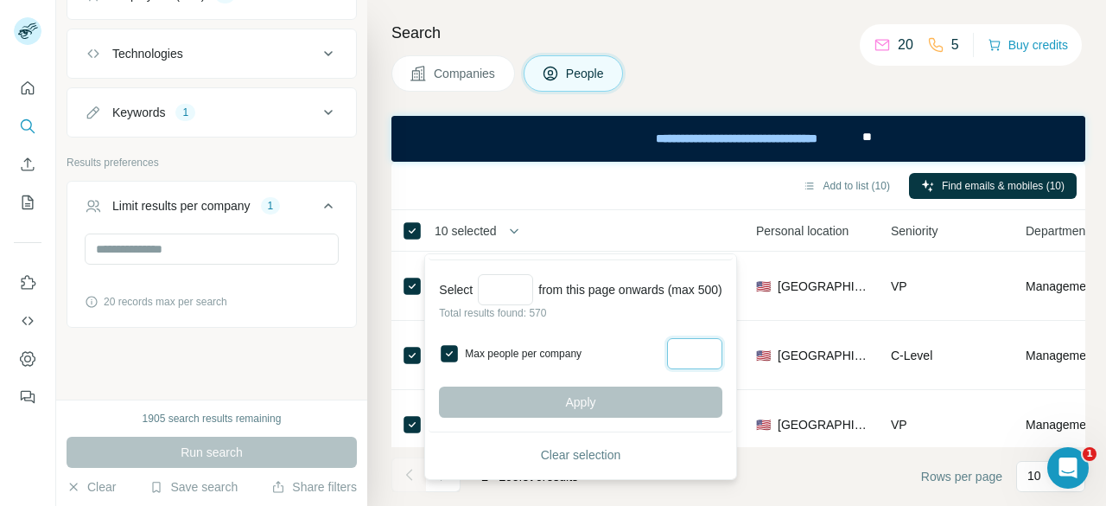
click at [697, 354] on input "Max people per company" at bounding box center [694, 353] width 55 height 31
type input "*"
click at [519, 285] on input "Select a number (up to 500)" at bounding box center [505, 289] width 55 height 31
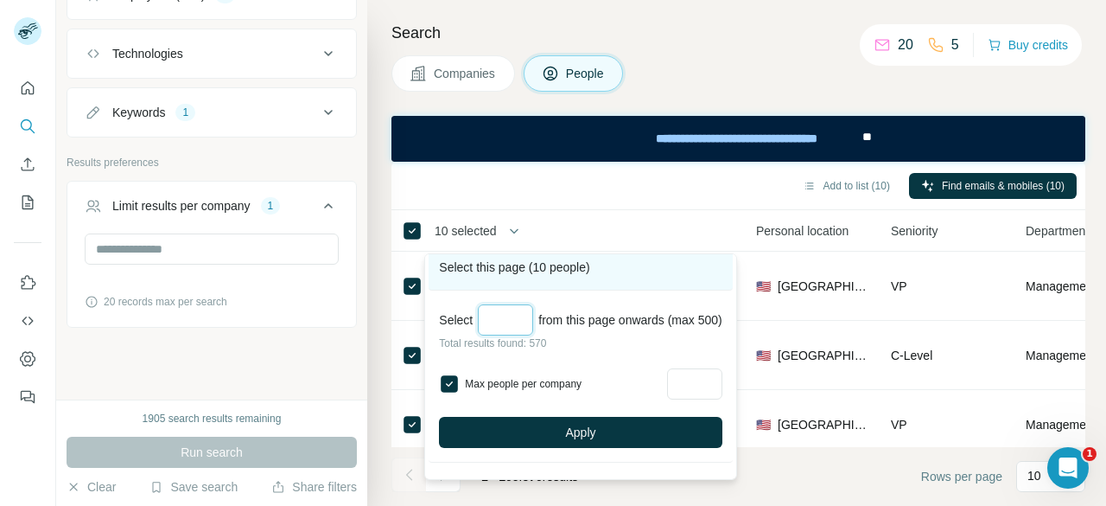
scroll to position [0, 0]
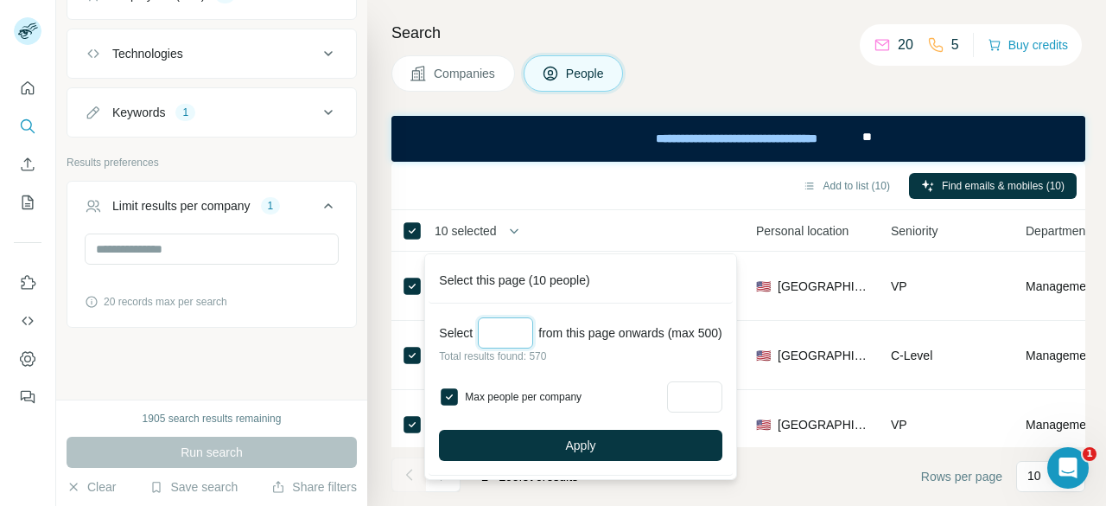
type input "*"
click at [587, 174] on div "Add to list (10) Find emails & mobiles (10)" at bounding box center [738, 185] width 677 height 30
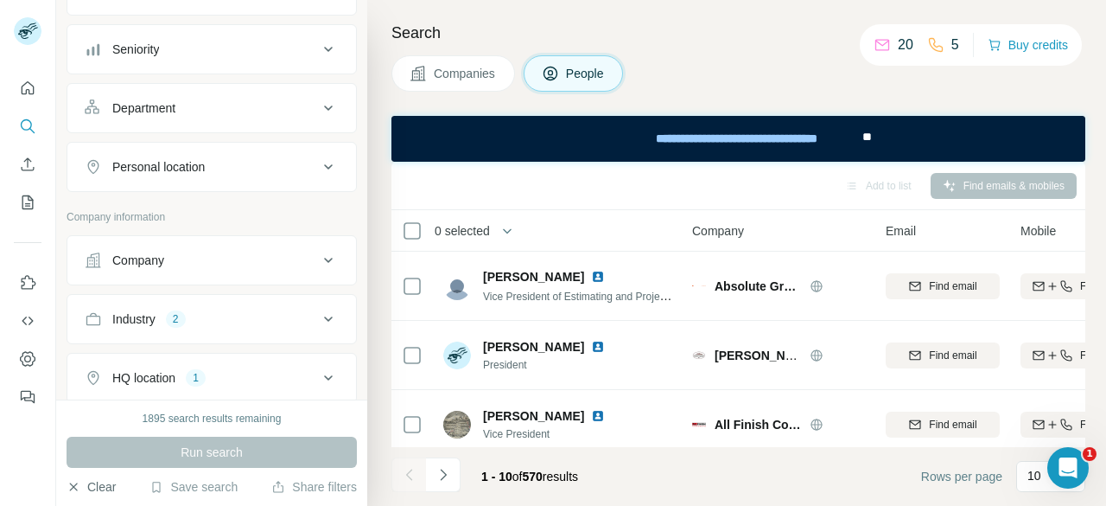
click at [112, 486] on button "Clear" at bounding box center [91, 486] width 49 height 17
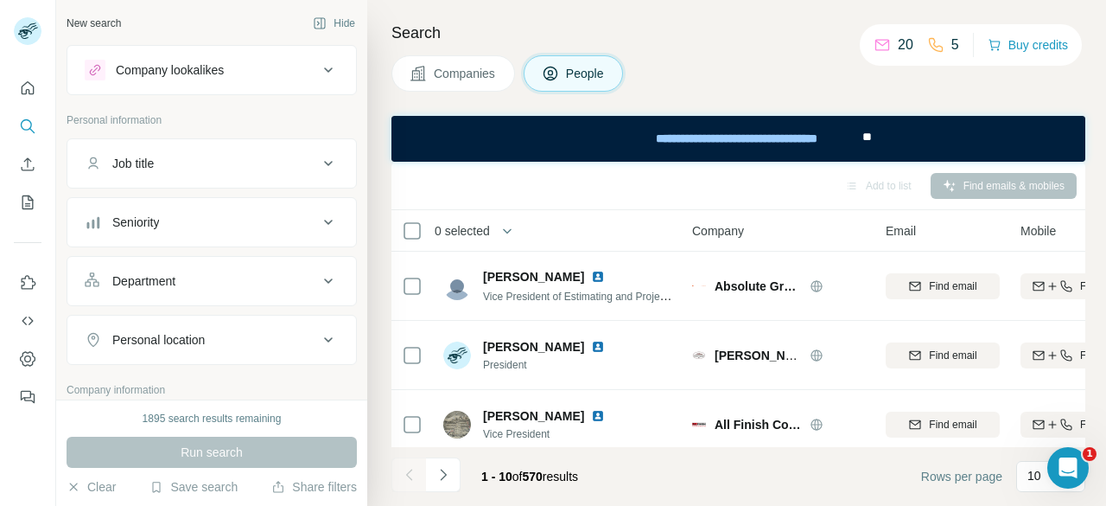
scroll to position [57, 0]
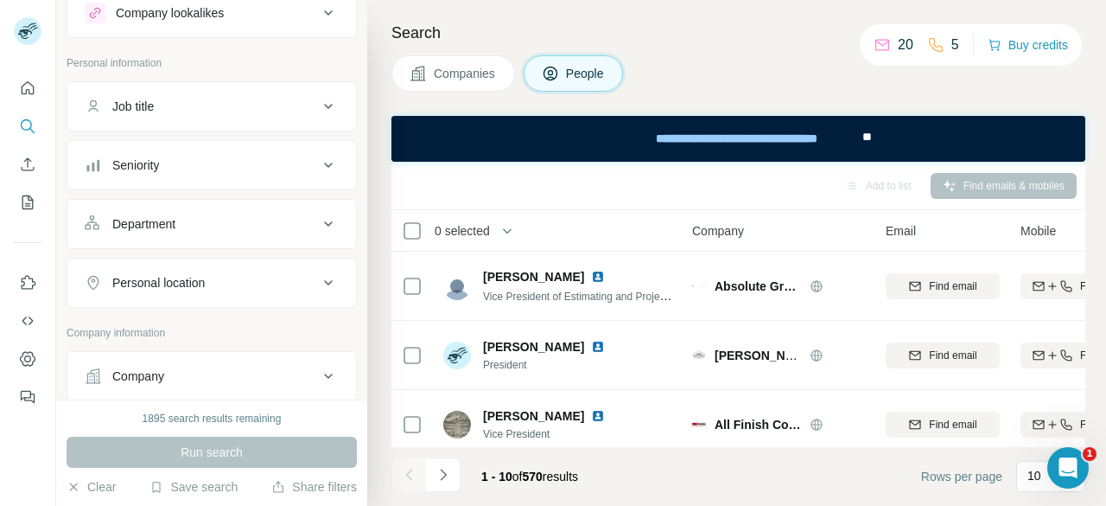
click at [427, 73] on button "Companies" at bounding box center [454, 73] width 124 height 36
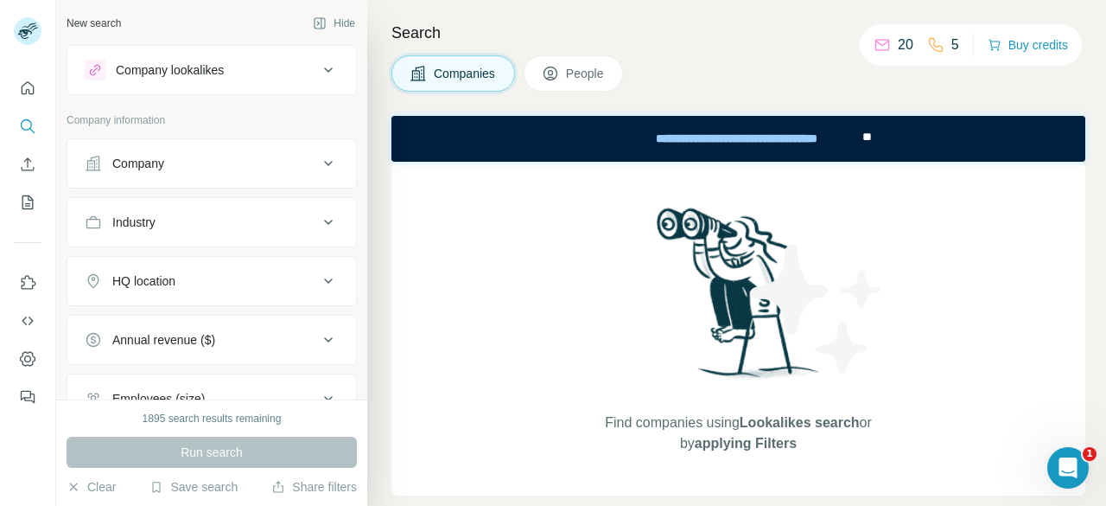
click at [275, 210] on button "Industry" at bounding box center [211, 221] width 289 height 41
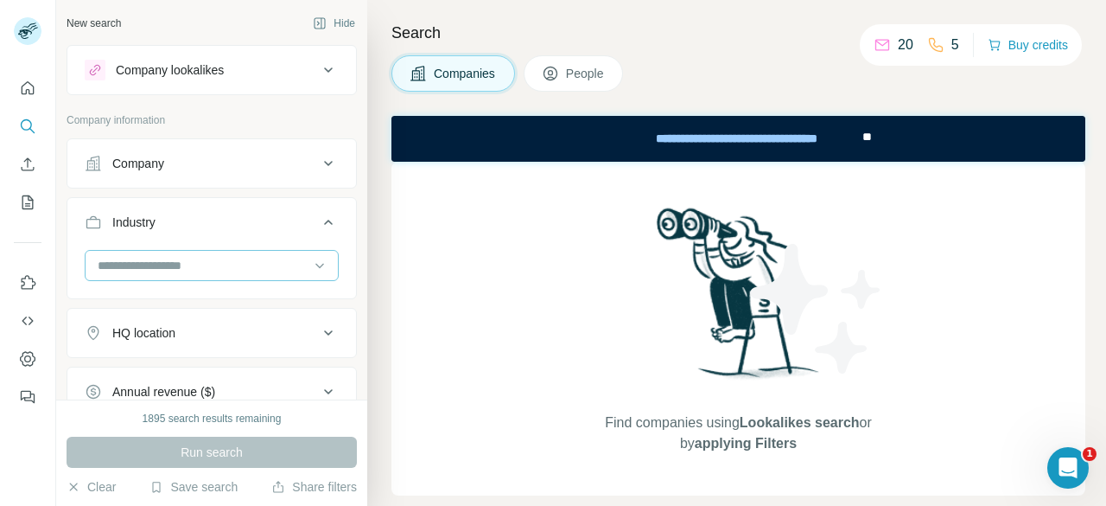
click at [229, 262] on input at bounding box center [203, 265] width 214 height 19
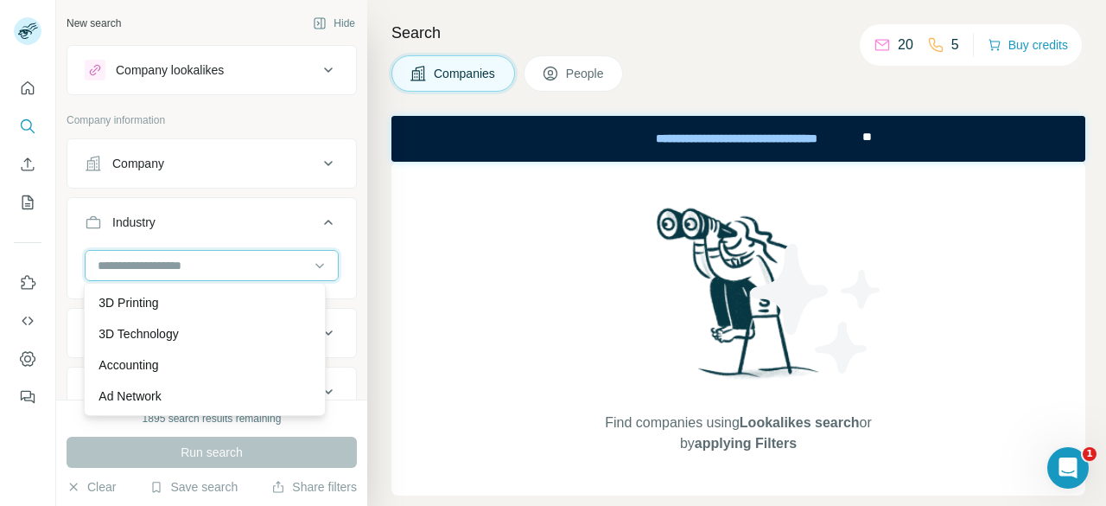
click at [226, 271] on input at bounding box center [203, 265] width 214 height 19
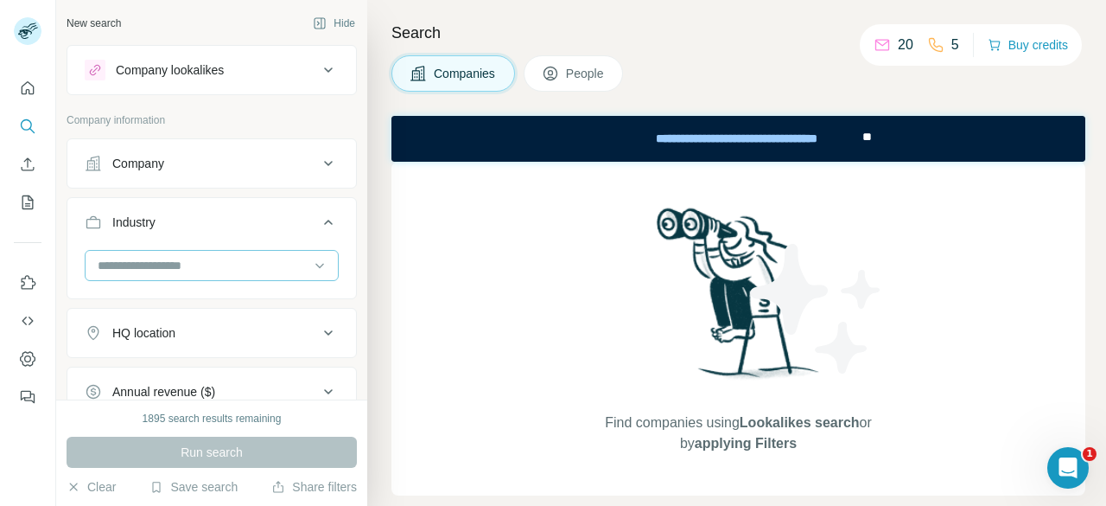
click at [226, 271] on input at bounding box center [203, 265] width 214 height 19
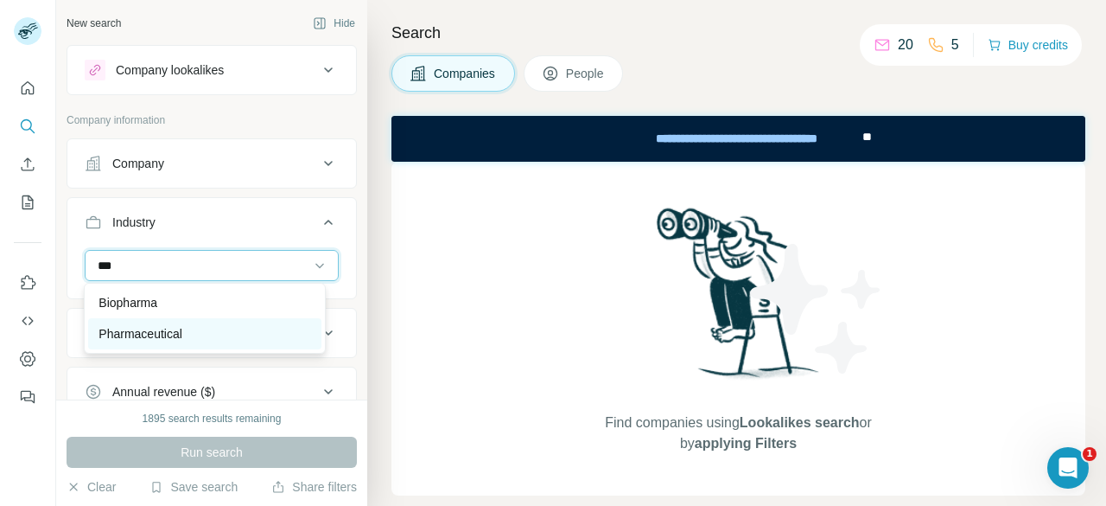
type input "***"
click at [201, 335] on div "Pharmaceutical" at bounding box center [205, 333] width 212 height 17
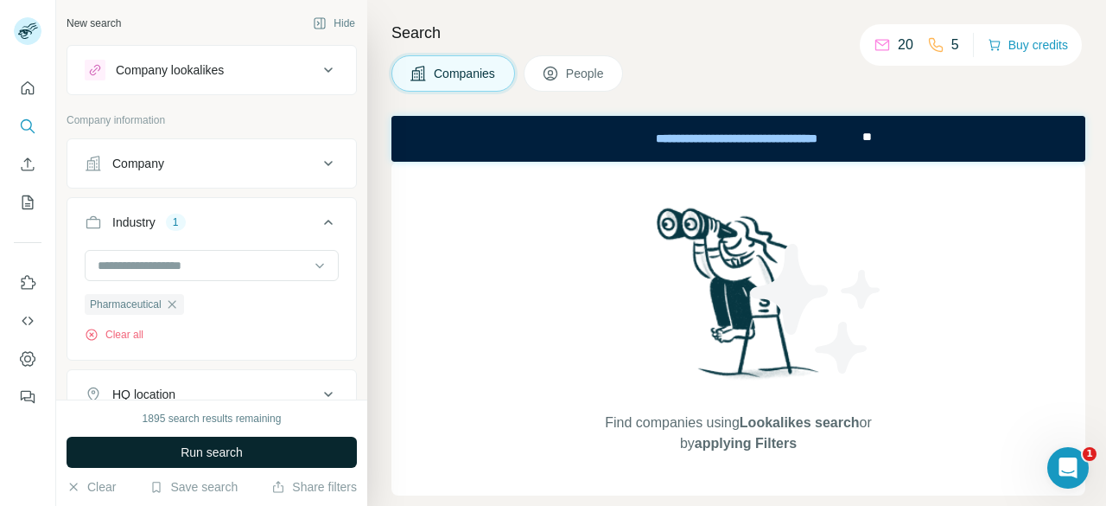
click at [225, 451] on span "Run search" at bounding box center [212, 451] width 62 height 17
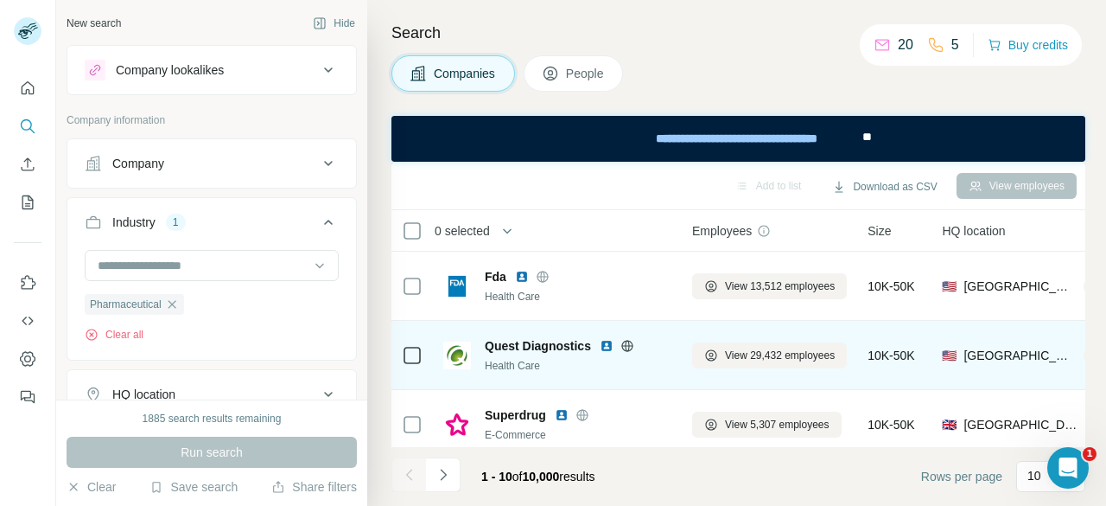
click at [607, 344] on img at bounding box center [607, 346] width 14 height 14
